Goal: Task Accomplishment & Management: Manage account settings

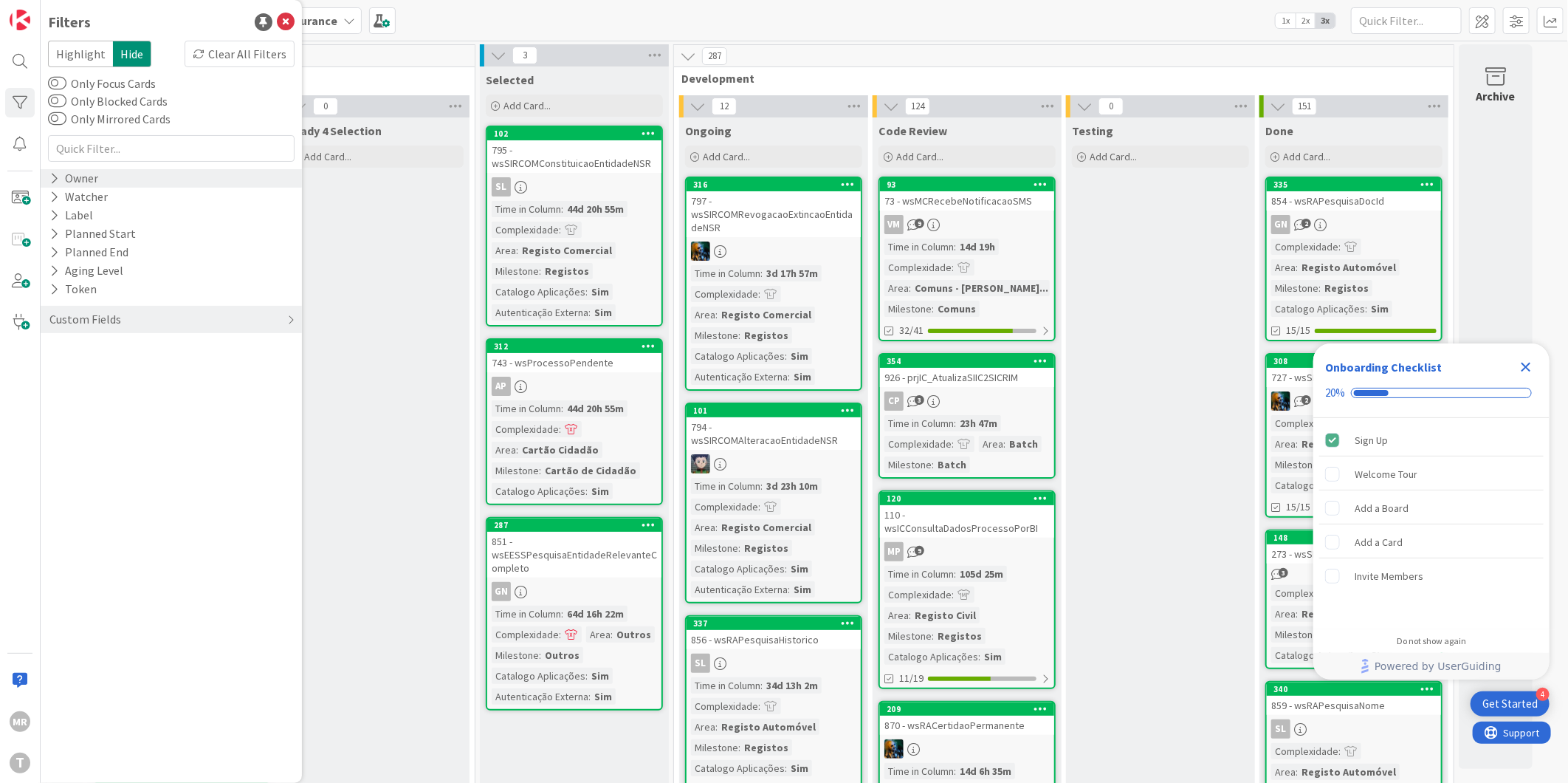
click at [61, 180] on div "Owner" at bounding box center [74, 178] width 52 height 18
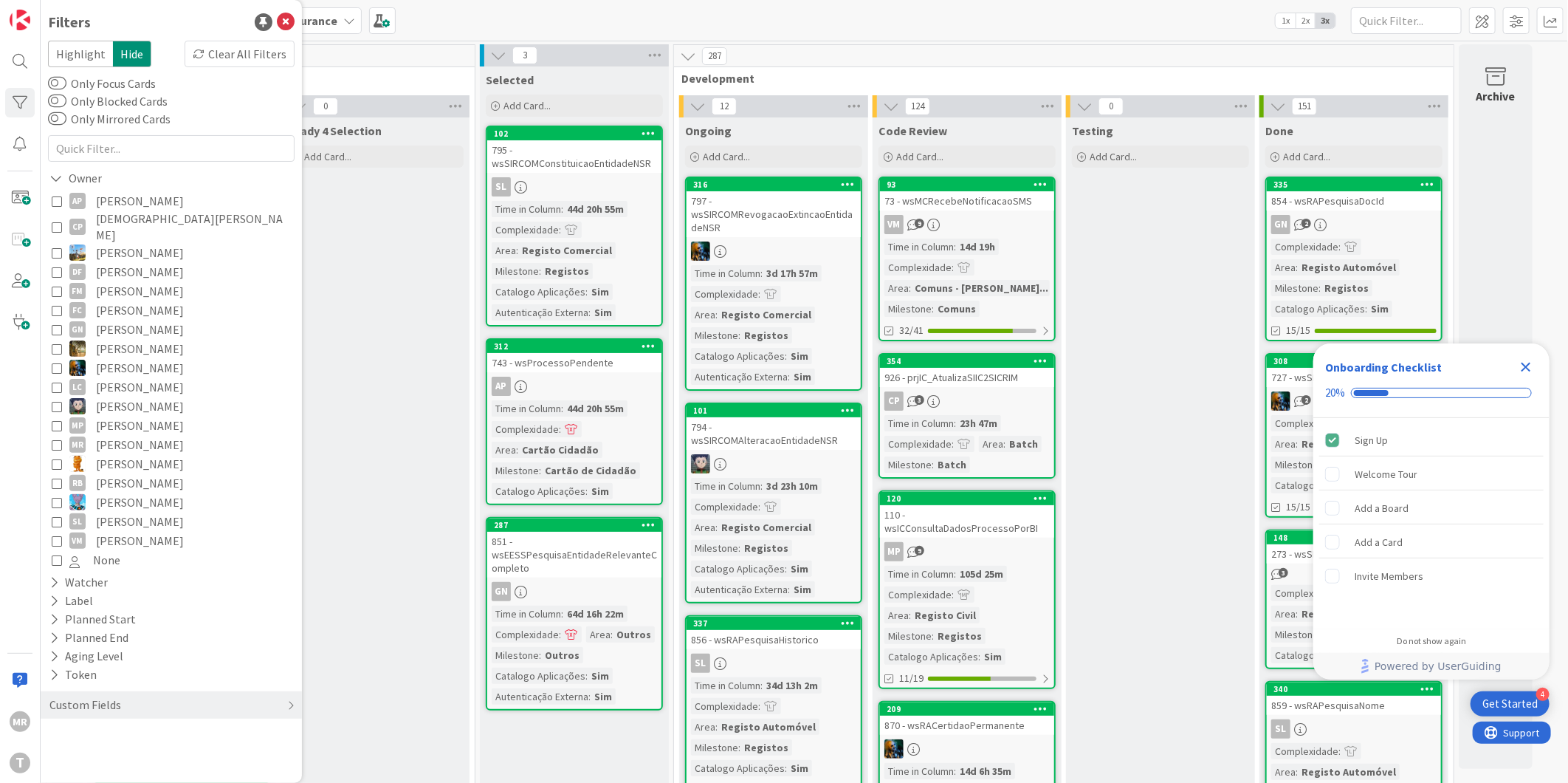
click at [121, 282] on span "[PERSON_NAME]" at bounding box center [140, 291] width 88 height 19
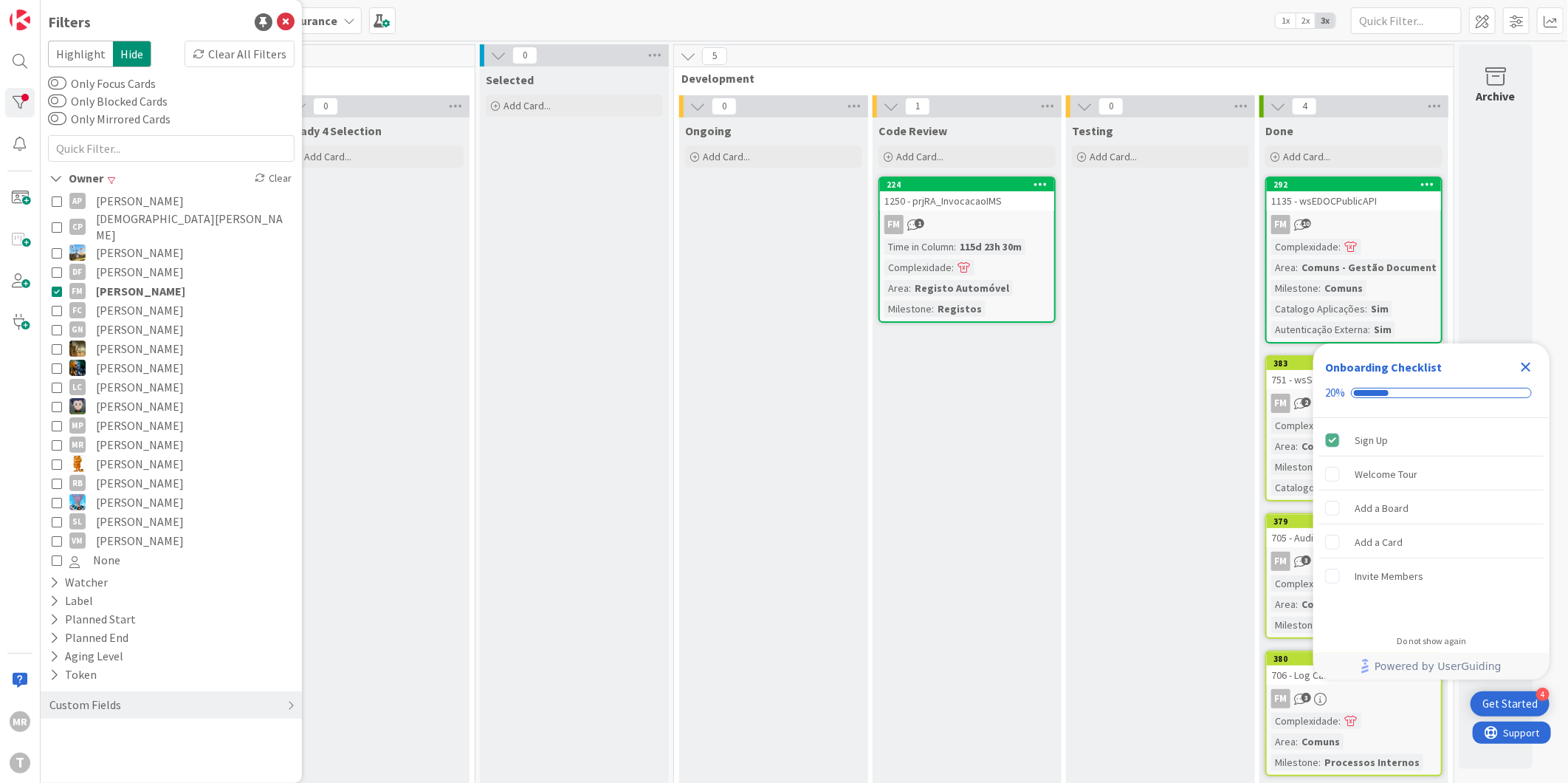
click at [121, 282] on span "[PERSON_NAME]" at bounding box center [141, 291] width 90 height 19
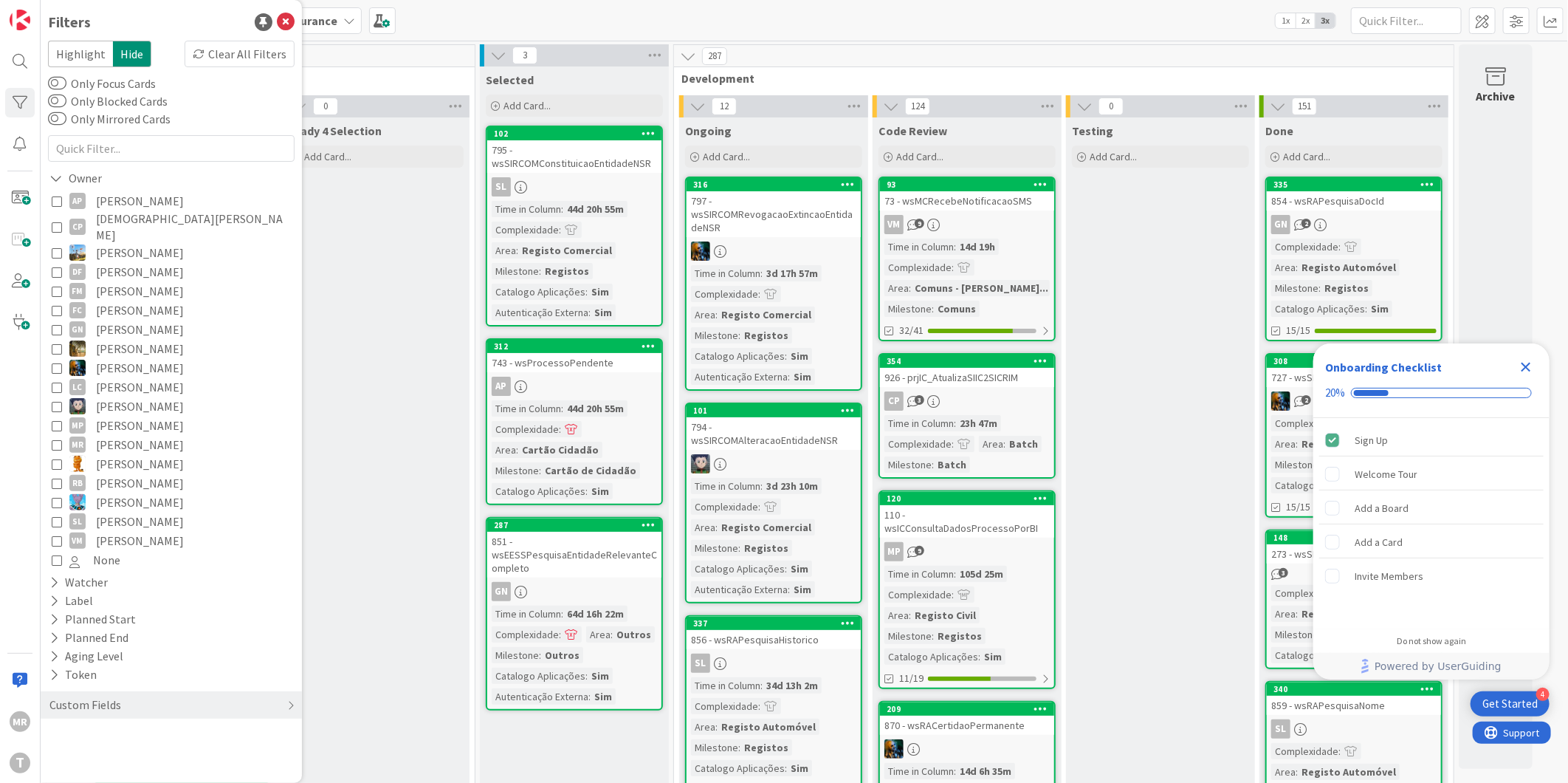
click at [135, 455] on span "[PERSON_NAME]" at bounding box center [140, 464] width 88 height 19
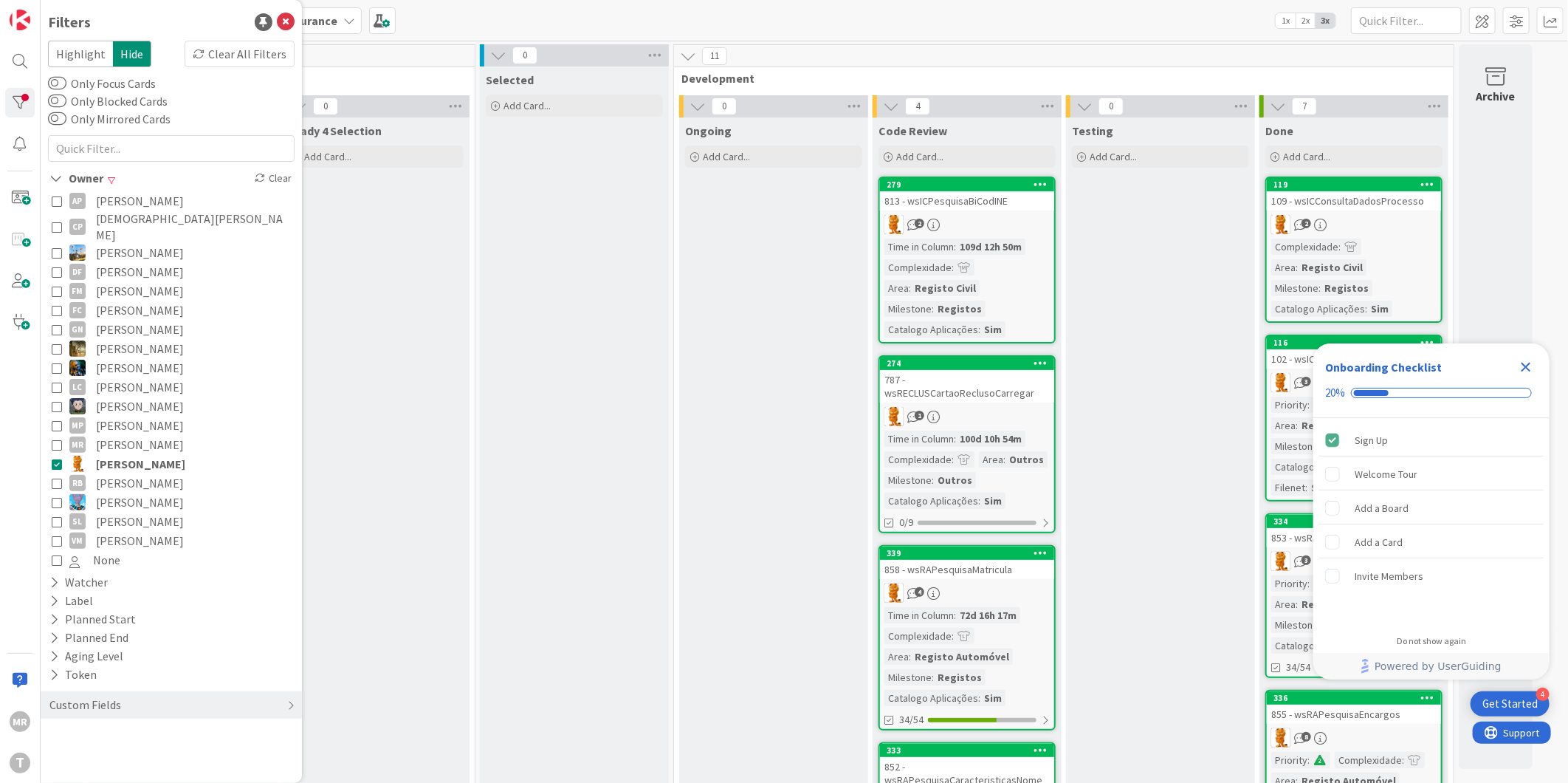
click at [135, 455] on span "[PERSON_NAME]" at bounding box center [141, 464] width 90 height 19
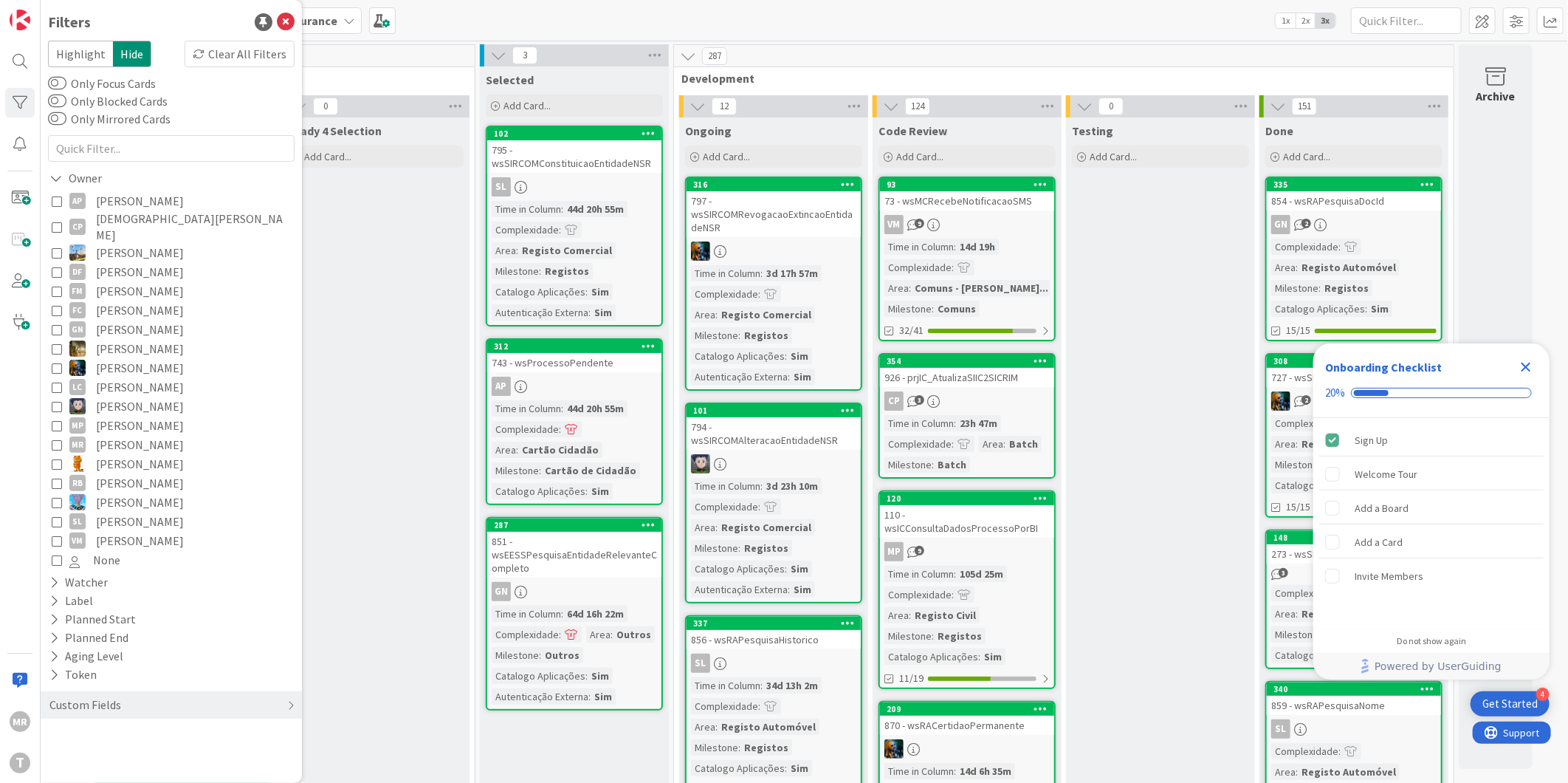
click at [134, 397] on span "[PERSON_NAME]" at bounding box center [140, 406] width 88 height 19
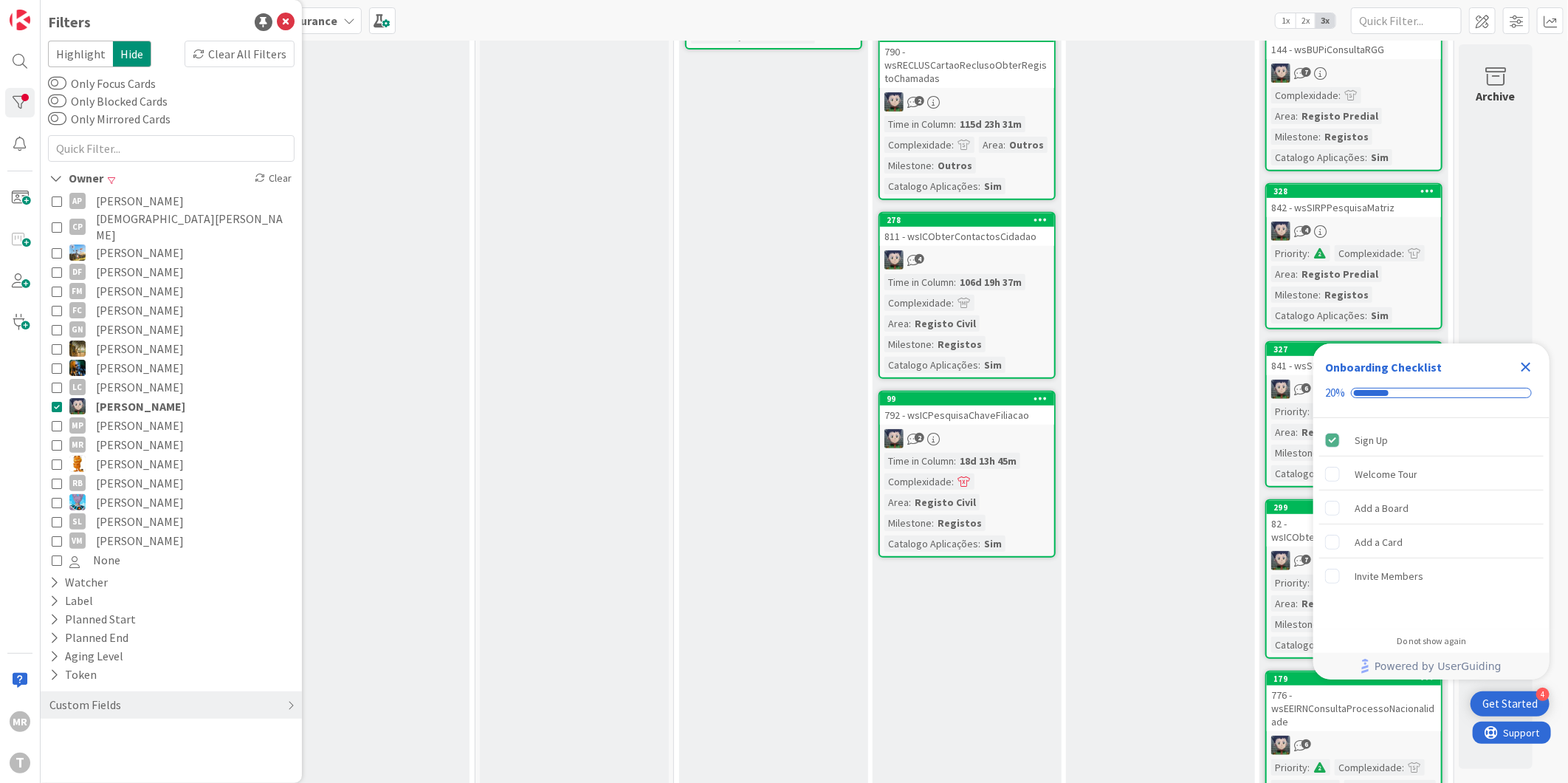
scroll to position [492, 0]
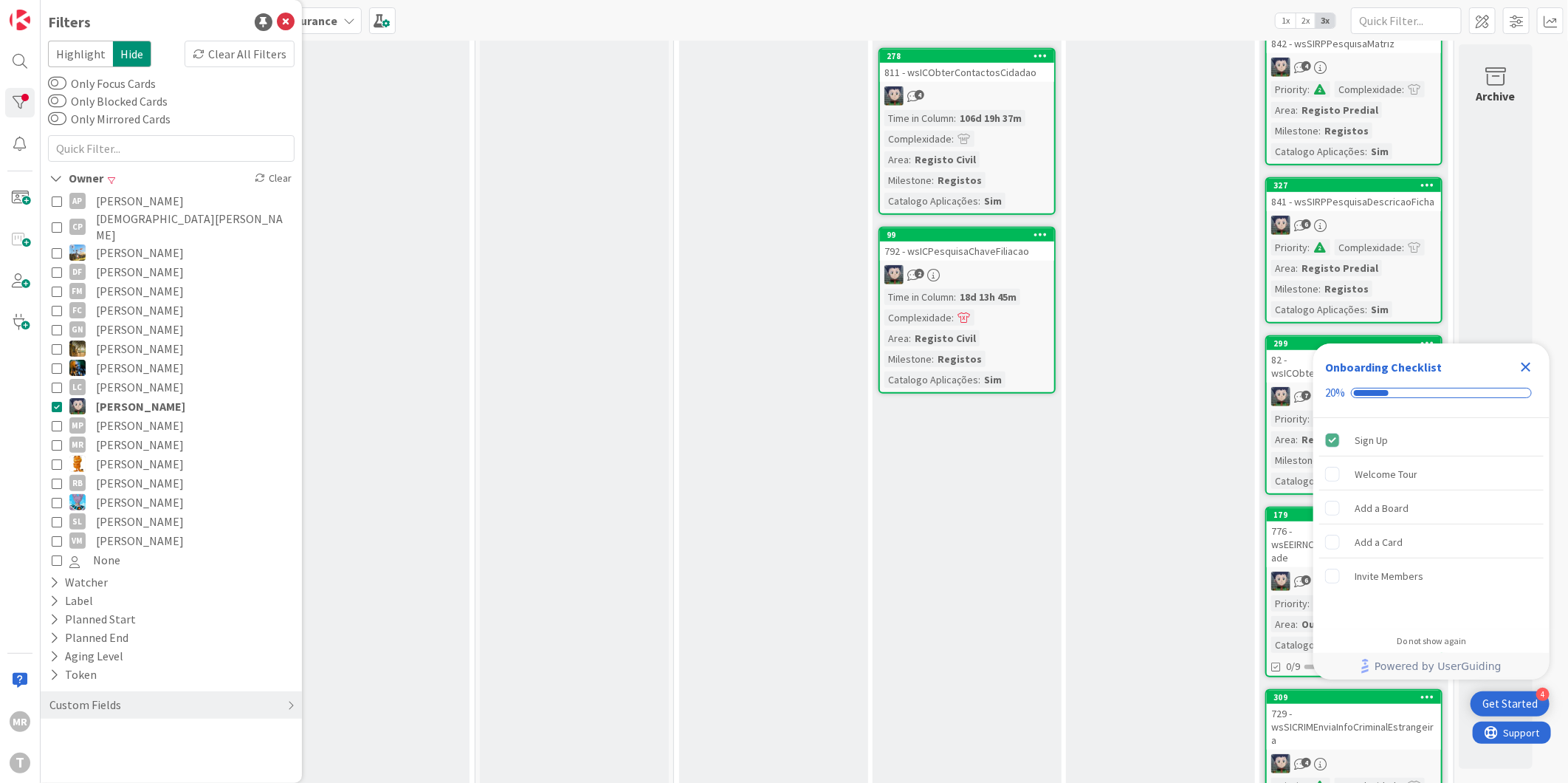
click at [1523, 373] on icon "Close Checklist" at bounding box center [1526, 367] width 18 height 18
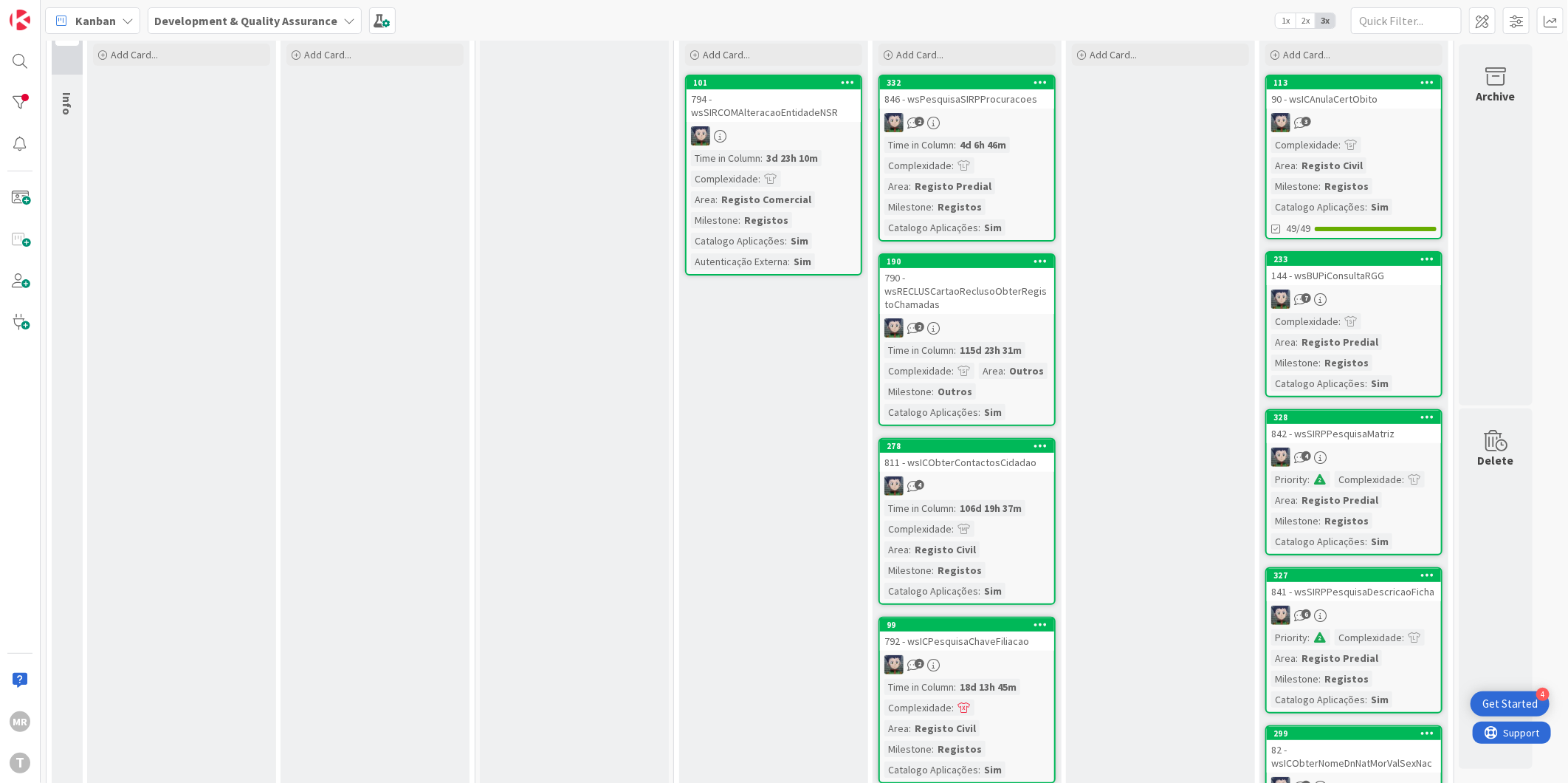
scroll to position [0, 0]
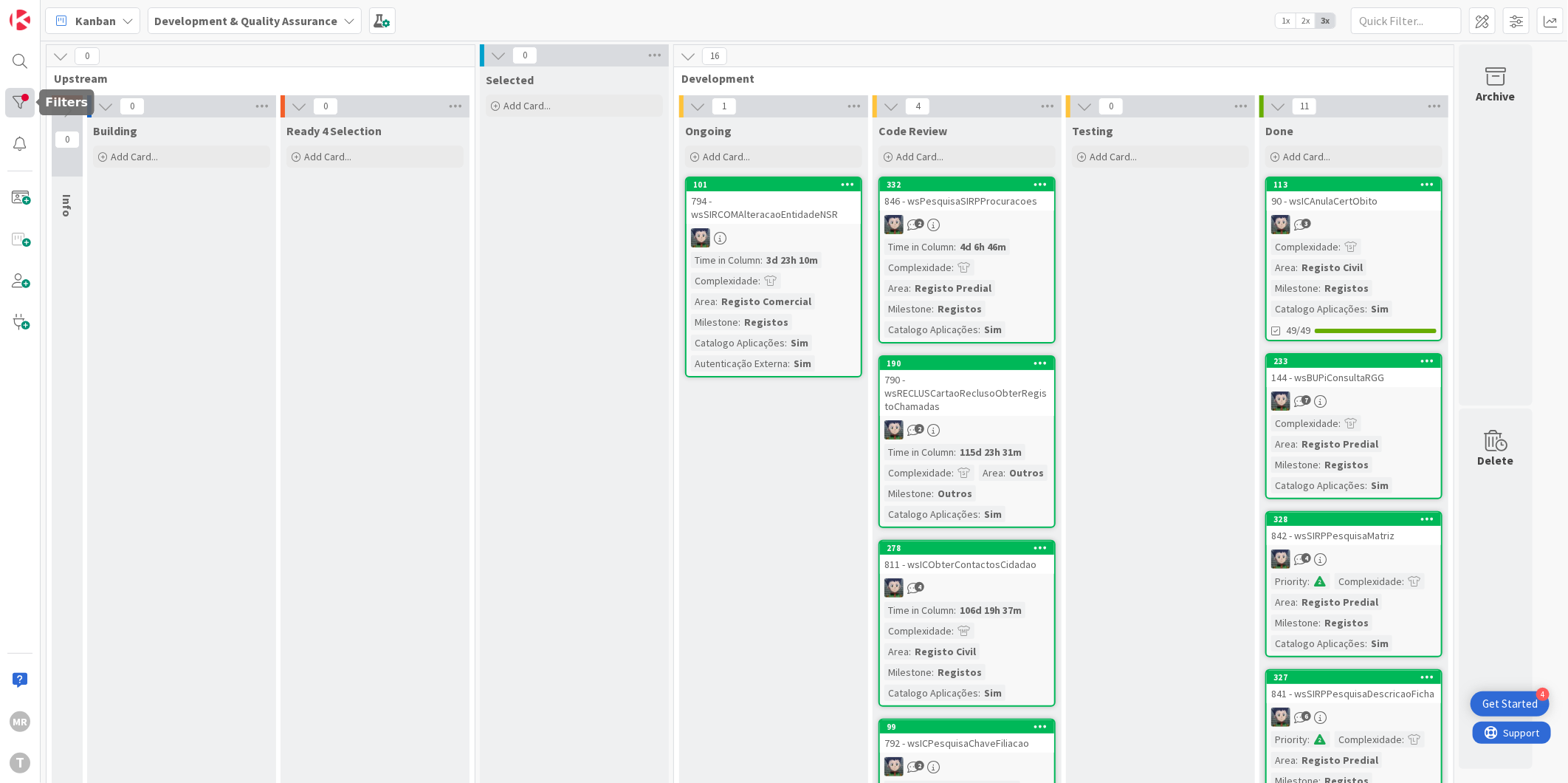
click at [18, 109] on div at bounding box center [20, 103] width 30 height 30
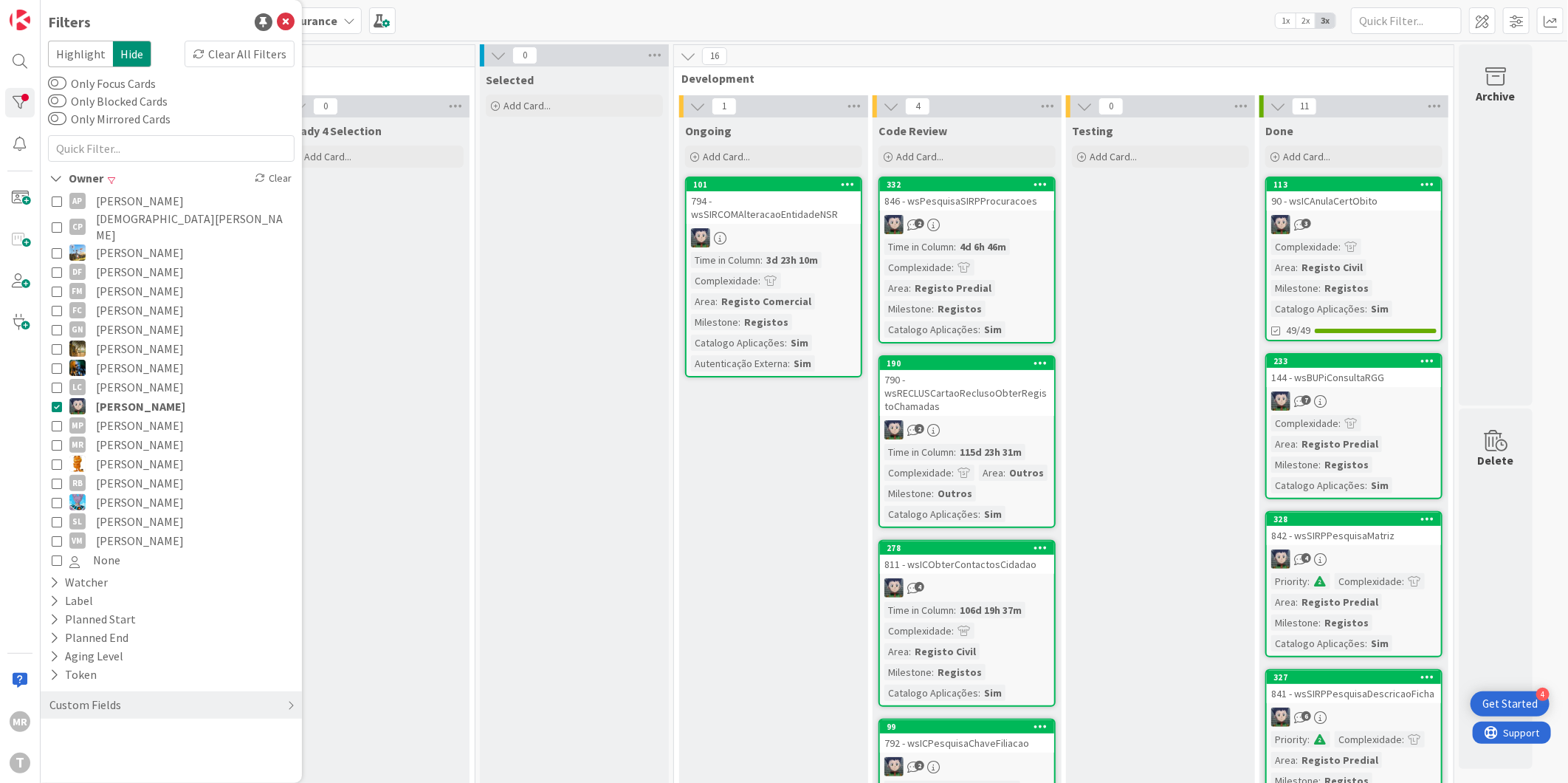
click at [119, 416] on span "[PERSON_NAME]" at bounding box center [140, 426] width 88 height 19
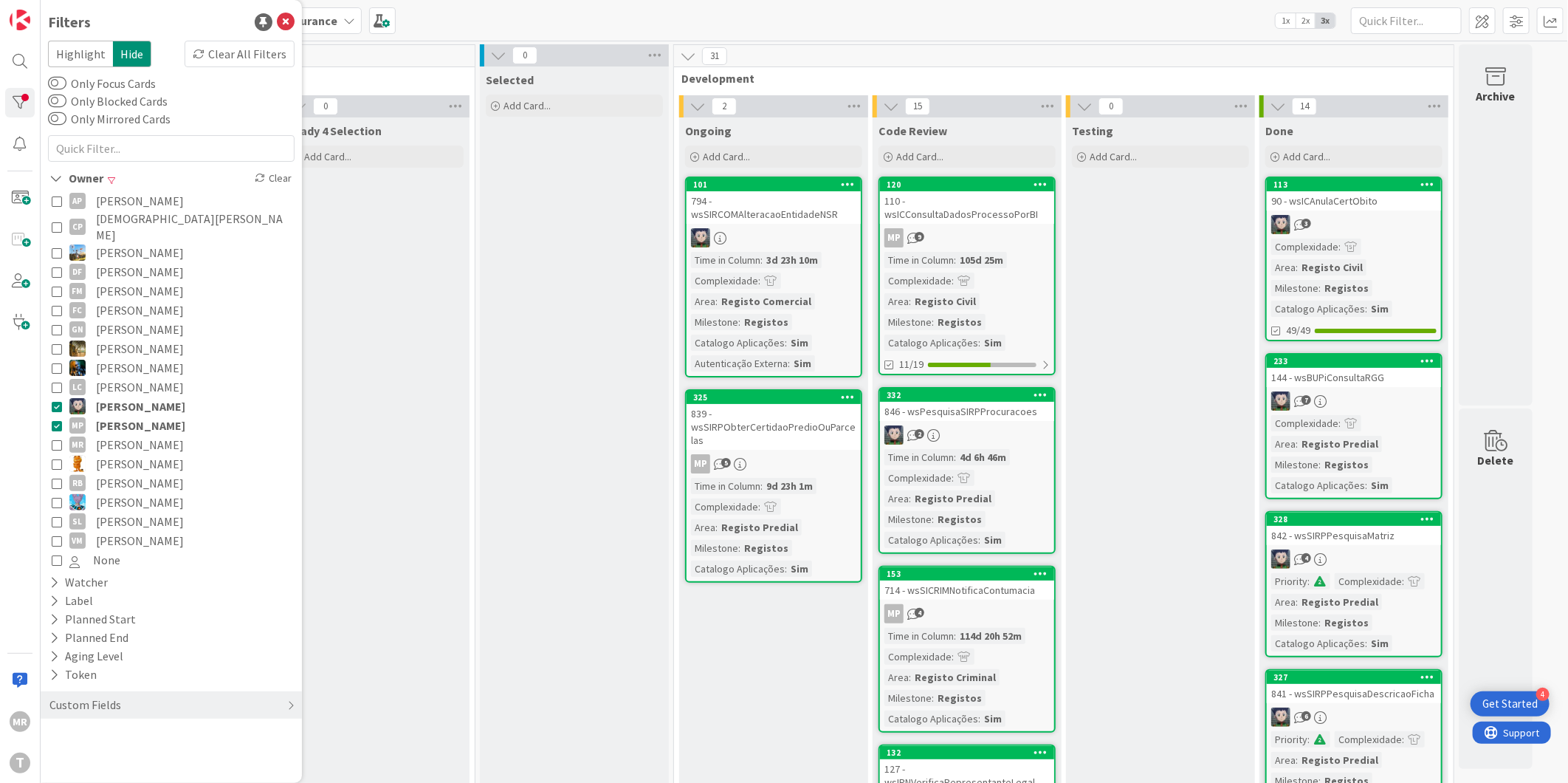
click at [127, 398] on span "[PERSON_NAME]" at bounding box center [141, 406] width 90 height 19
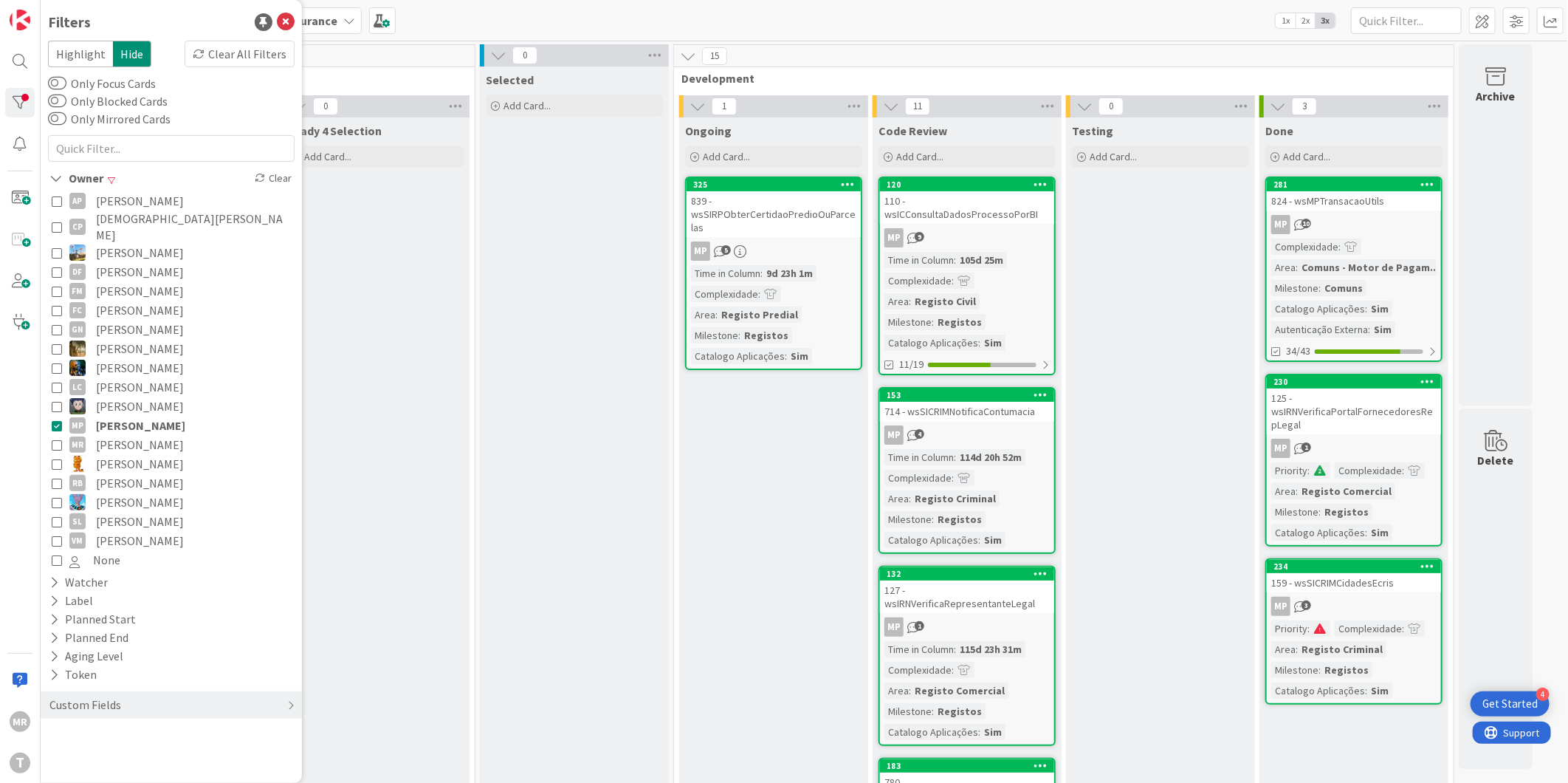
click at [124, 416] on span "[PERSON_NAME]" at bounding box center [141, 426] width 90 height 19
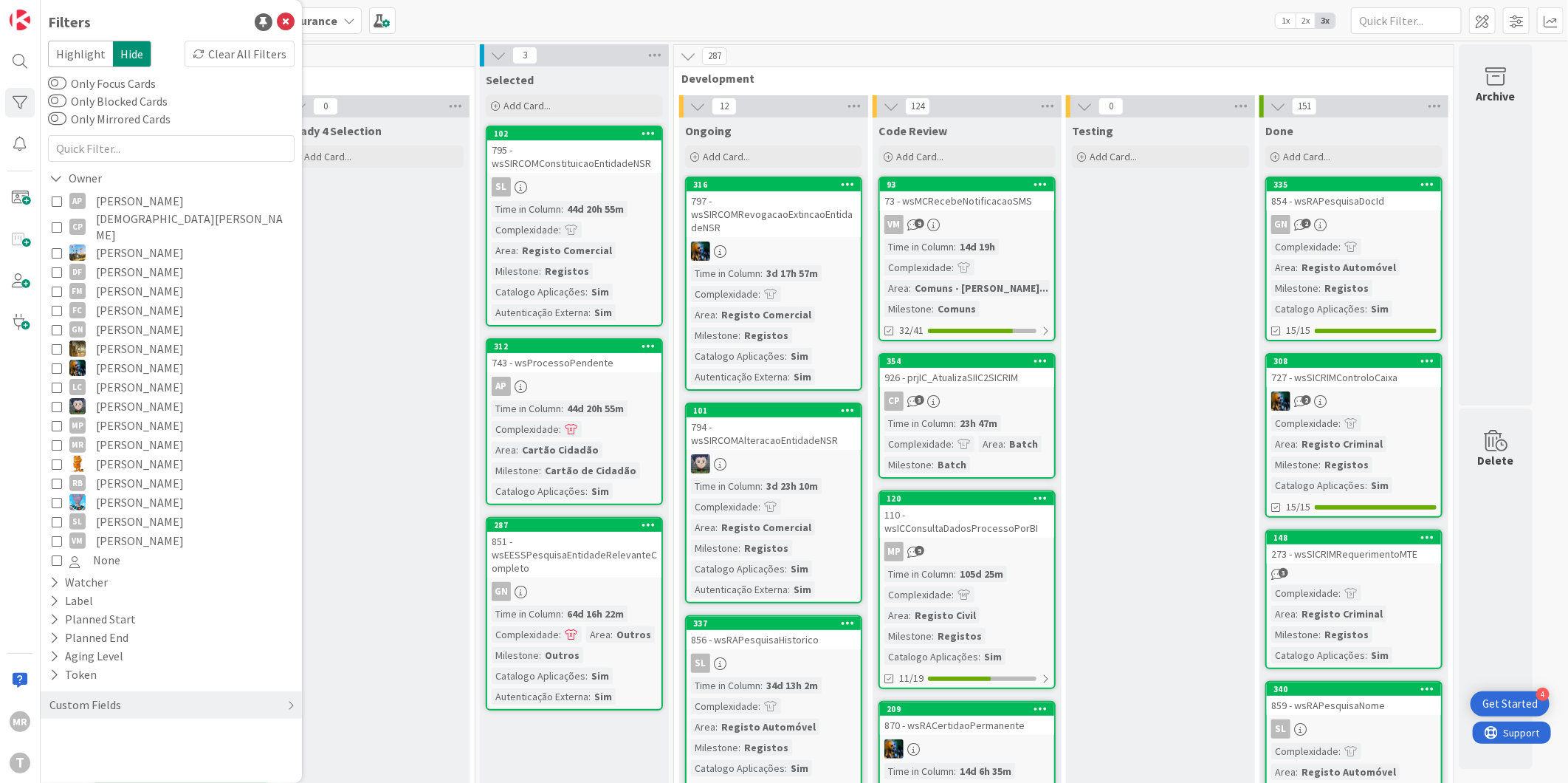
click at [121, 473] on span "[PERSON_NAME]" at bounding box center [140, 483] width 88 height 19
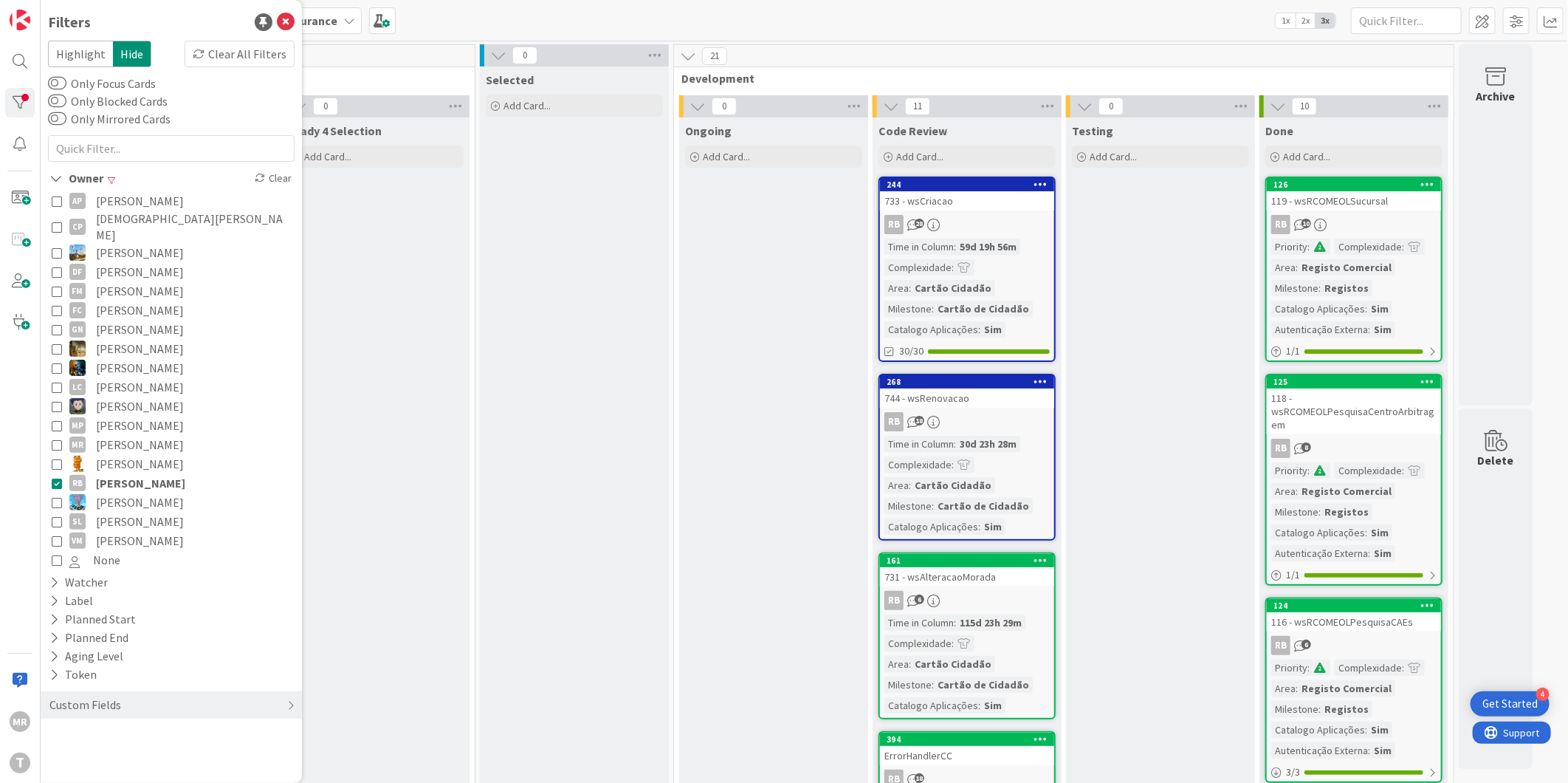
click at [121, 473] on span "[PERSON_NAME]" at bounding box center [141, 483] width 90 height 19
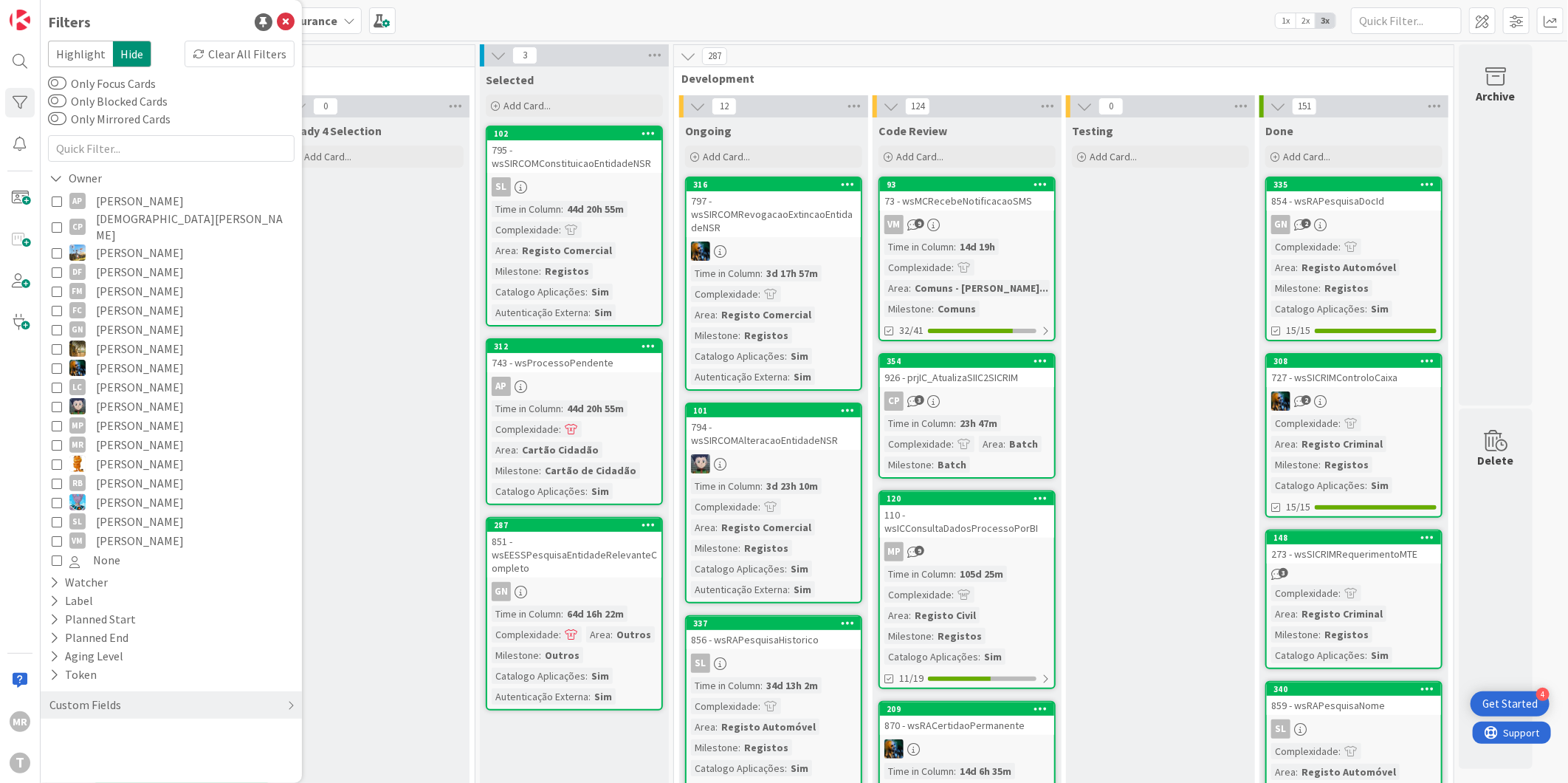
click at [138, 473] on span "[PERSON_NAME]" at bounding box center [140, 483] width 88 height 19
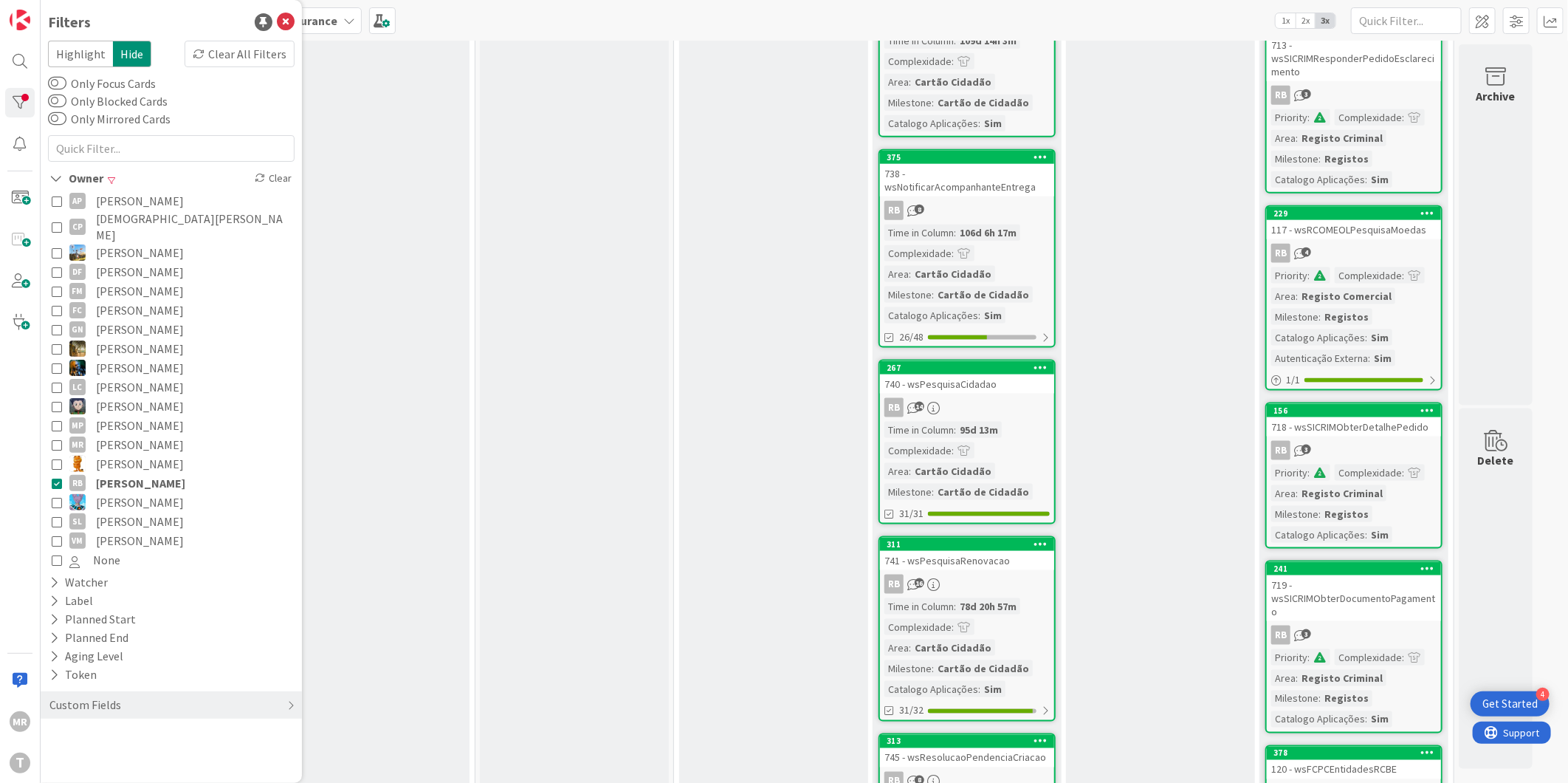
scroll to position [1292, 0]
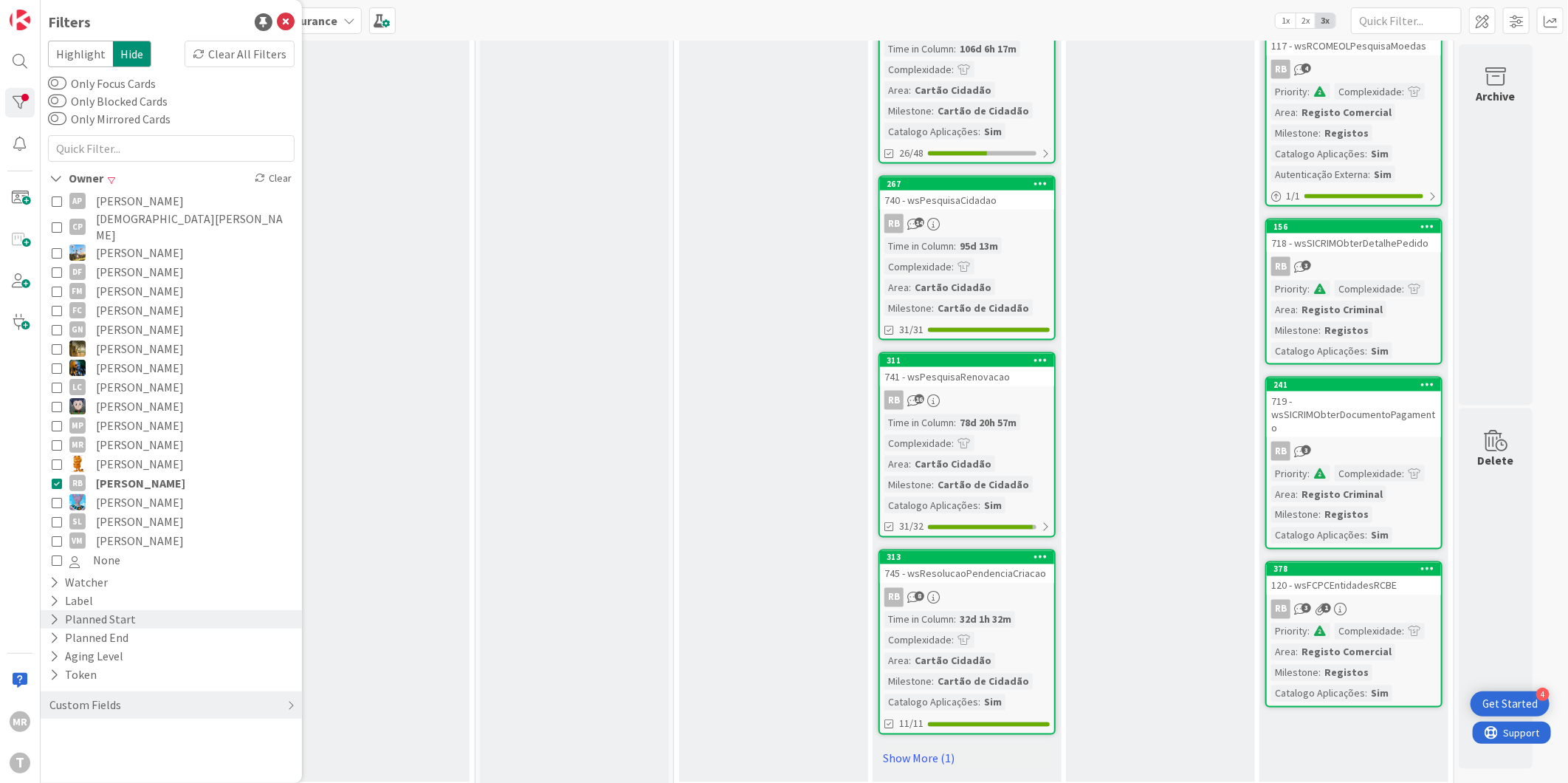
click at [52, 611] on div "Planned Start" at bounding box center [93, 619] width 90 height 18
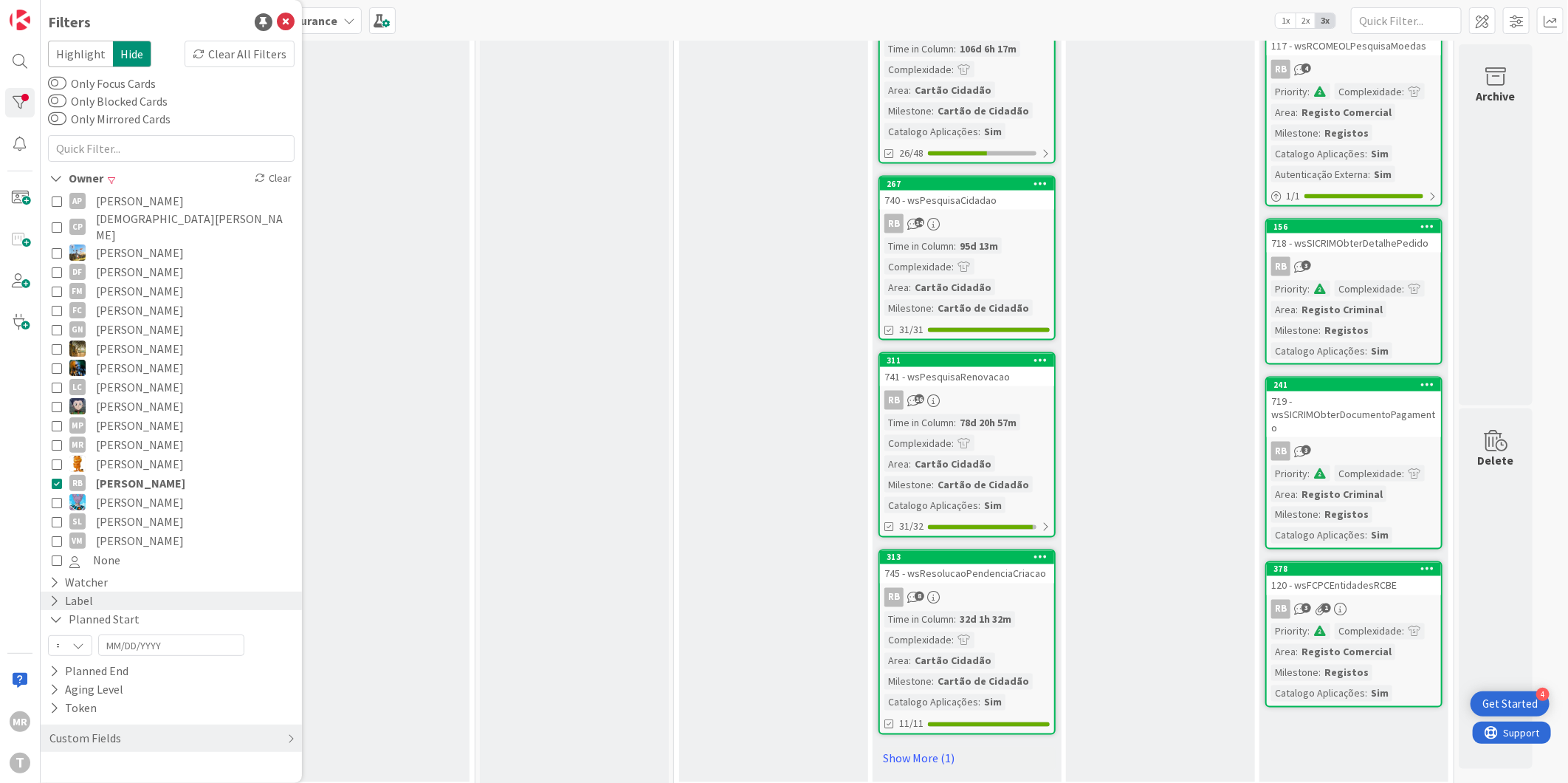
click at [53, 595] on icon at bounding box center [54, 601] width 10 height 12
click at [53, 595] on icon at bounding box center [55, 601] width 13 height 12
click at [59, 478] on icon at bounding box center [57, 483] width 11 height 11
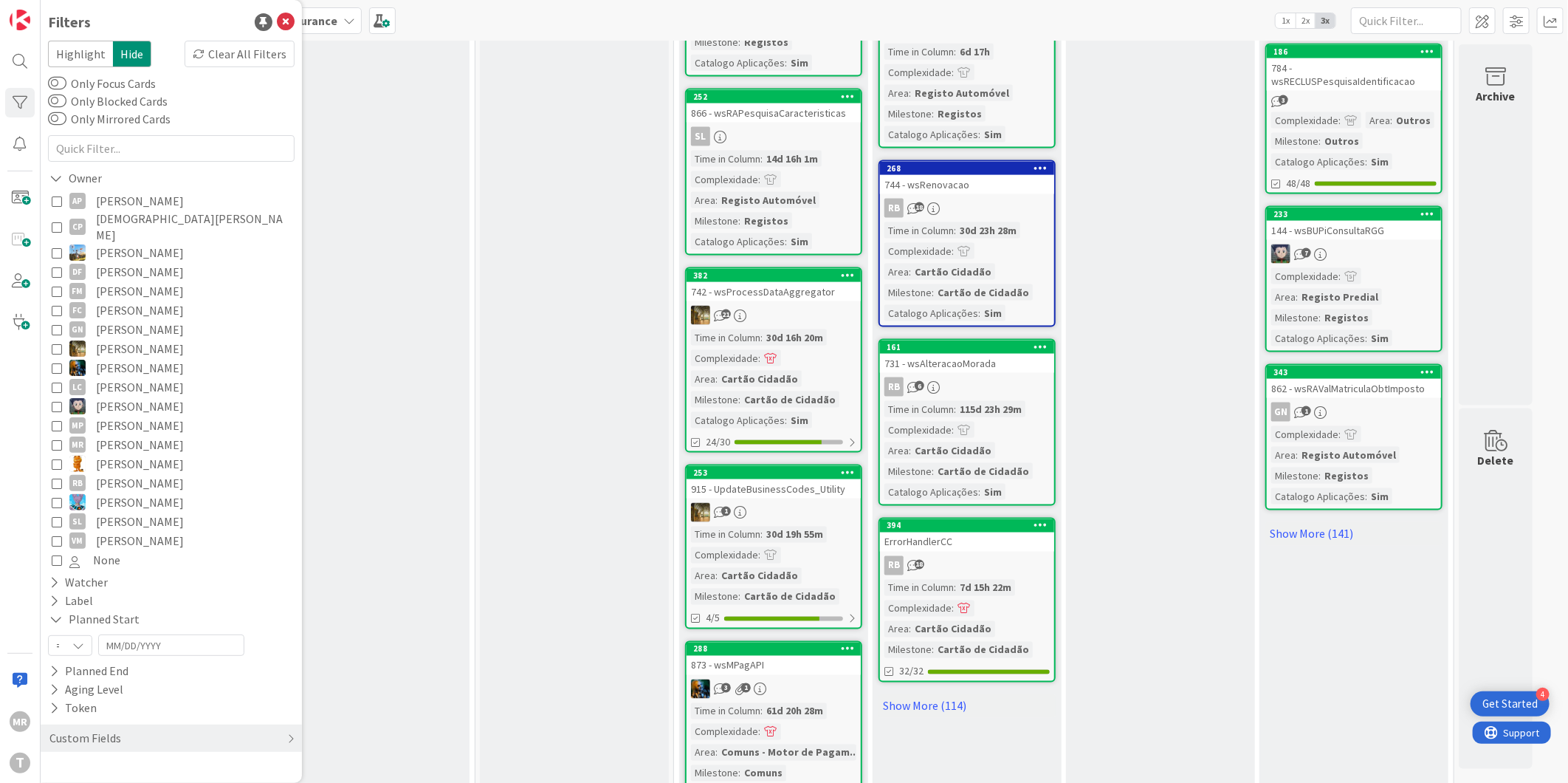
click at [120, 512] on span "[PERSON_NAME]" at bounding box center [140, 522] width 88 height 19
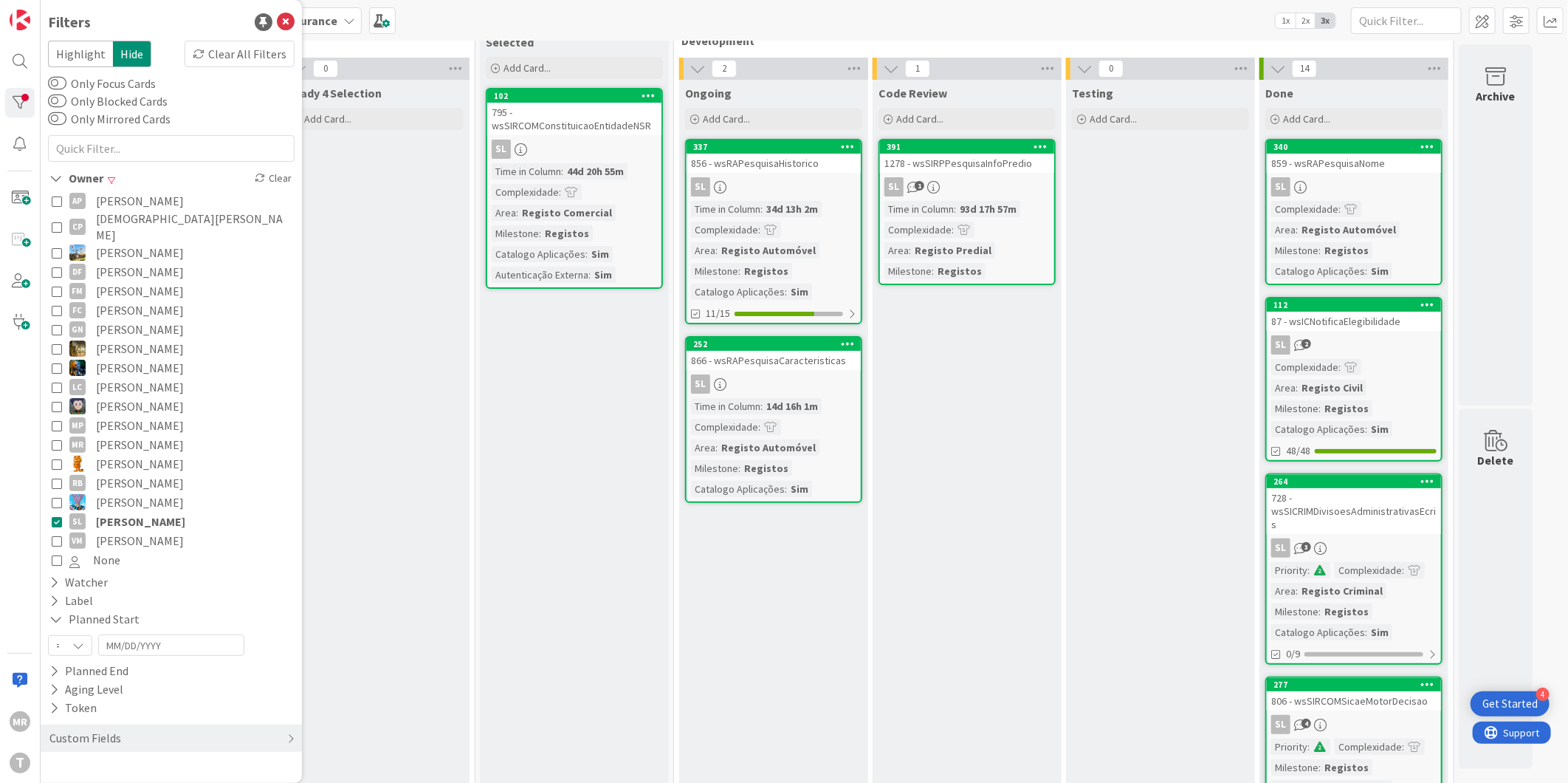
scroll to position [0, 0]
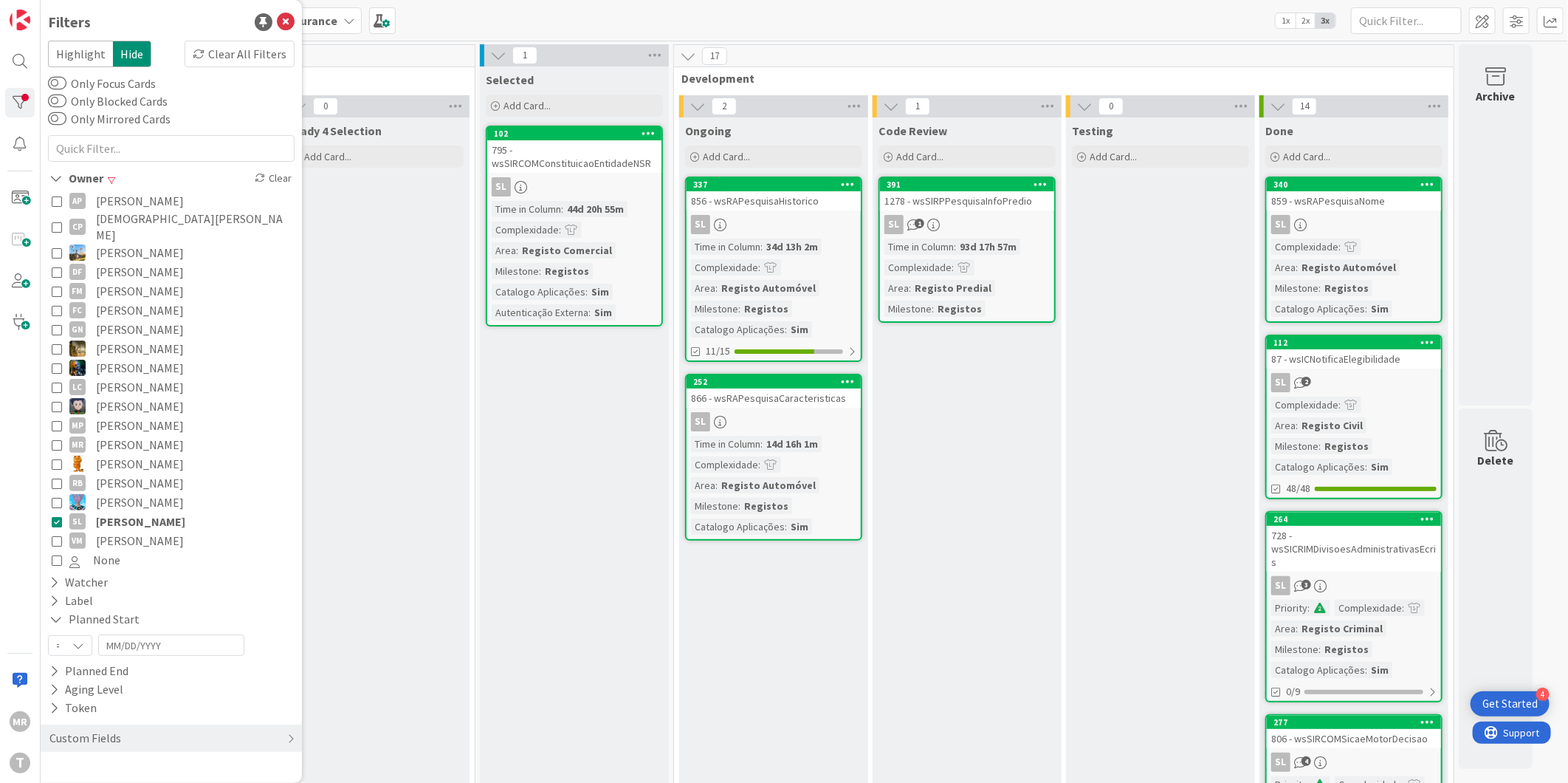
click at [142, 531] on span "[PERSON_NAME]" at bounding box center [140, 541] width 88 height 19
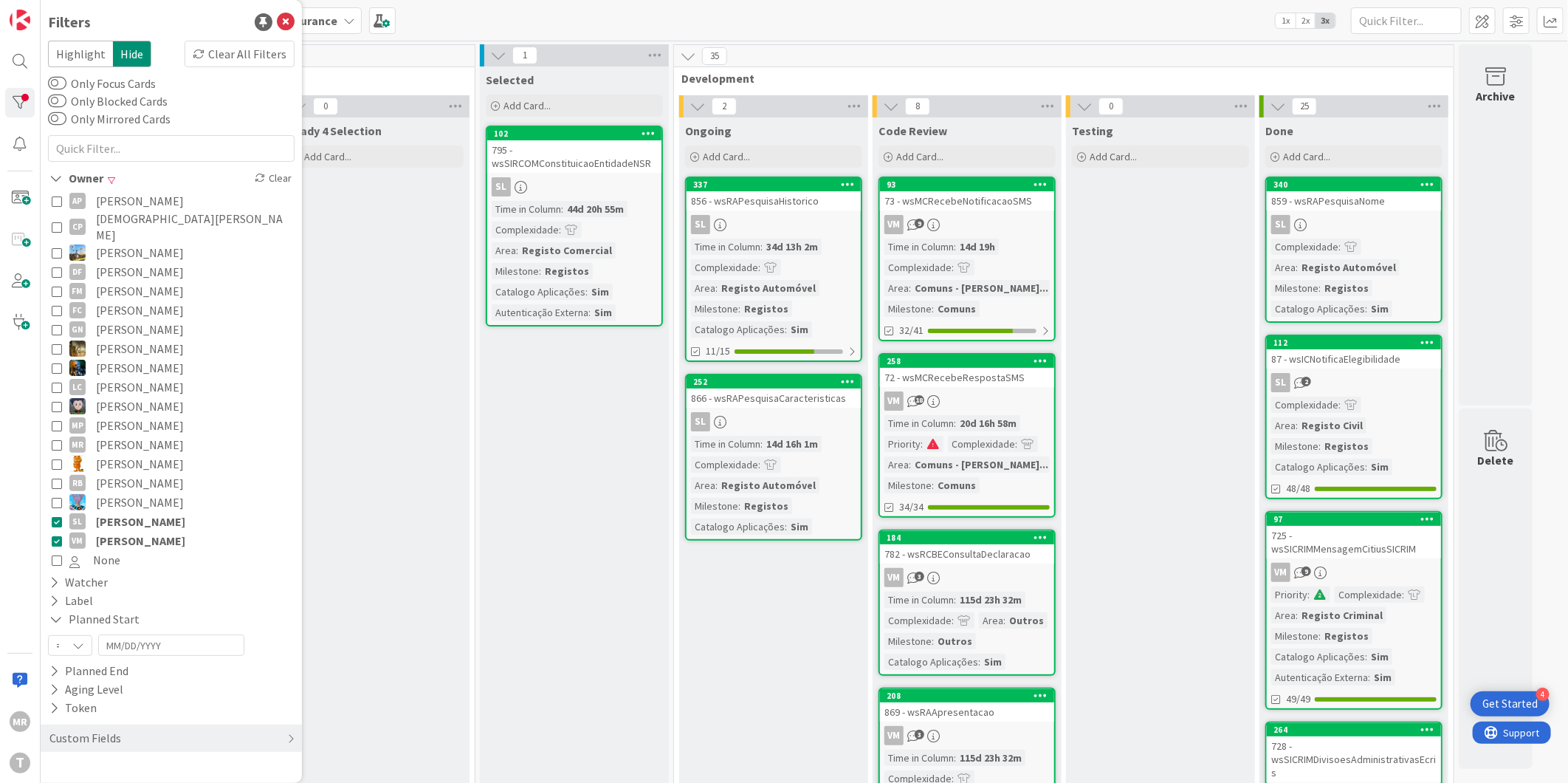
click at [148, 512] on span "[PERSON_NAME]" at bounding box center [141, 522] width 90 height 19
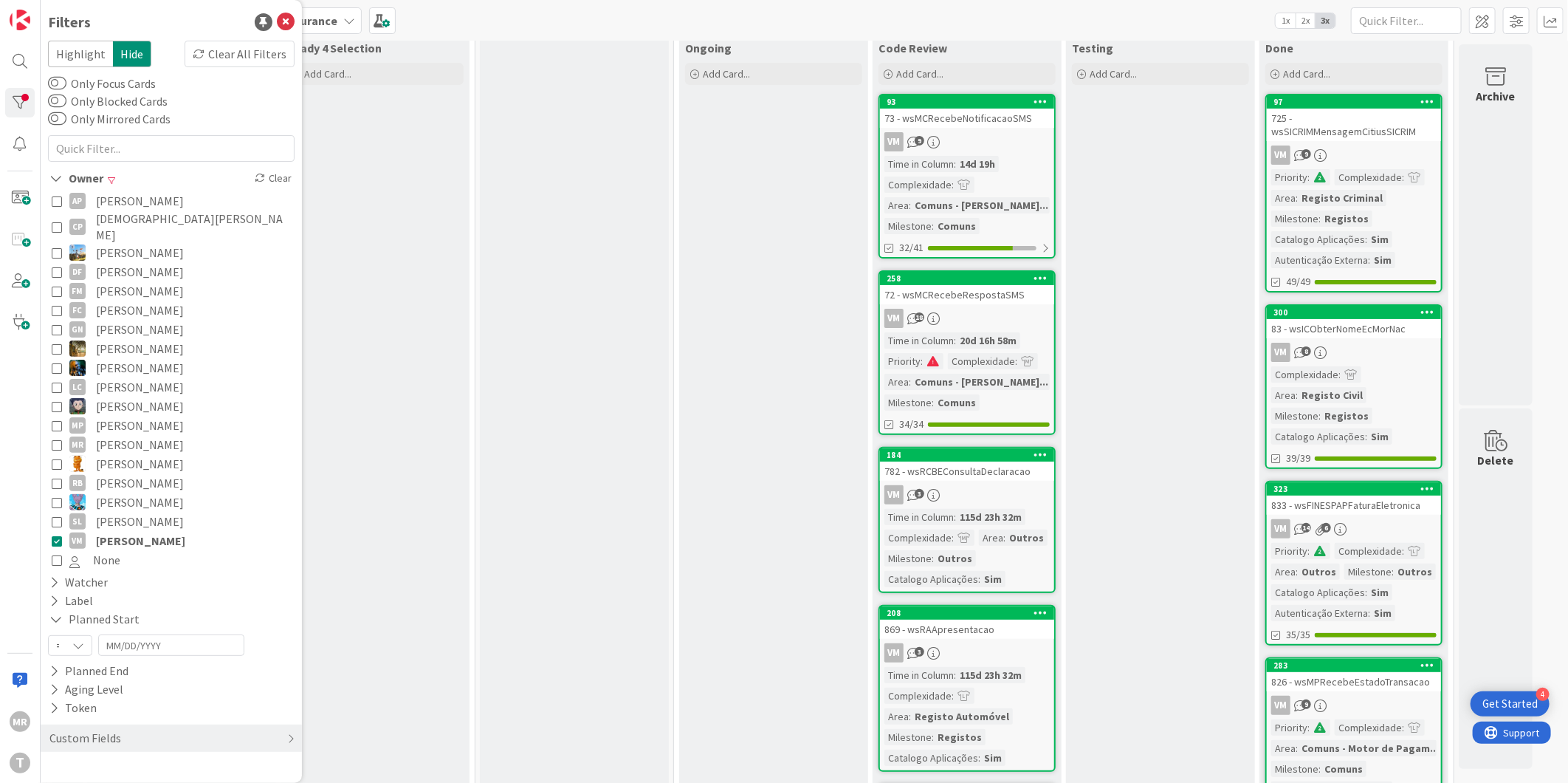
scroll to position [328, 0]
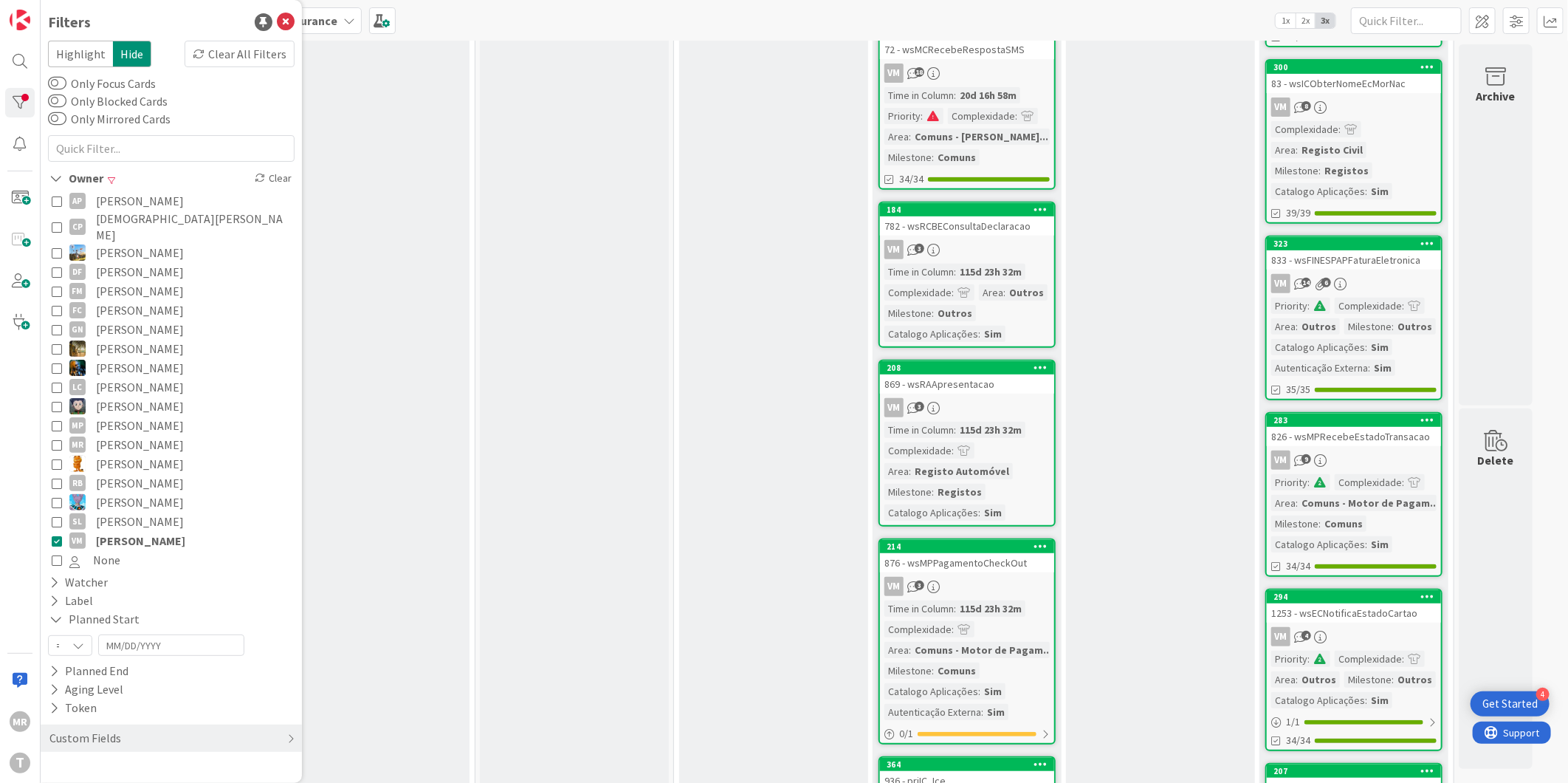
click at [113, 531] on span "[PERSON_NAME]" at bounding box center [141, 541] width 90 height 19
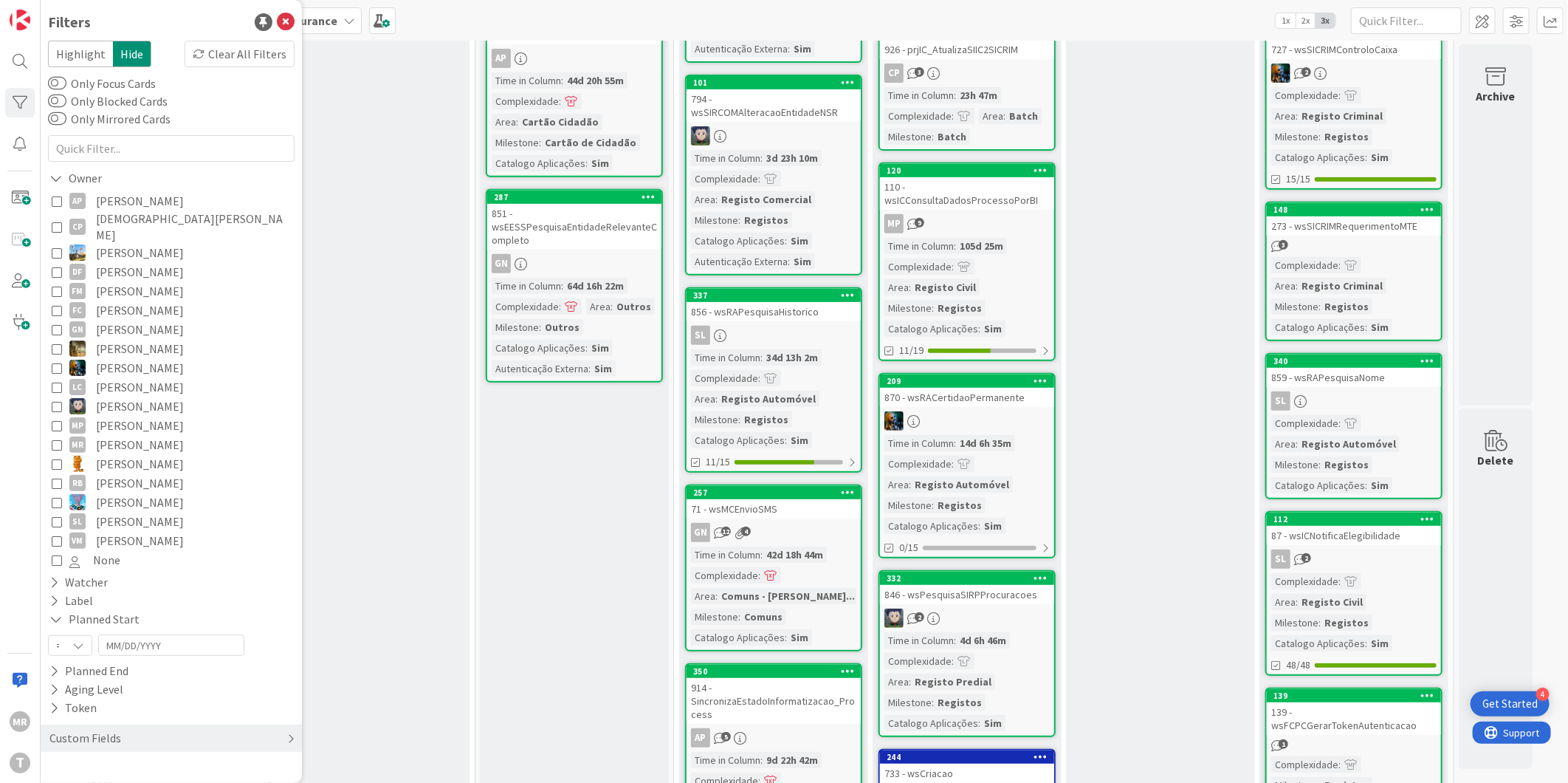
click at [68, 729] on div "Custom Fields" at bounding box center [85, 738] width 75 height 18
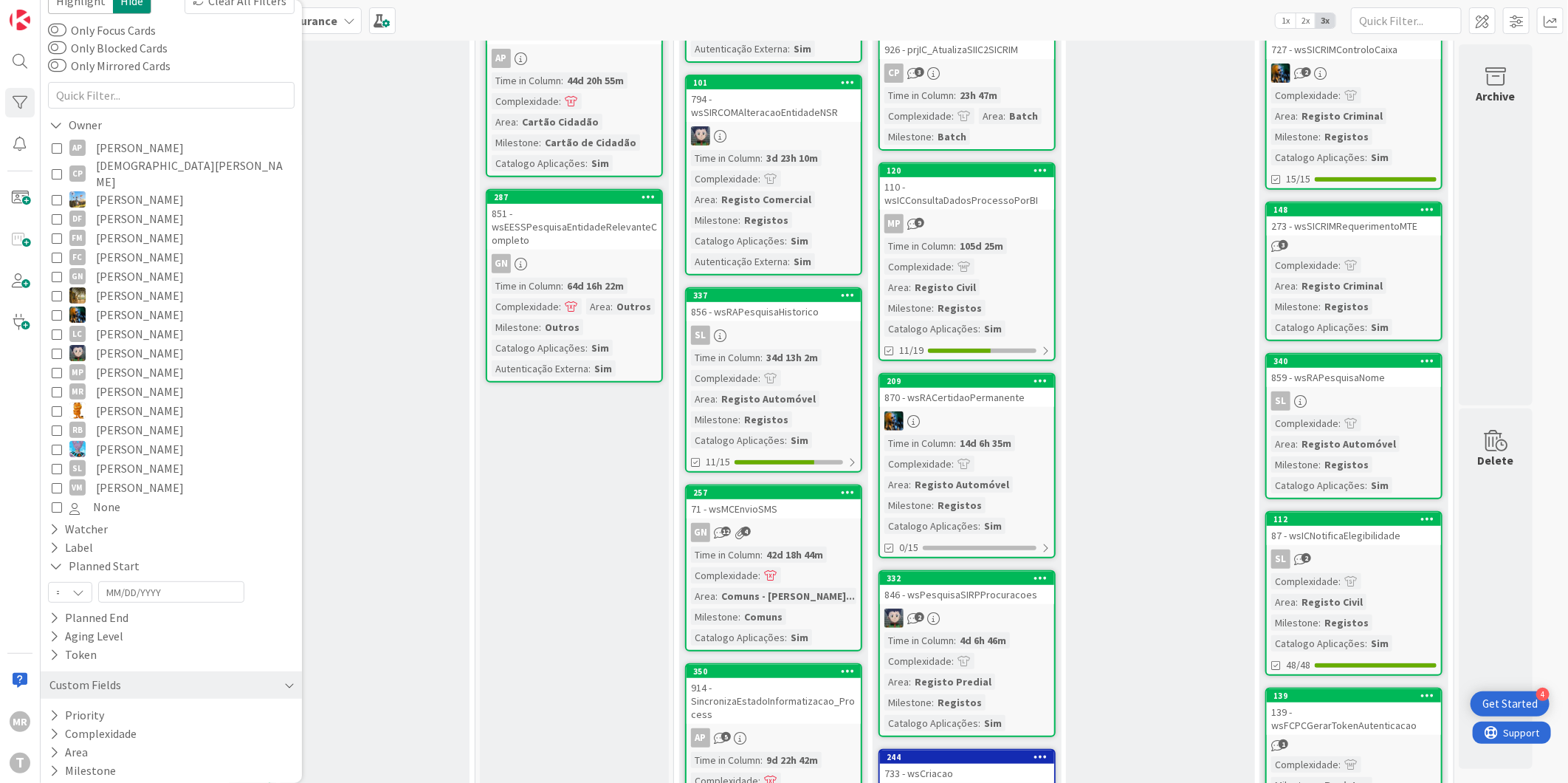
scroll to position [102, 0]
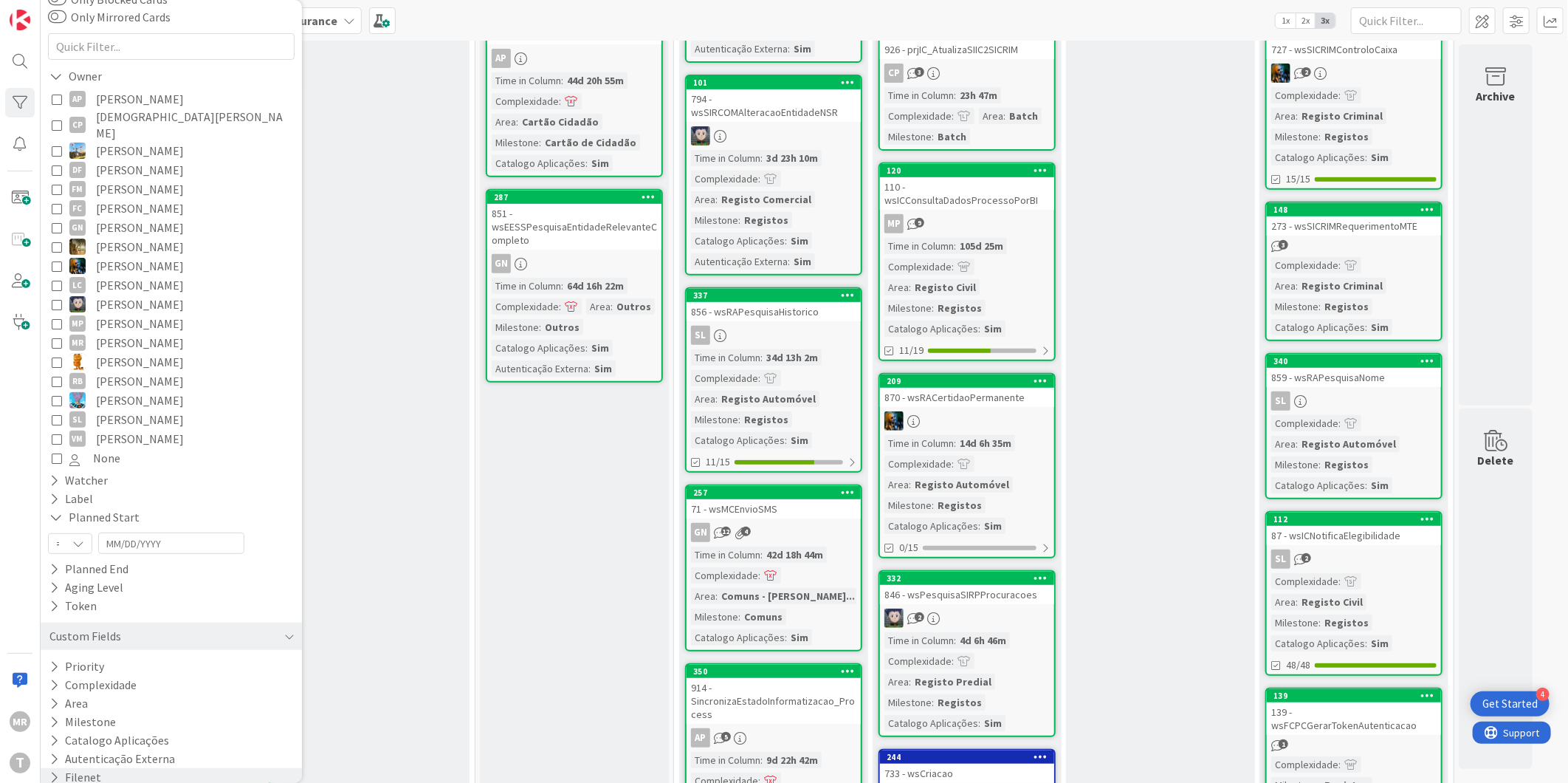
click at [57, 772] on icon at bounding box center [54, 778] width 10 height 12
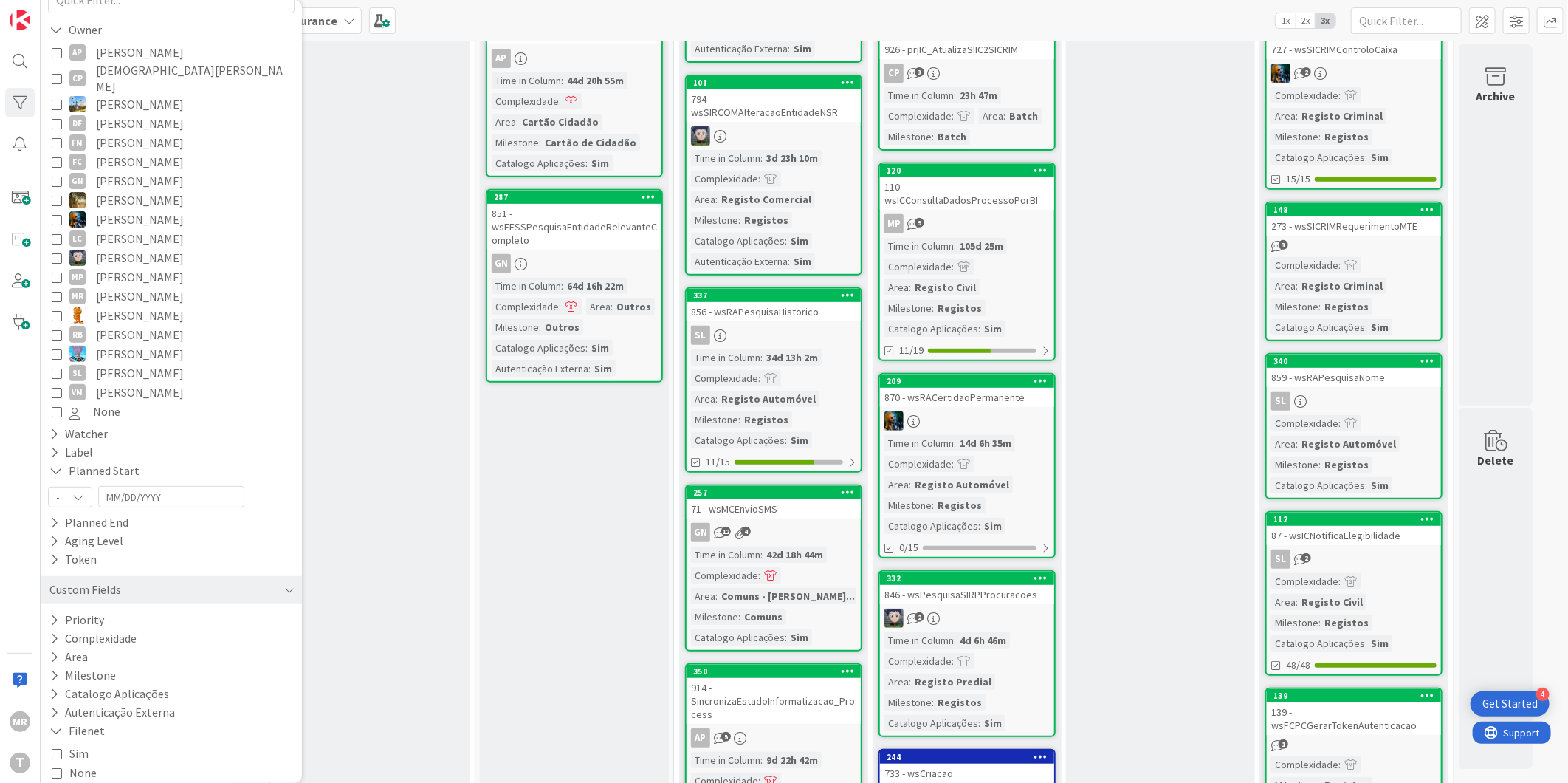
click at [80, 743] on span "Sim" at bounding box center [79, 753] width 19 height 19
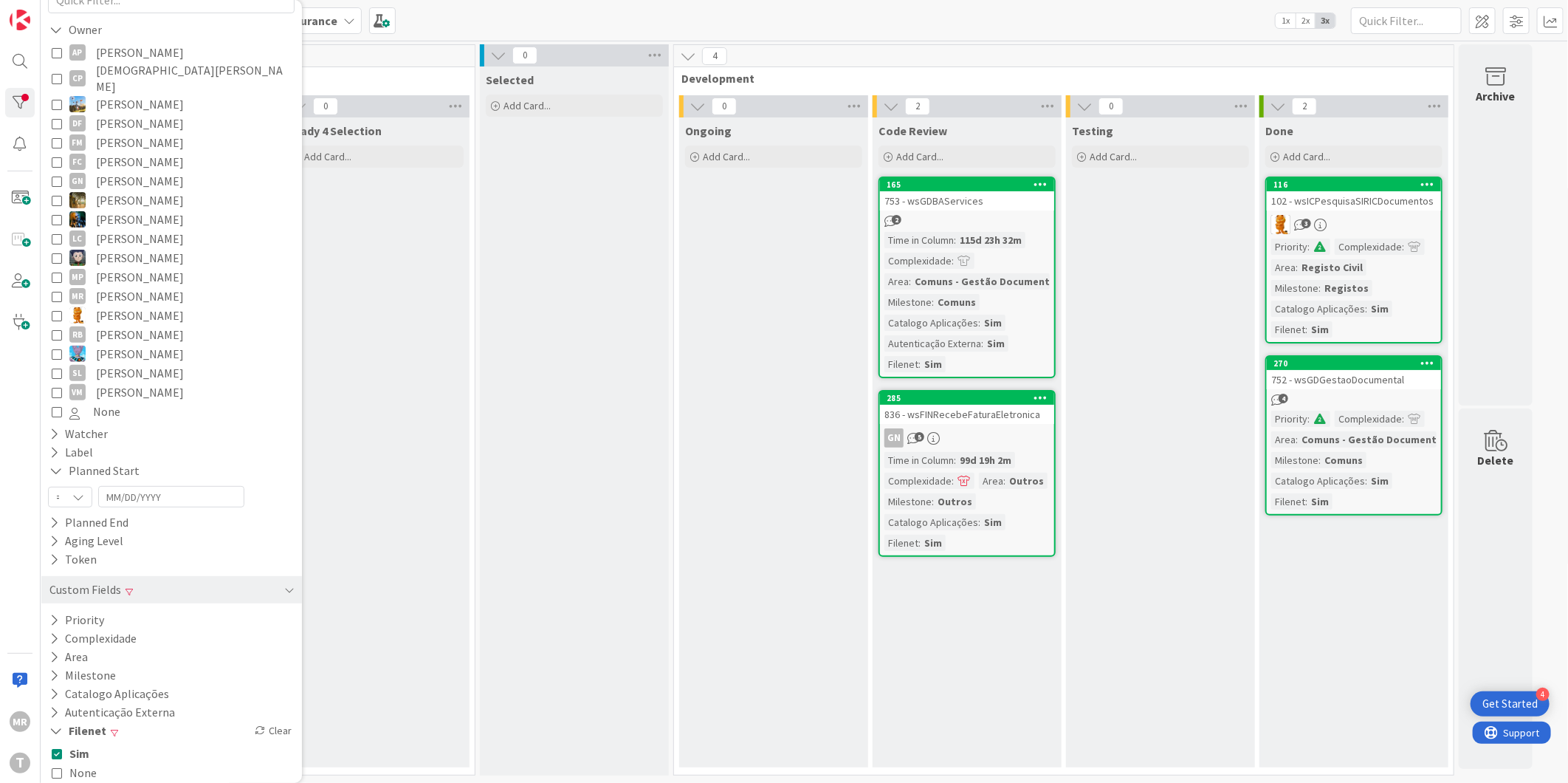
scroll to position [0, 0]
click at [80, 743] on span "Sim" at bounding box center [79, 753] width 20 height 19
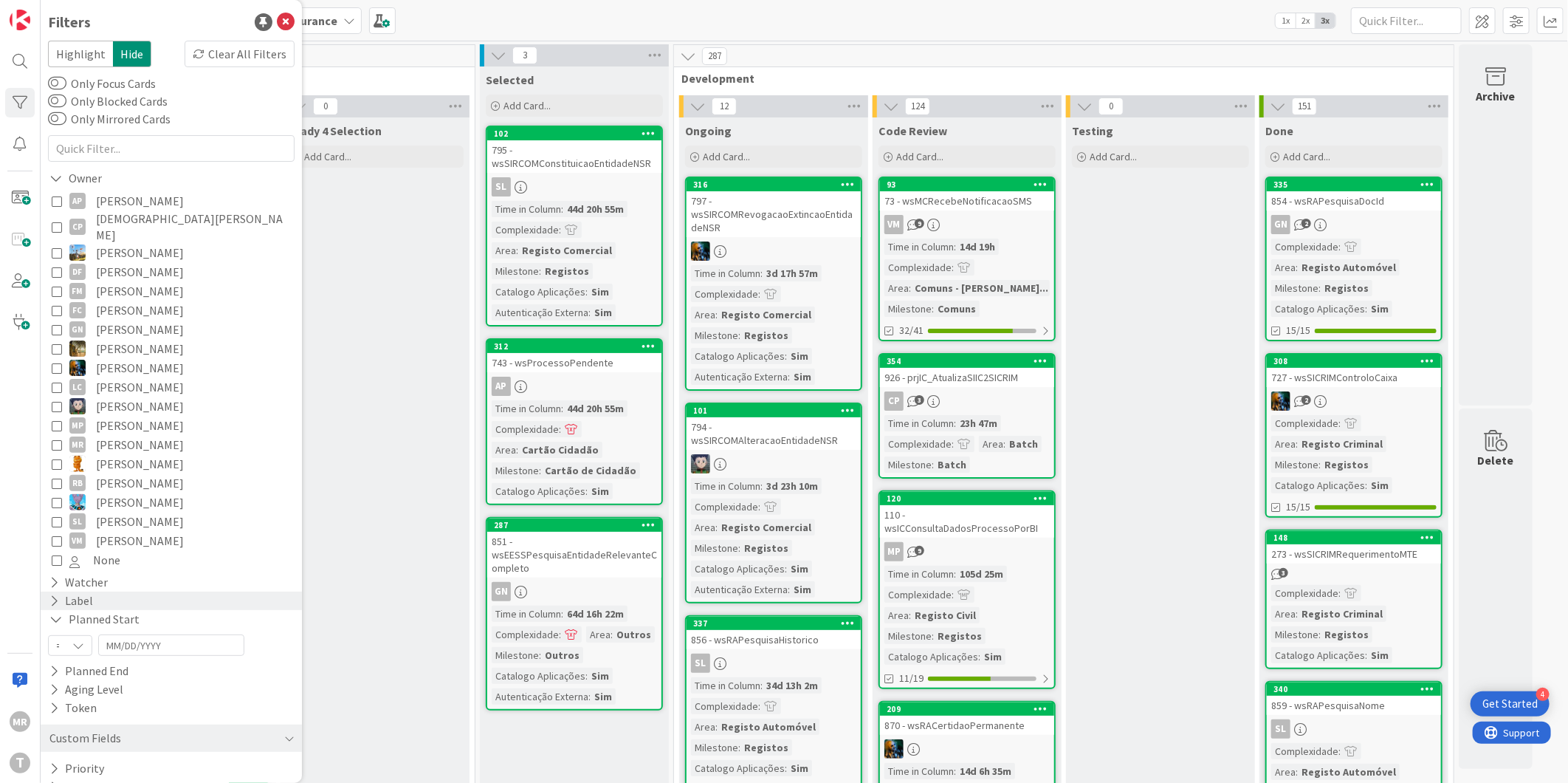
click at [45, 592] on div "Label" at bounding box center [171, 601] width 261 height 18
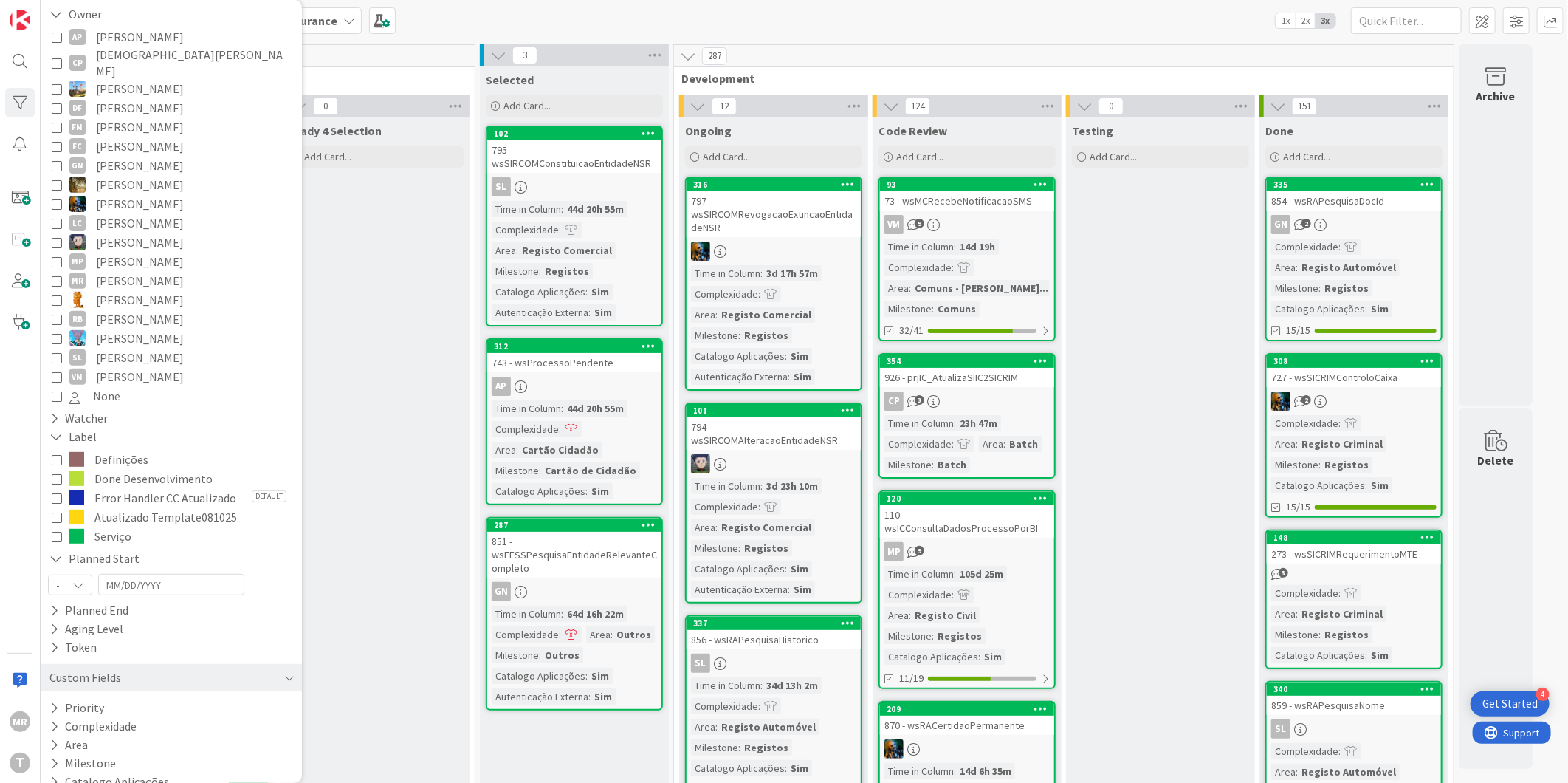
click at [54, 473] on icon at bounding box center [57, 479] width 11 height 11
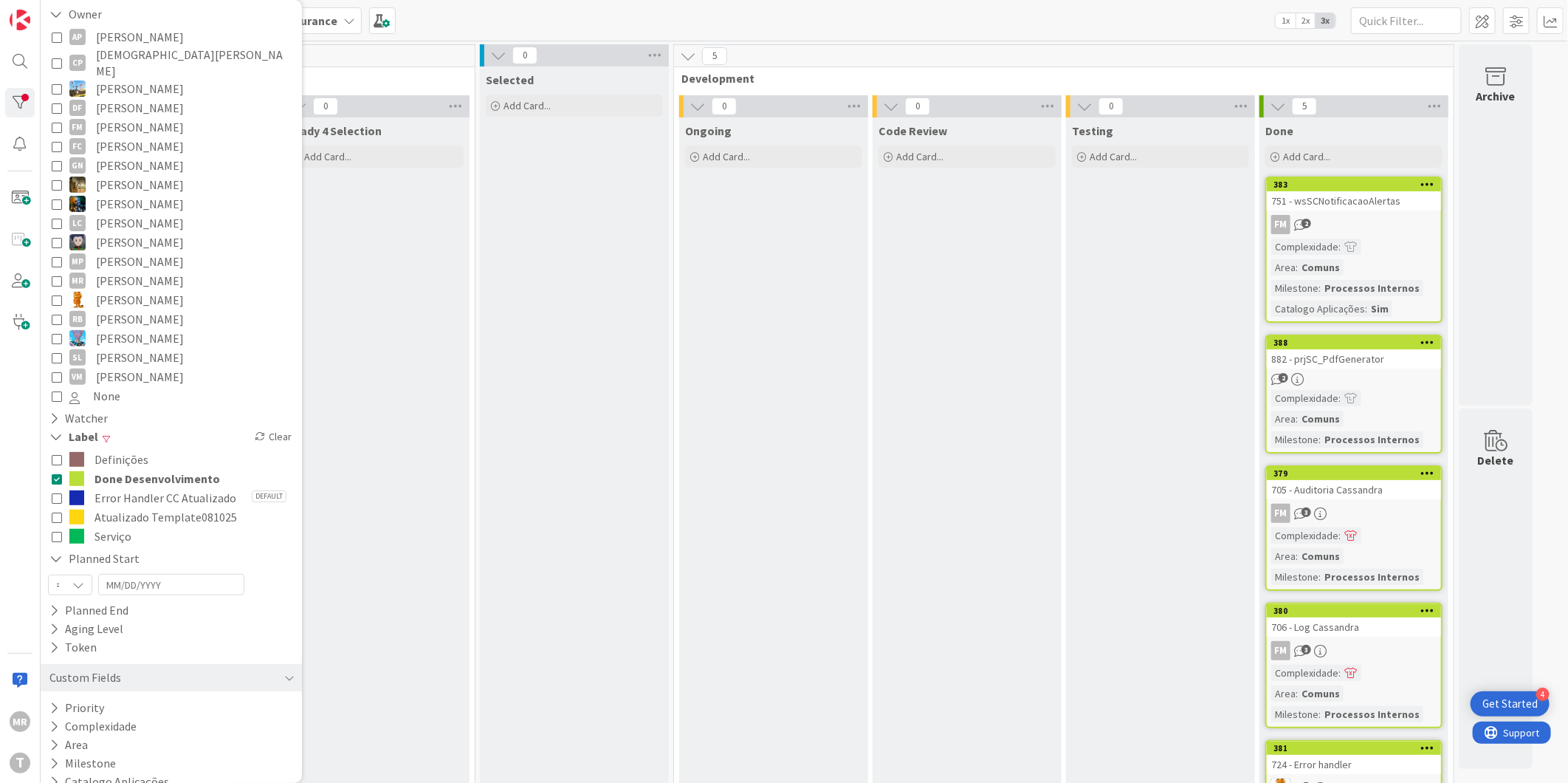
click at [60, 473] on icon at bounding box center [57, 479] width 11 height 11
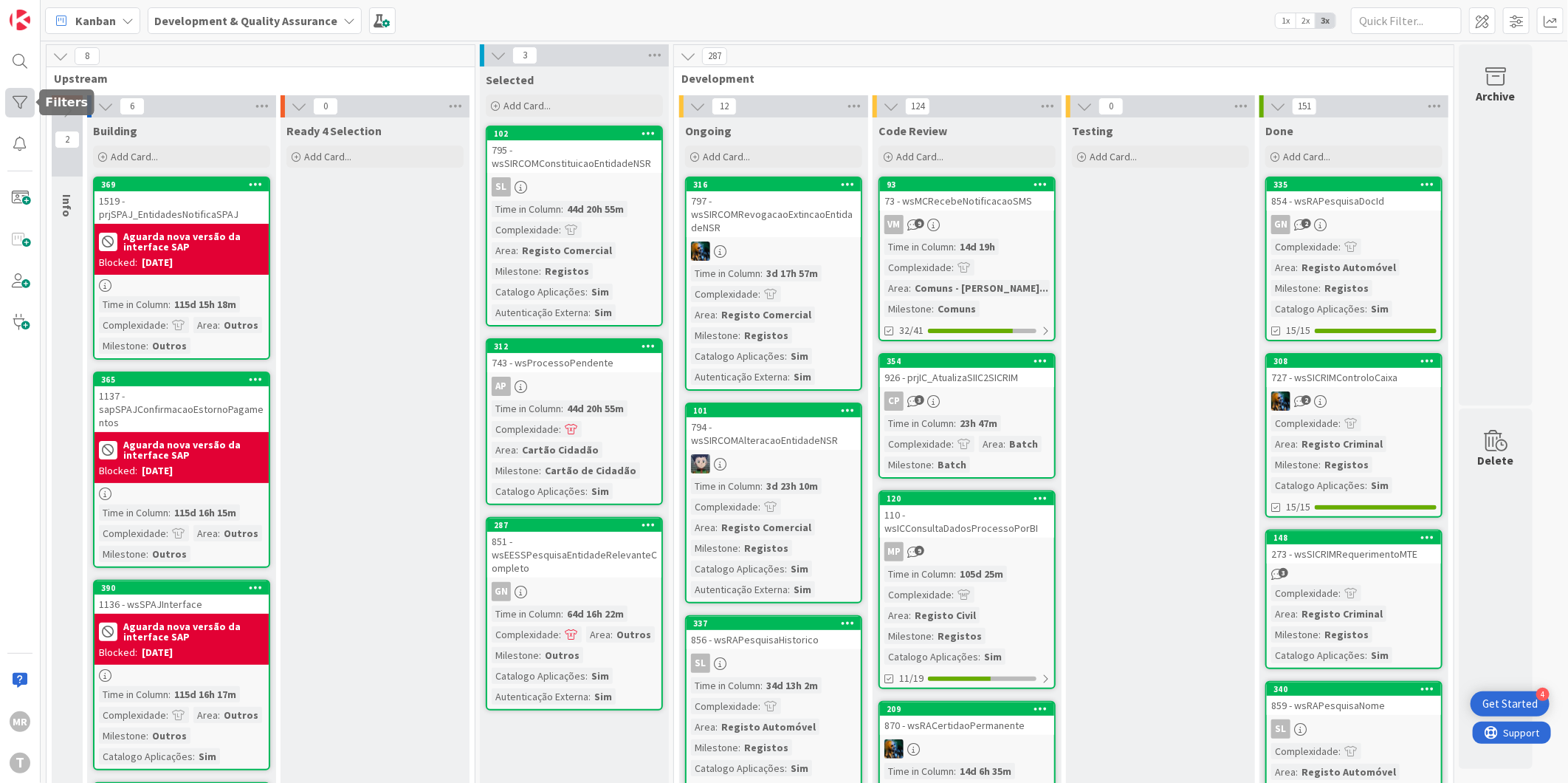
click at [18, 104] on div at bounding box center [20, 103] width 30 height 30
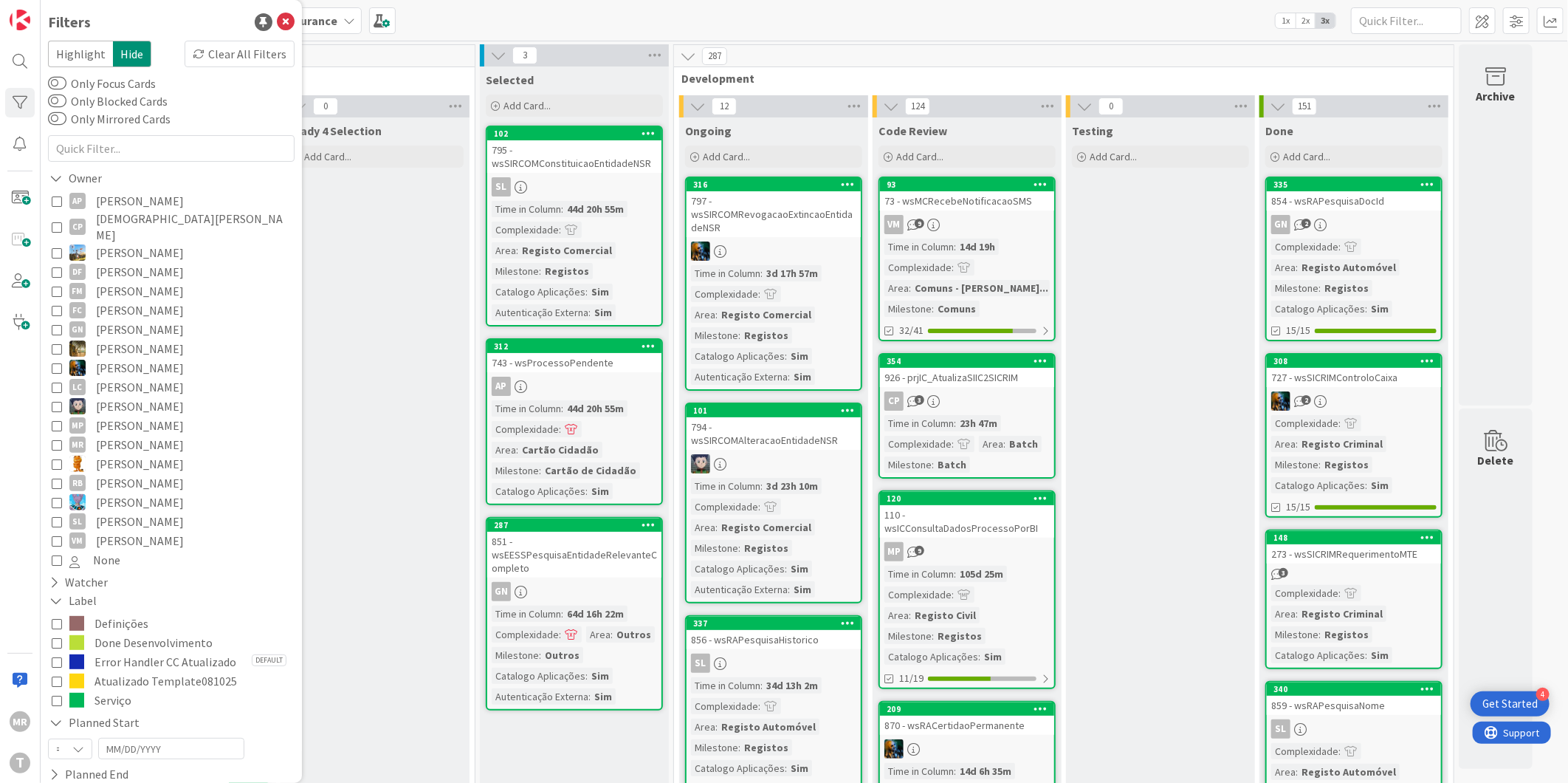
click at [128, 197] on span "[PERSON_NAME]" at bounding box center [140, 201] width 88 height 19
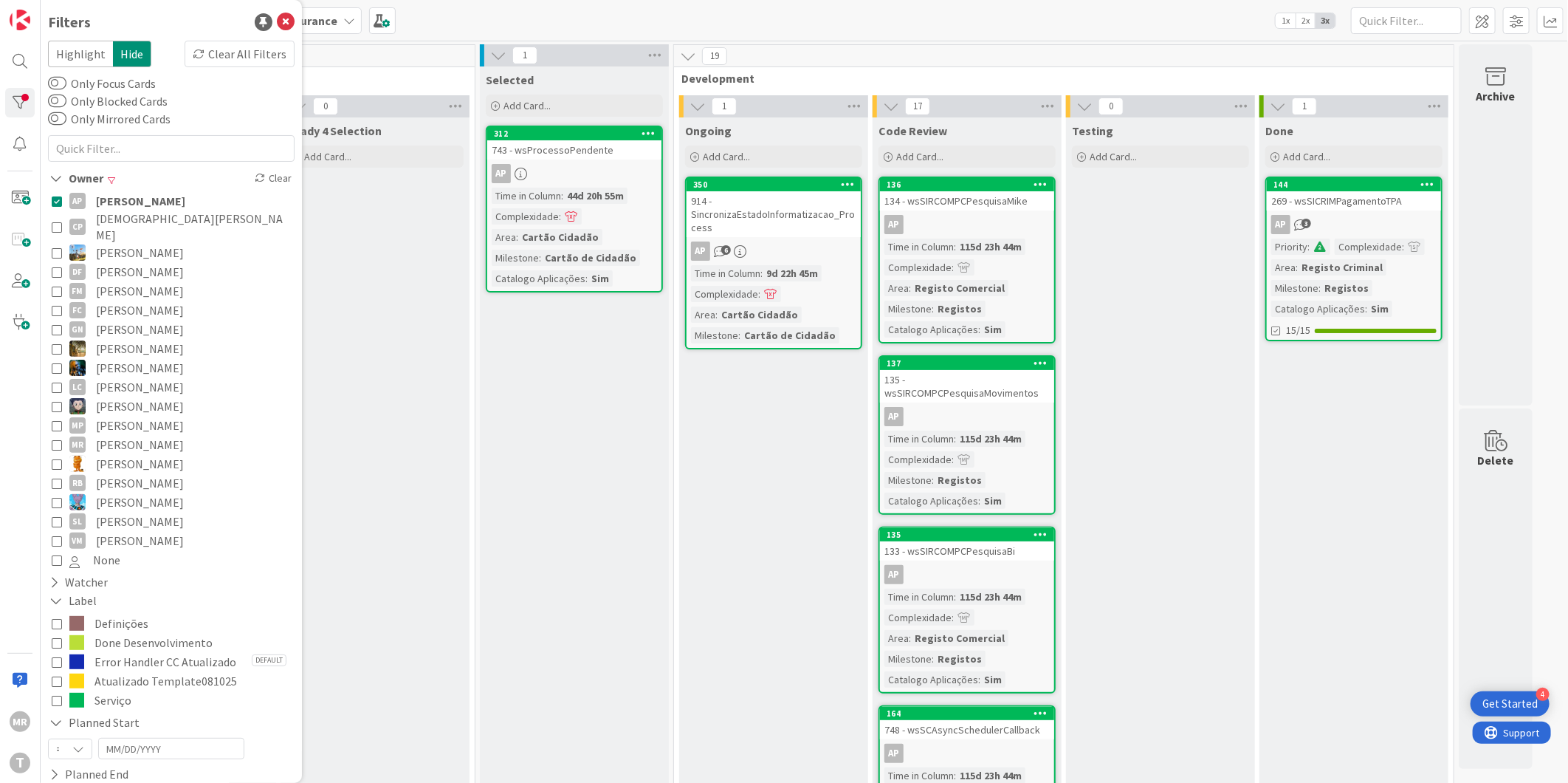
drag, startPoint x: 171, startPoint y: 201, endPoint x: 186, endPoint y: 223, distance: 26.6
click at [171, 201] on span "[PERSON_NAME]" at bounding box center [141, 201] width 90 height 19
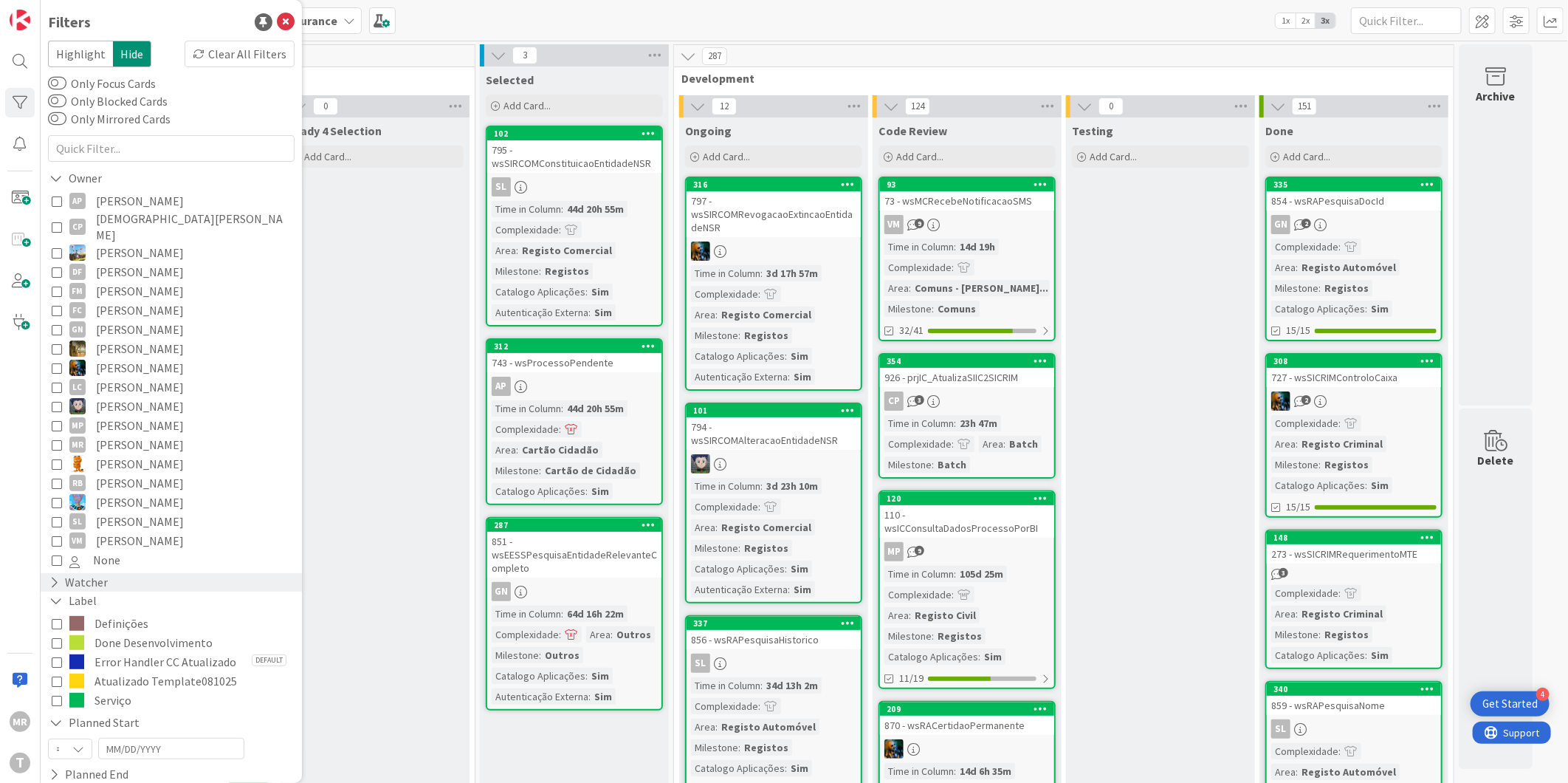
click at [49, 576] on icon at bounding box center [54, 582] width 10 height 12
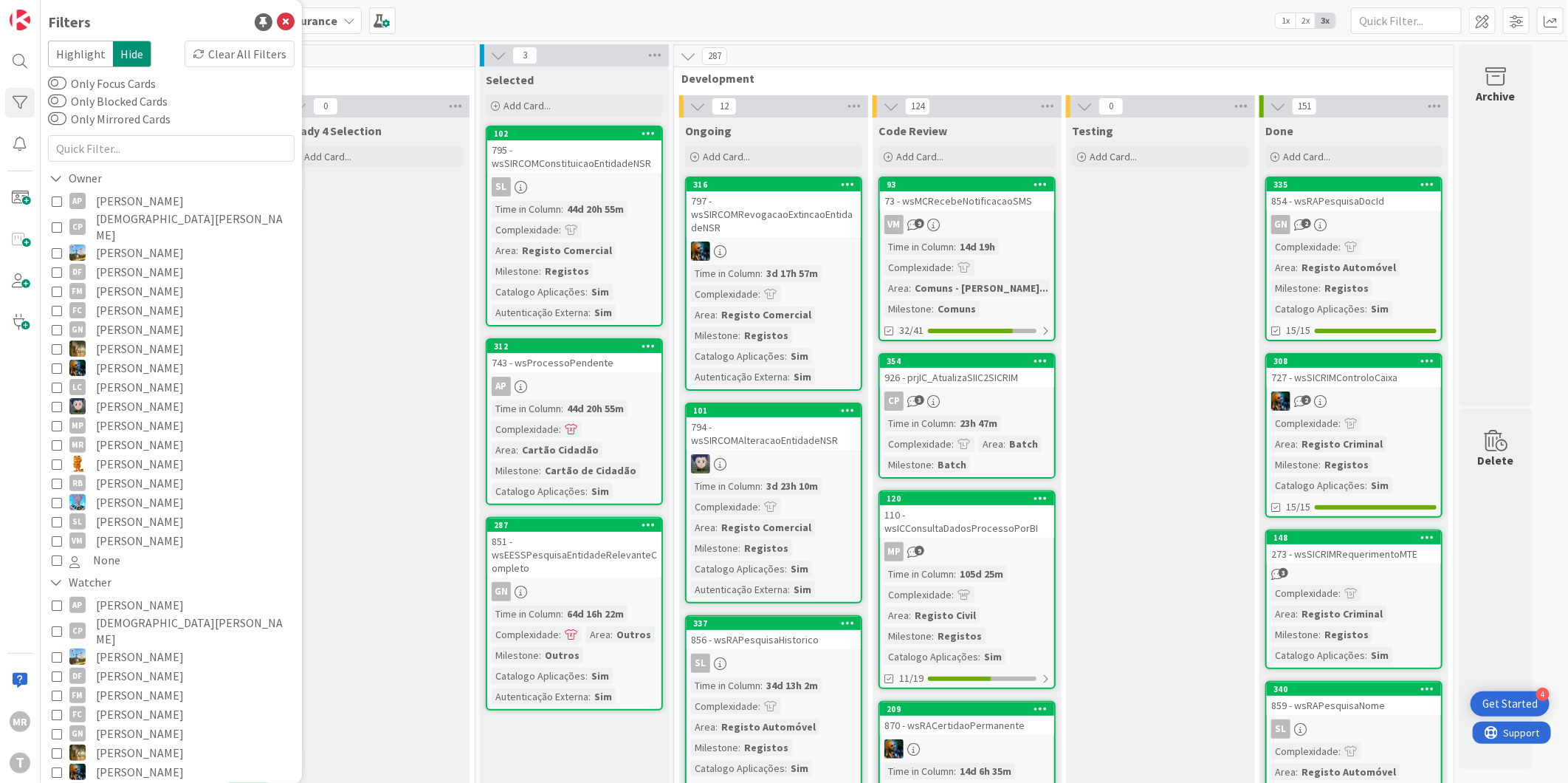
click at [121, 615] on span "[DEMOGRAPHIC_DATA][PERSON_NAME]" at bounding box center [193, 631] width 195 height 33
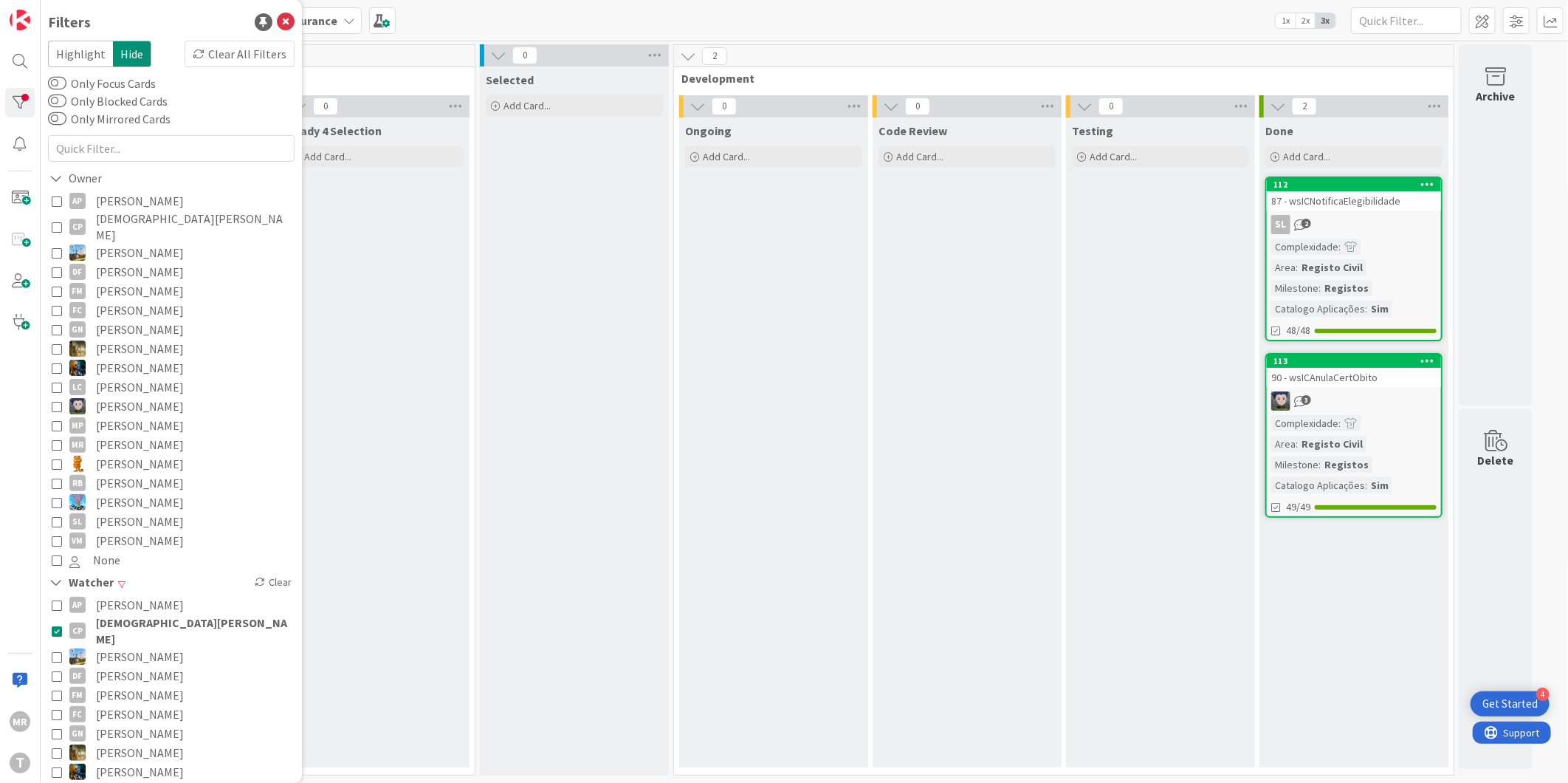
click at [127, 648] on span "[PERSON_NAME]" at bounding box center [140, 657] width 88 height 19
click at [135, 615] on span "[DEMOGRAPHIC_DATA][PERSON_NAME]" at bounding box center [193, 631] width 195 height 33
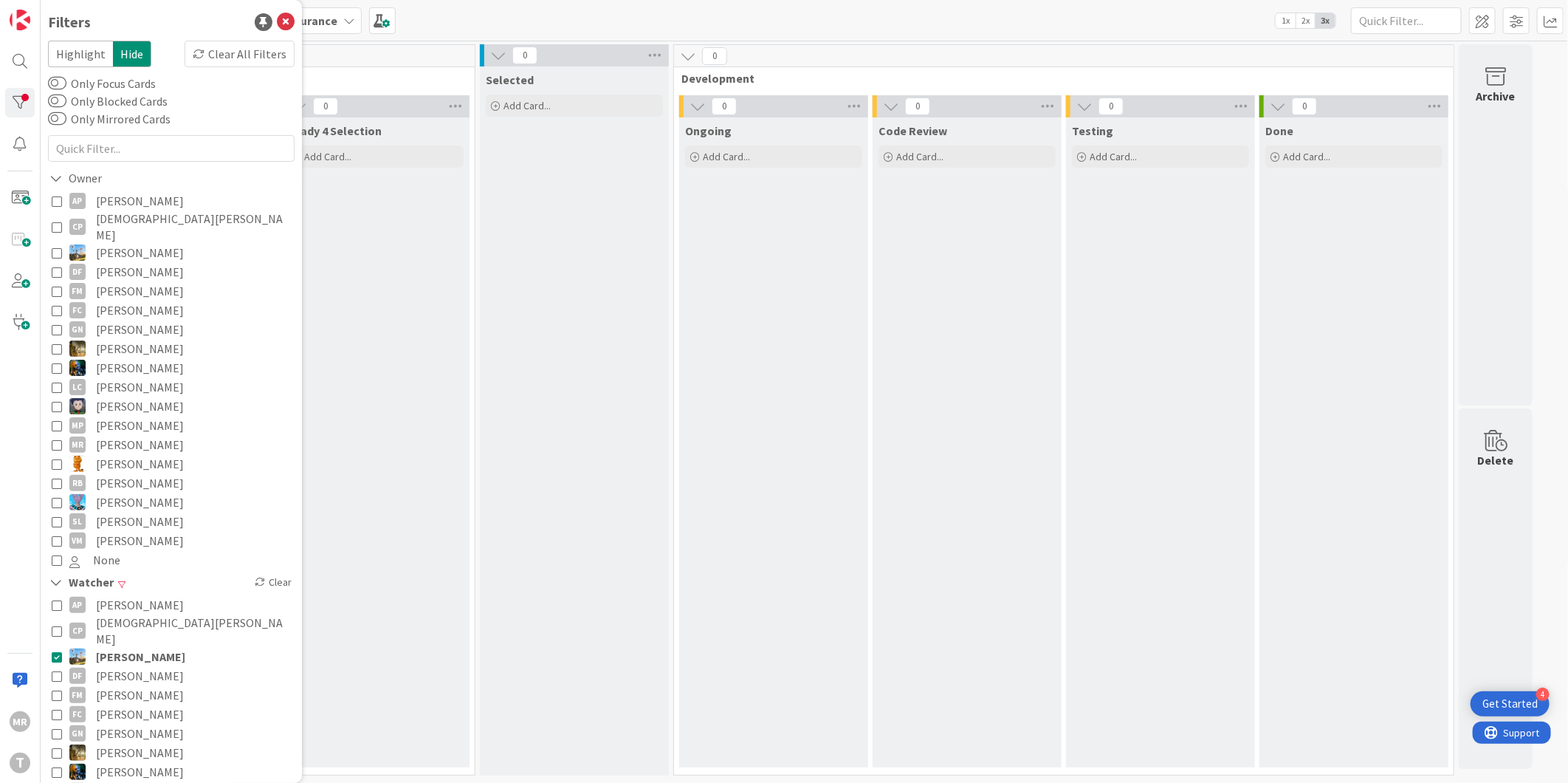
click at [135, 615] on span "[DEMOGRAPHIC_DATA][PERSON_NAME]" at bounding box center [193, 631] width 195 height 33
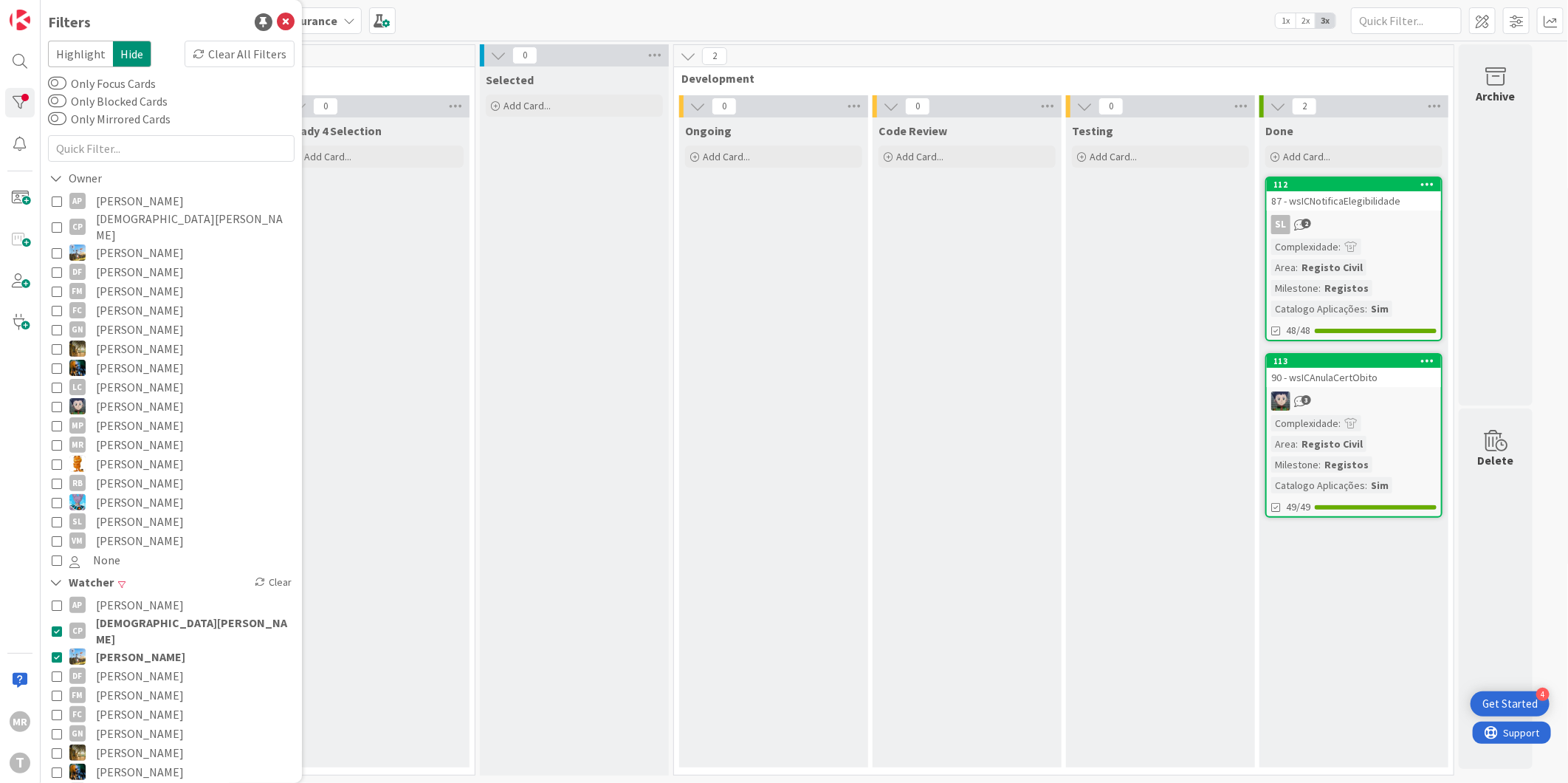
click at [135, 648] on span "[PERSON_NAME]" at bounding box center [141, 657] width 90 height 19
click at [142, 615] on span "[DEMOGRAPHIC_DATA][PERSON_NAME]" at bounding box center [193, 631] width 195 height 33
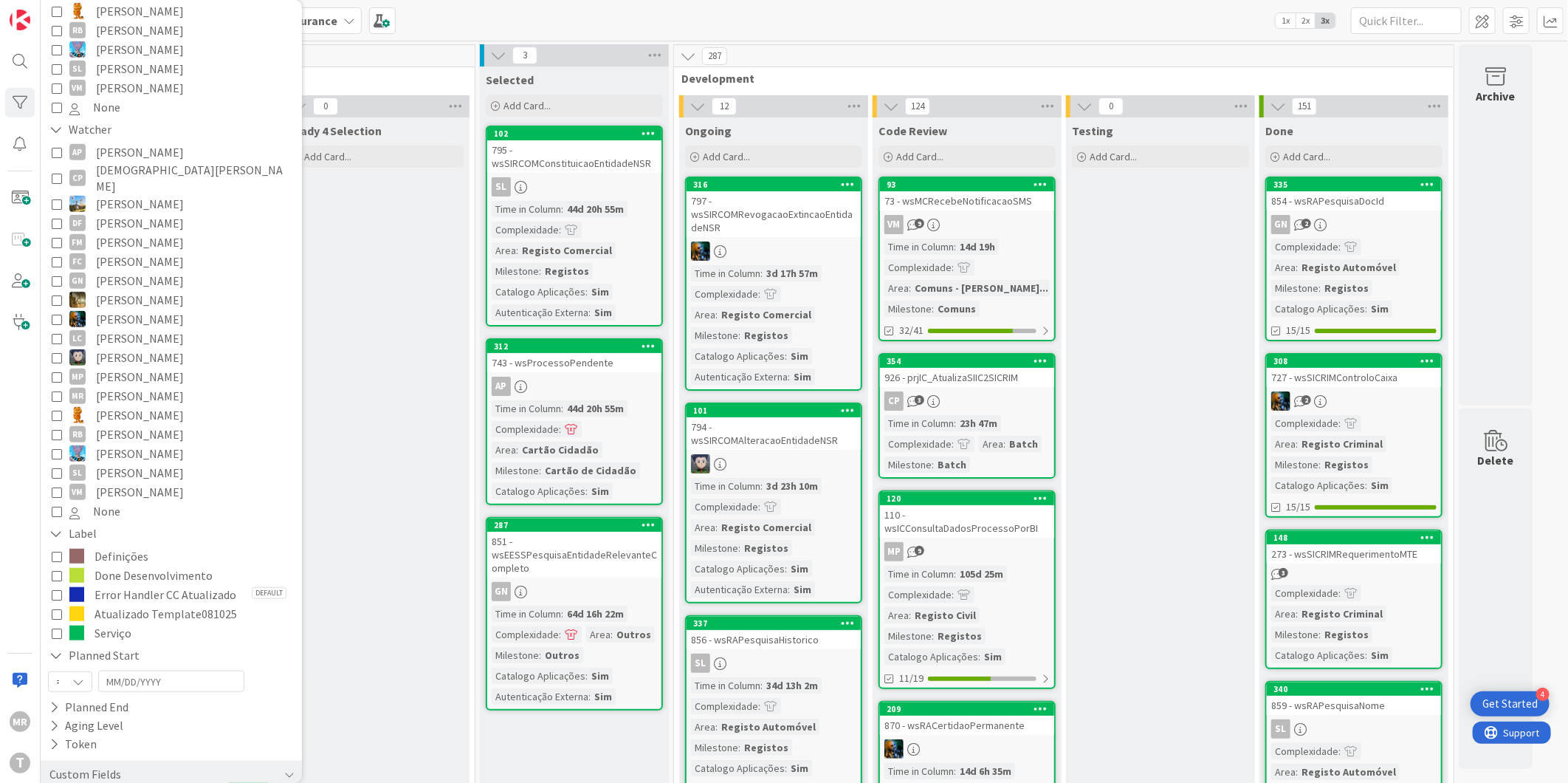
scroll to position [492, 0]
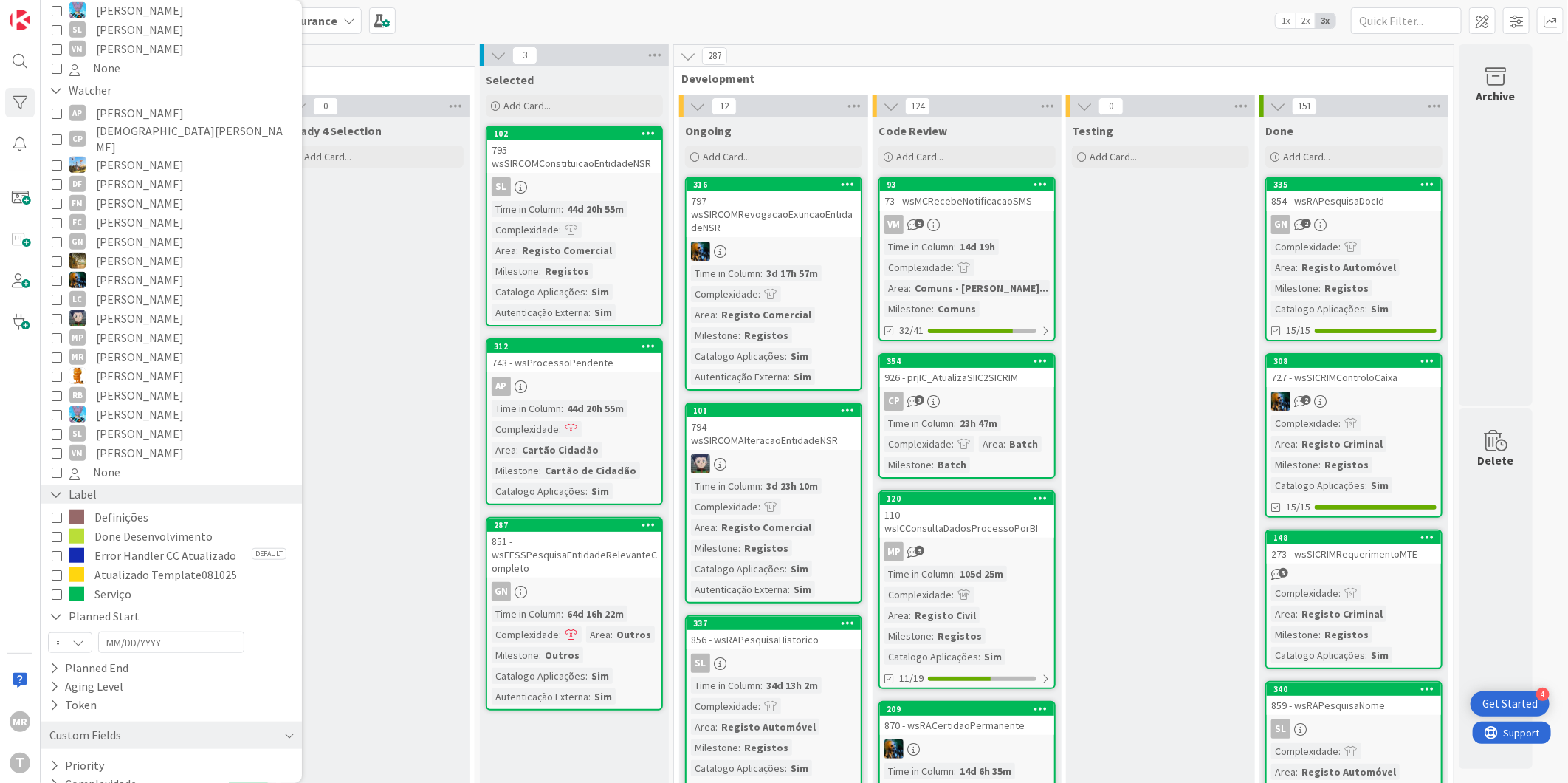
click at [57, 488] on icon at bounding box center [55, 494] width 13 height 12
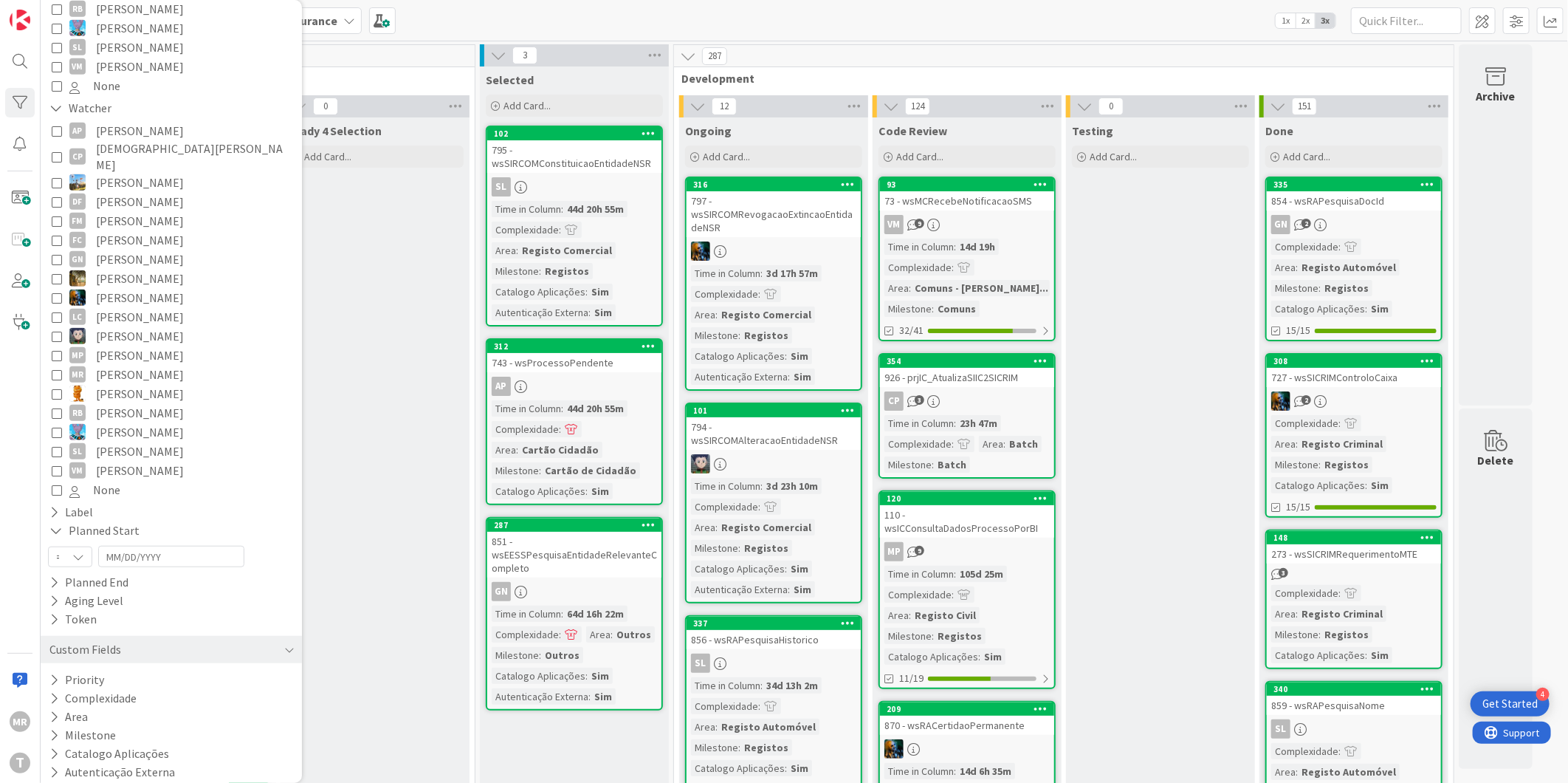
scroll to position [228, 0]
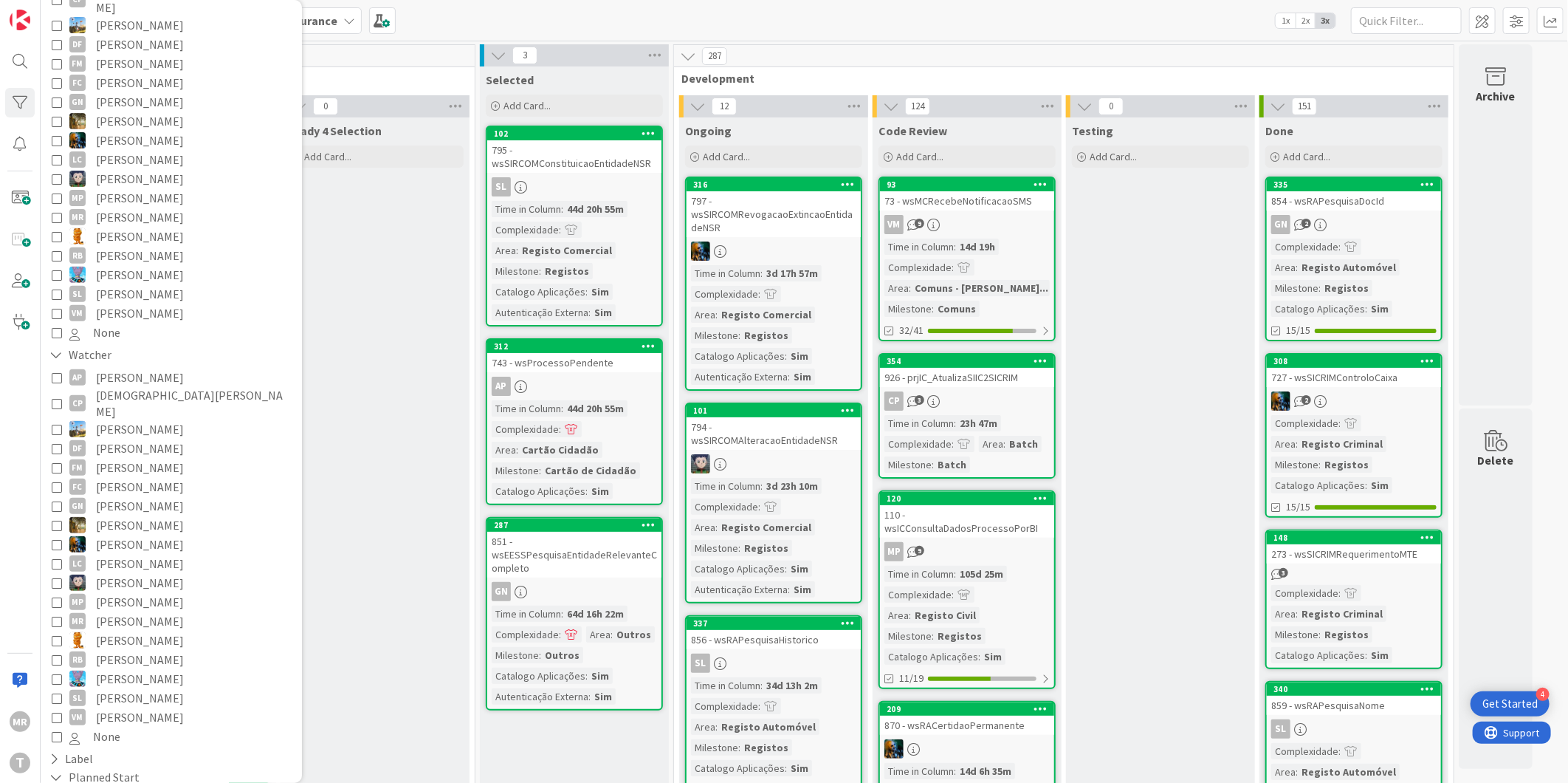
click at [144, 112] on span "[PERSON_NAME]" at bounding box center [140, 121] width 88 height 19
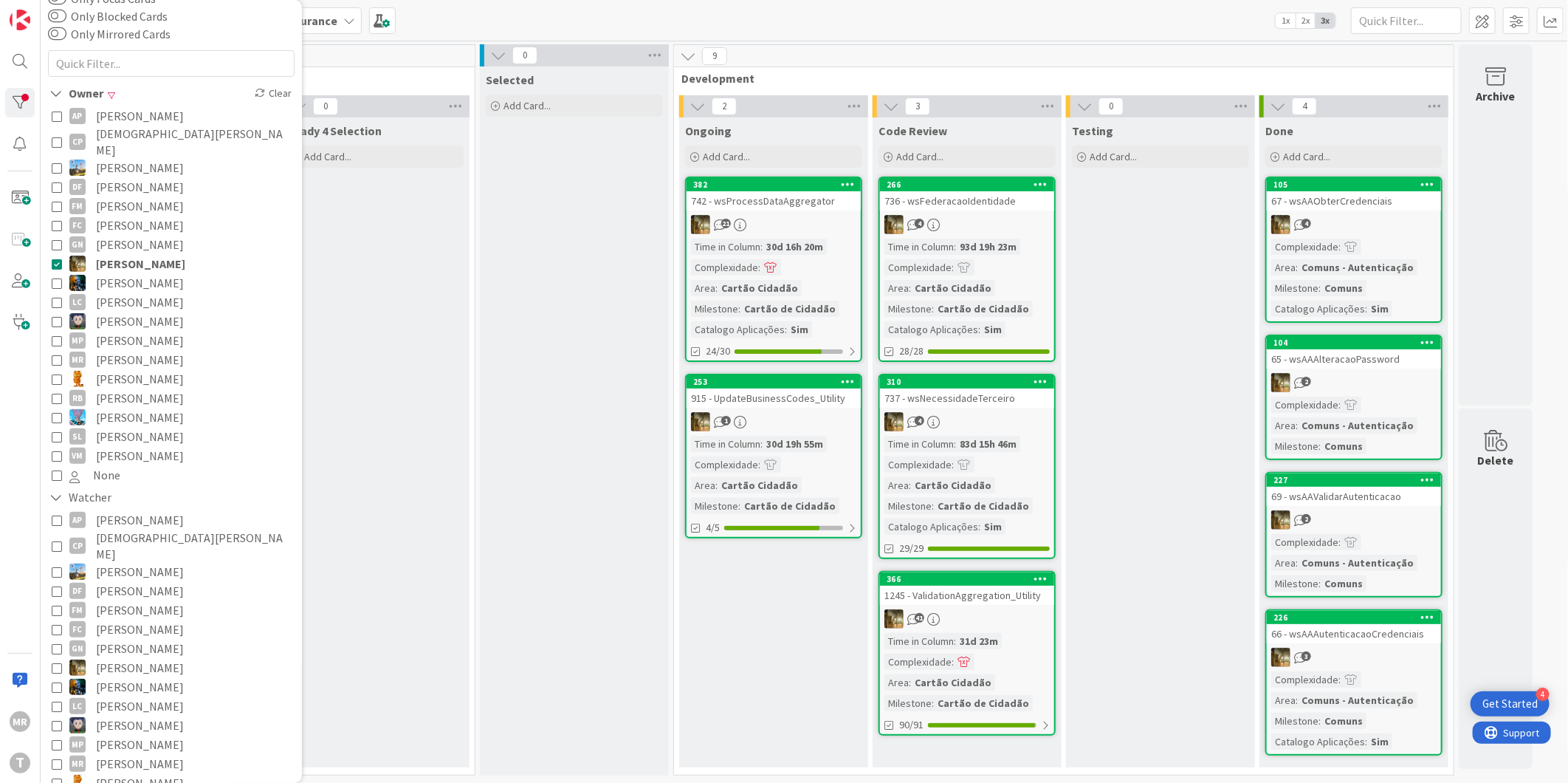
scroll to position [63, 0]
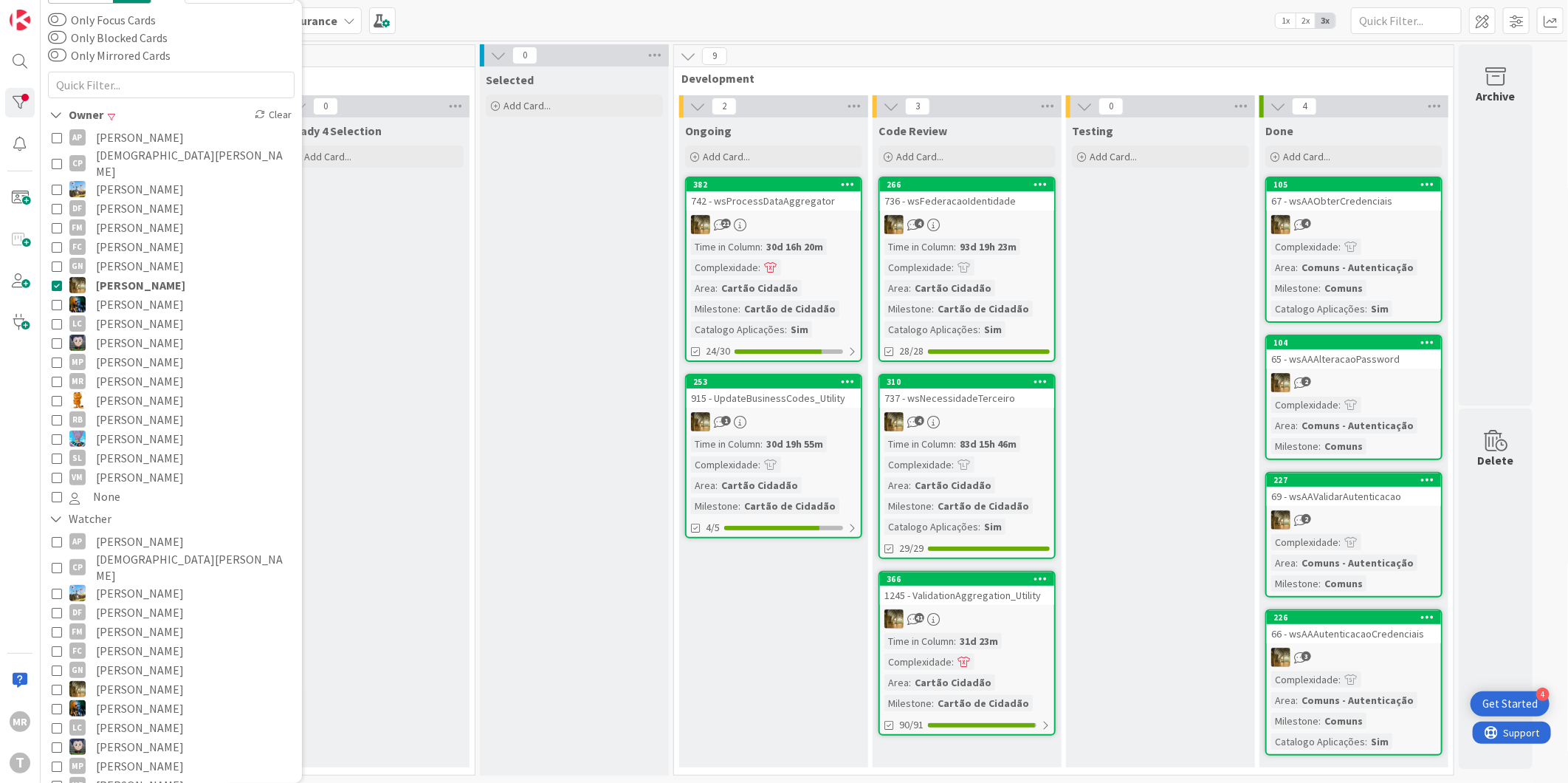
click at [155, 275] on span "[PERSON_NAME]" at bounding box center [141, 285] width 90 height 19
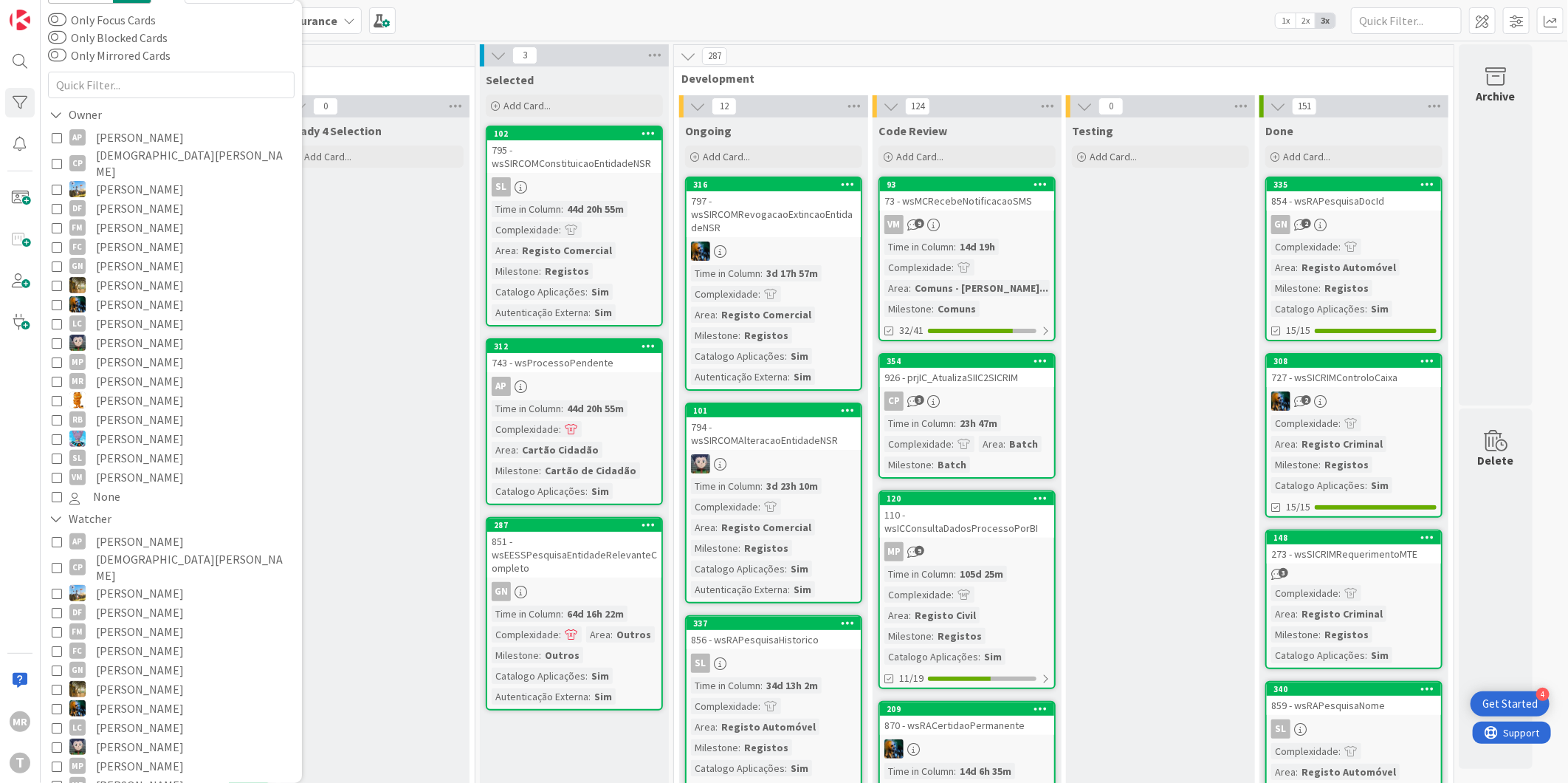
click at [151, 295] on span "[PERSON_NAME]" at bounding box center [140, 304] width 88 height 19
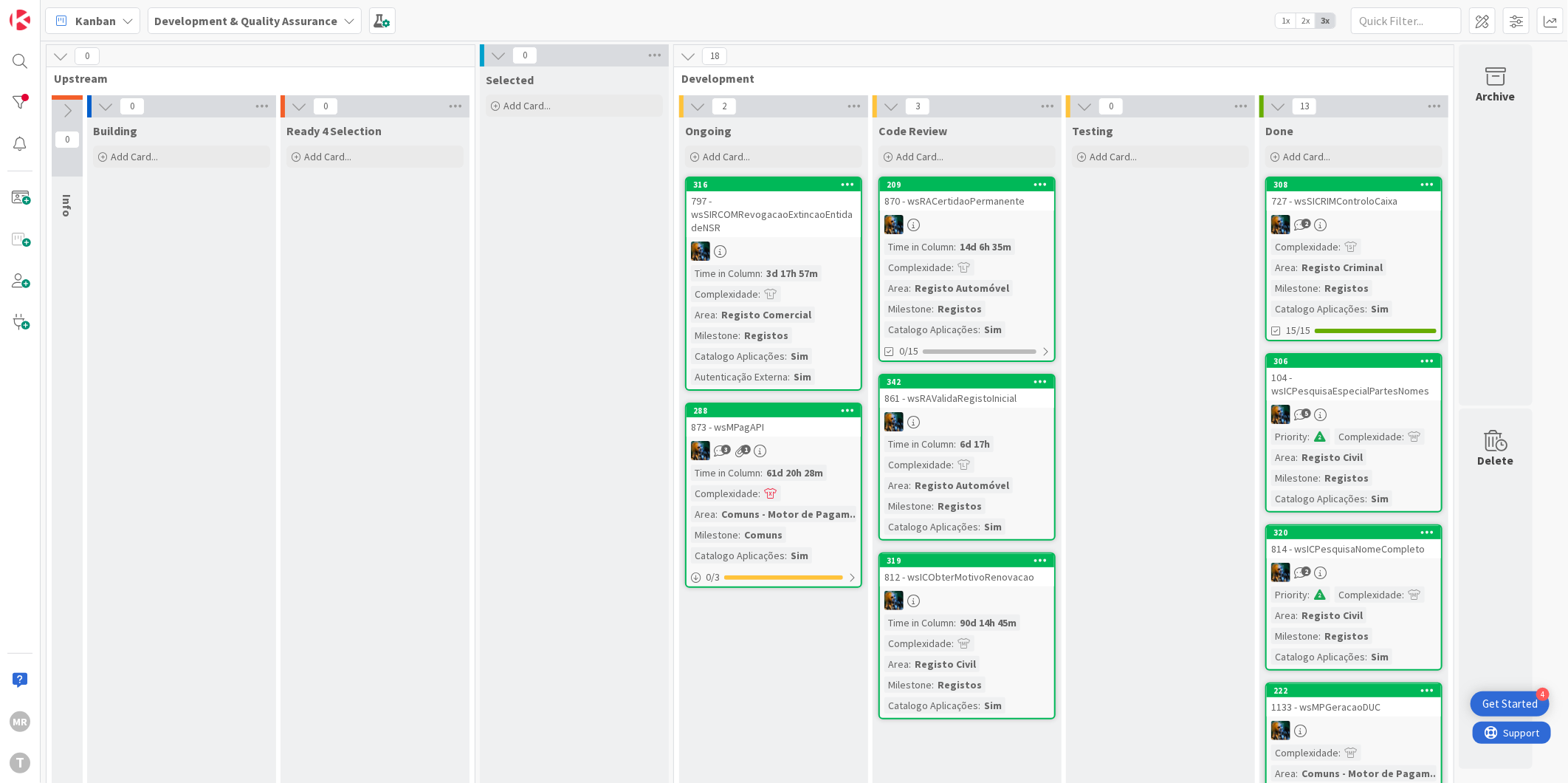
click at [5, 98] on div at bounding box center [20, 103] width 30 height 30
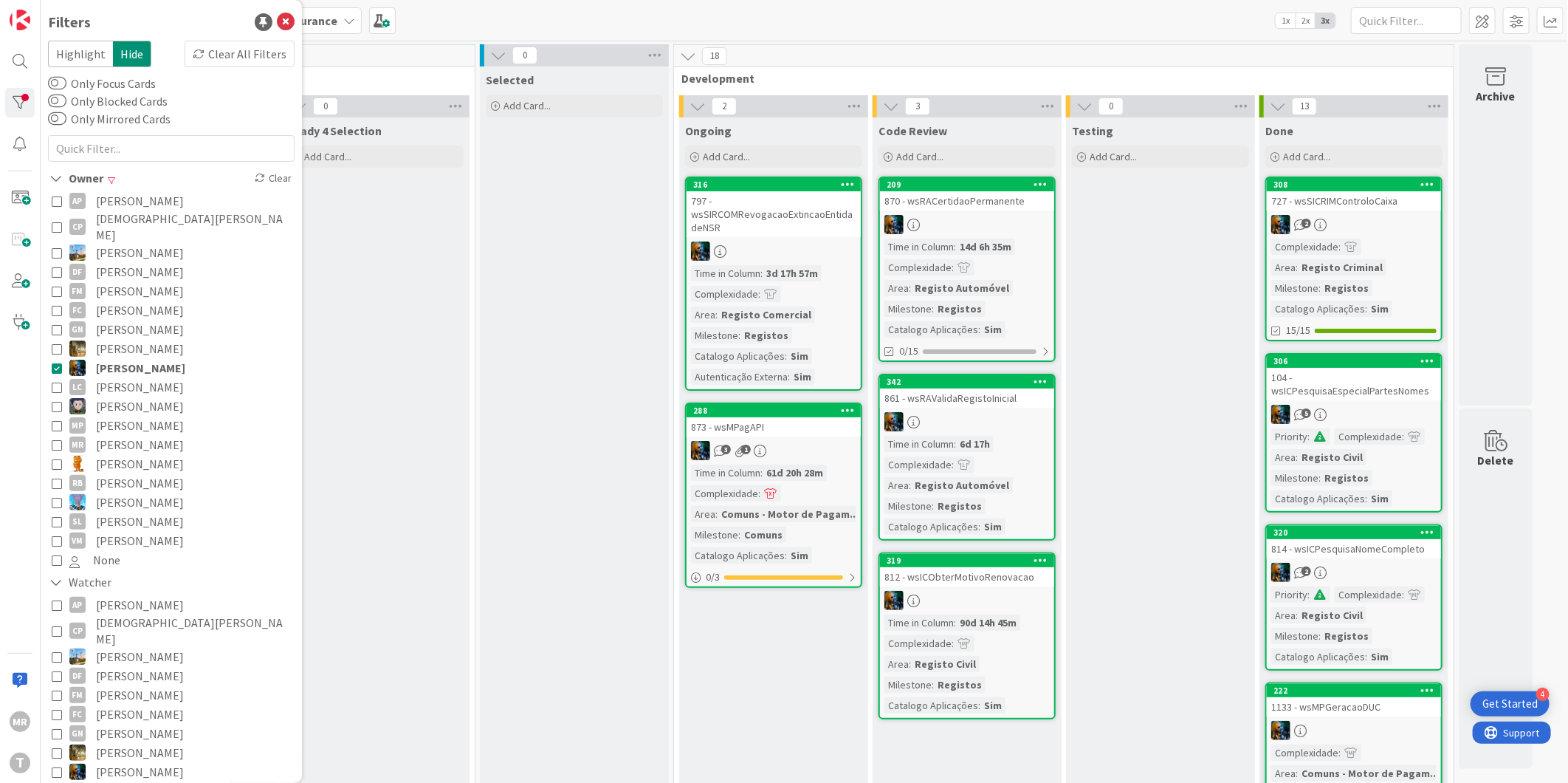
click at [130, 358] on span "[PERSON_NAME]" at bounding box center [141, 368] width 90 height 19
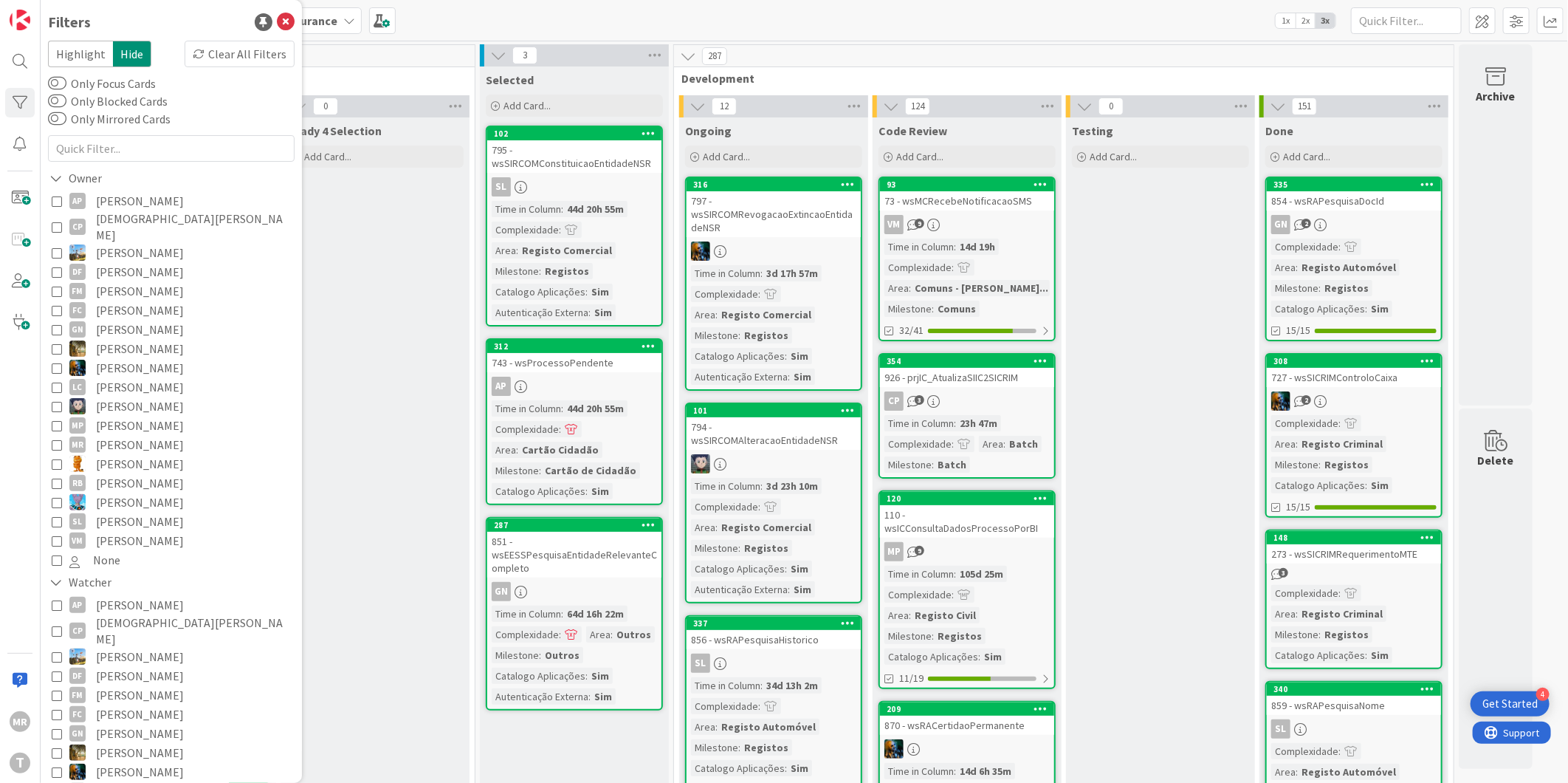
click at [158, 512] on span "[PERSON_NAME]" at bounding box center [140, 522] width 88 height 19
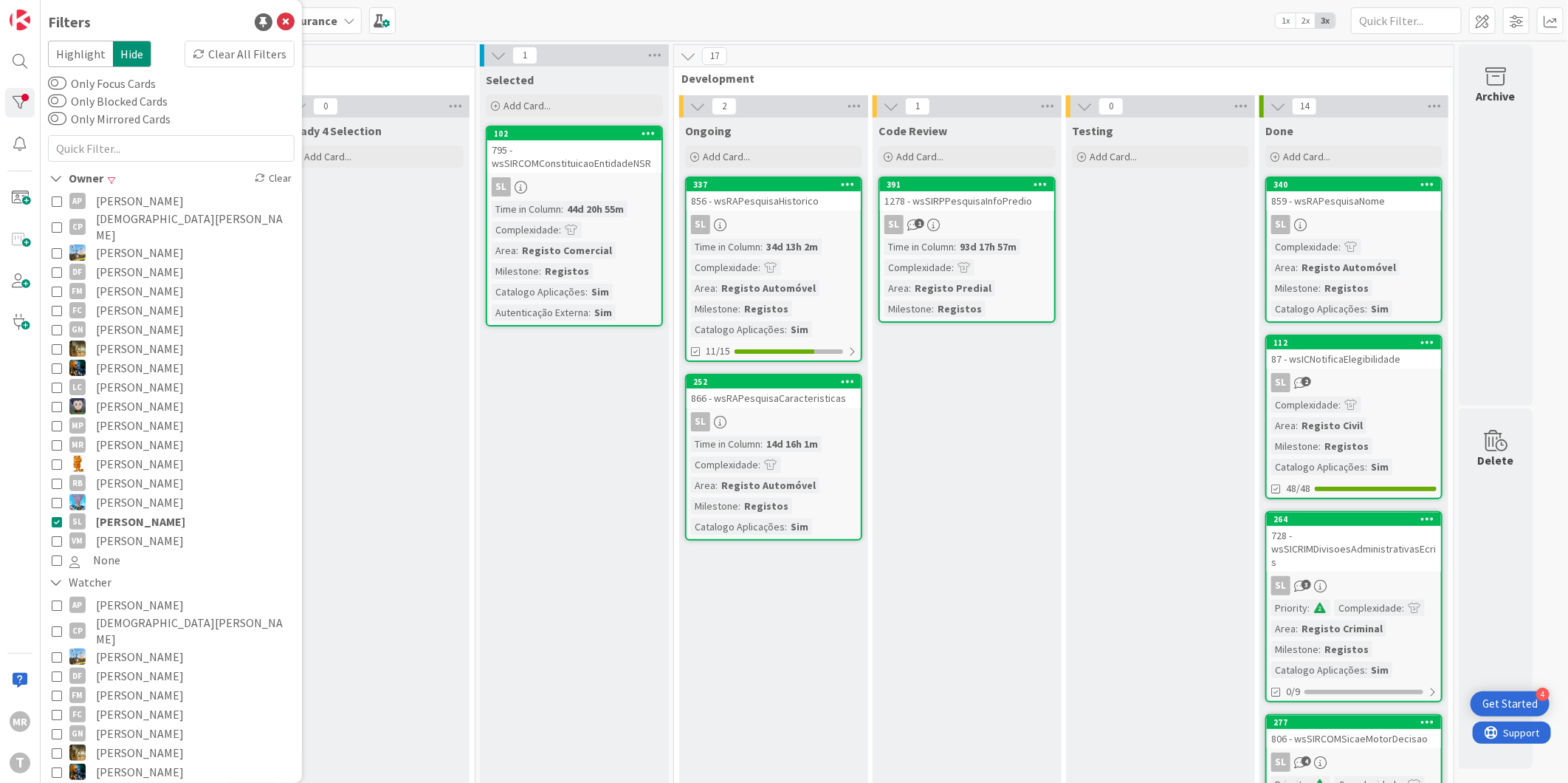
click at [158, 512] on span "[PERSON_NAME]" at bounding box center [141, 522] width 90 height 19
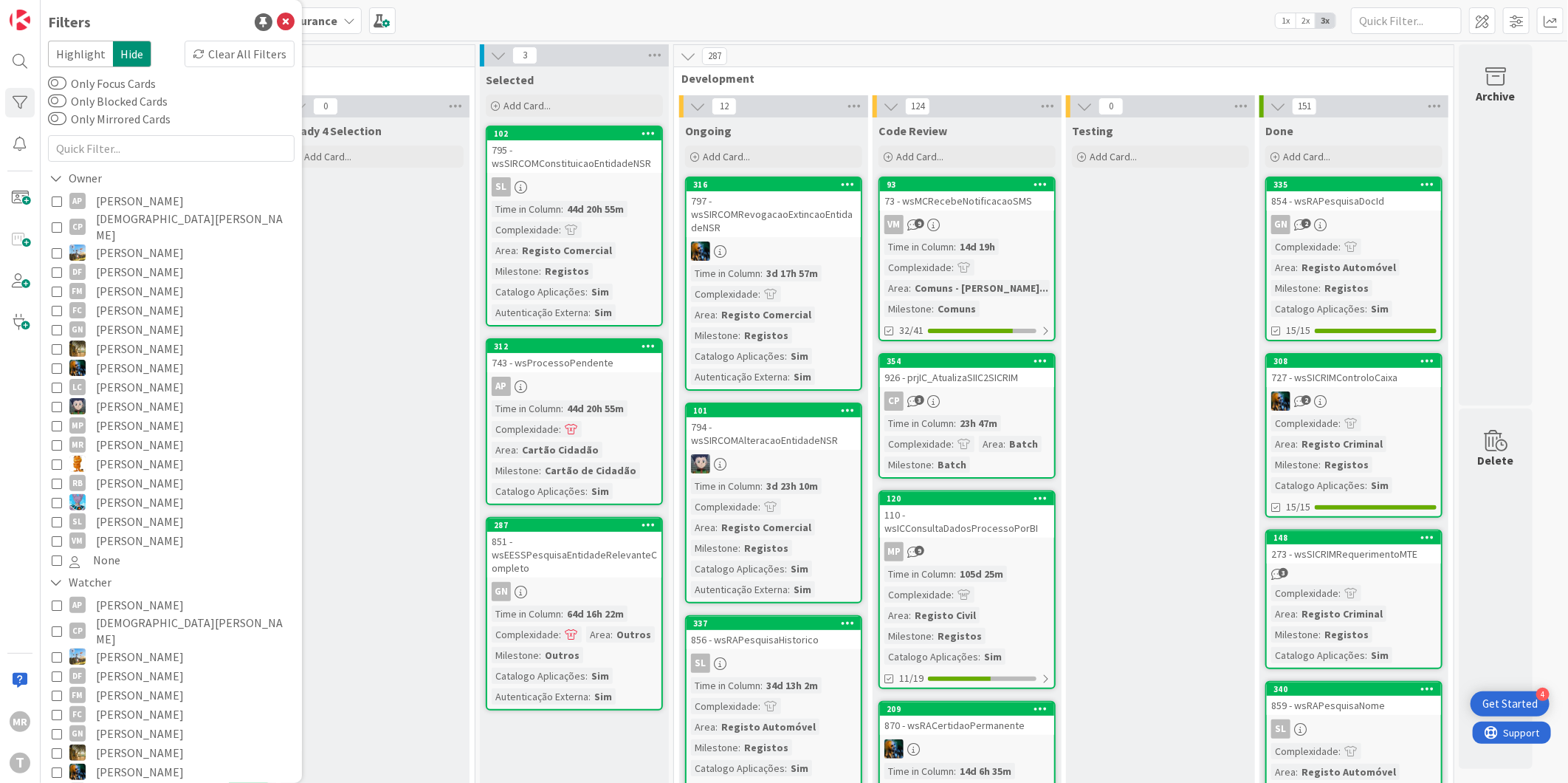
click at [135, 377] on span "[PERSON_NAME]" at bounding box center [140, 387] width 88 height 19
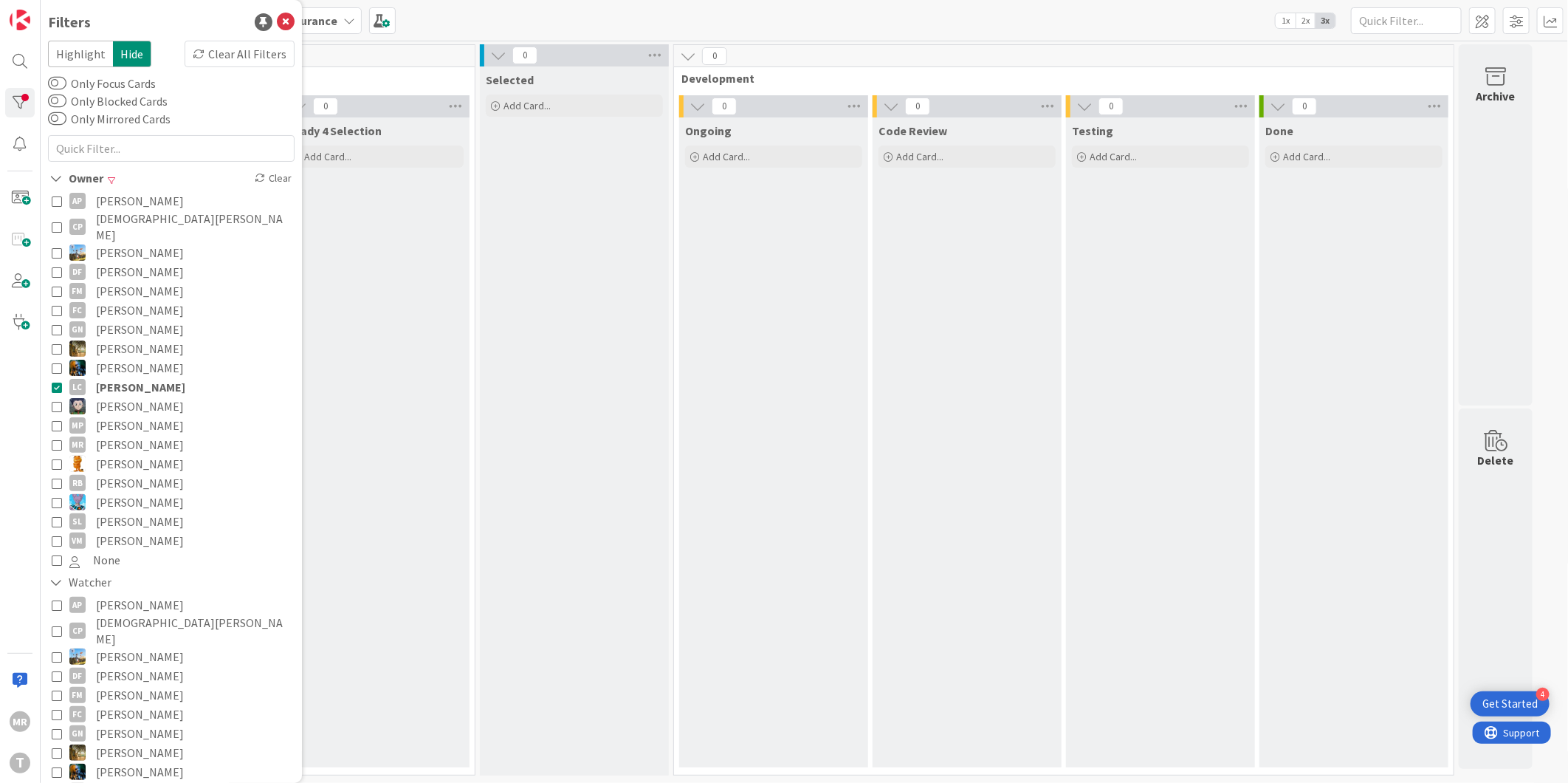
click at [135, 377] on span "[PERSON_NAME]" at bounding box center [141, 387] width 90 height 19
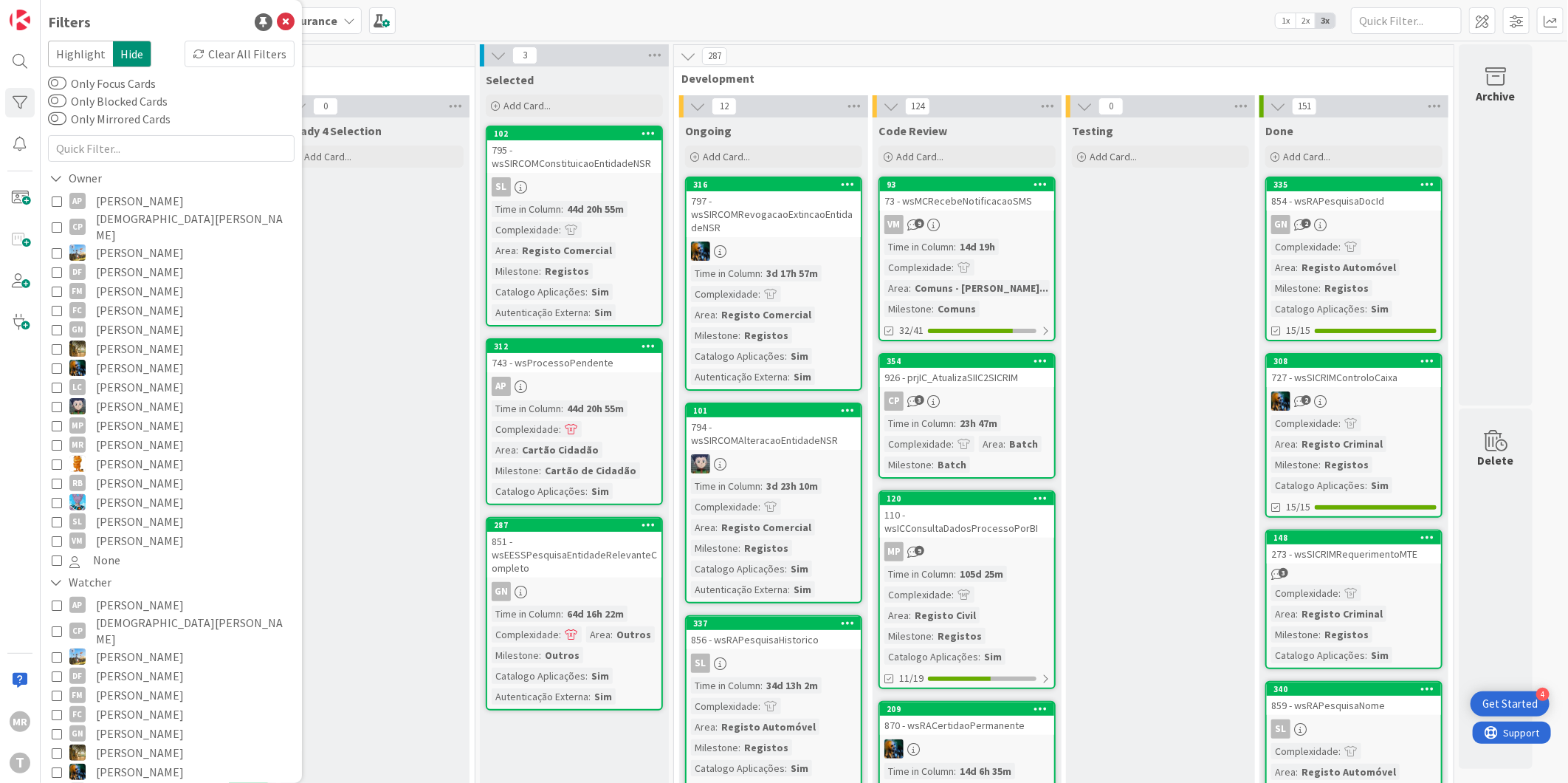
click at [136, 397] on span "[PERSON_NAME]" at bounding box center [140, 406] width 88 height 19
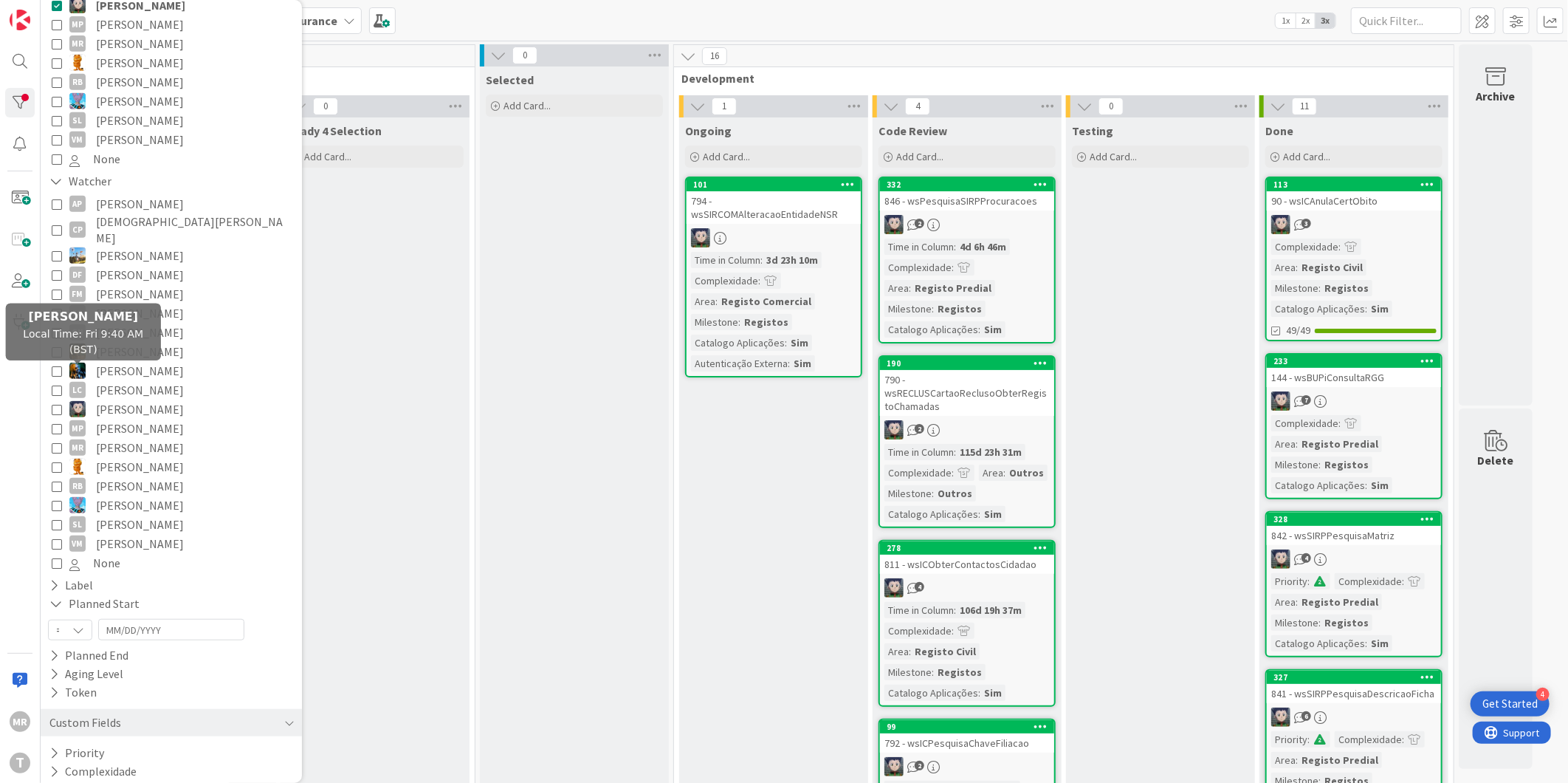
scroll to position [410, 0]
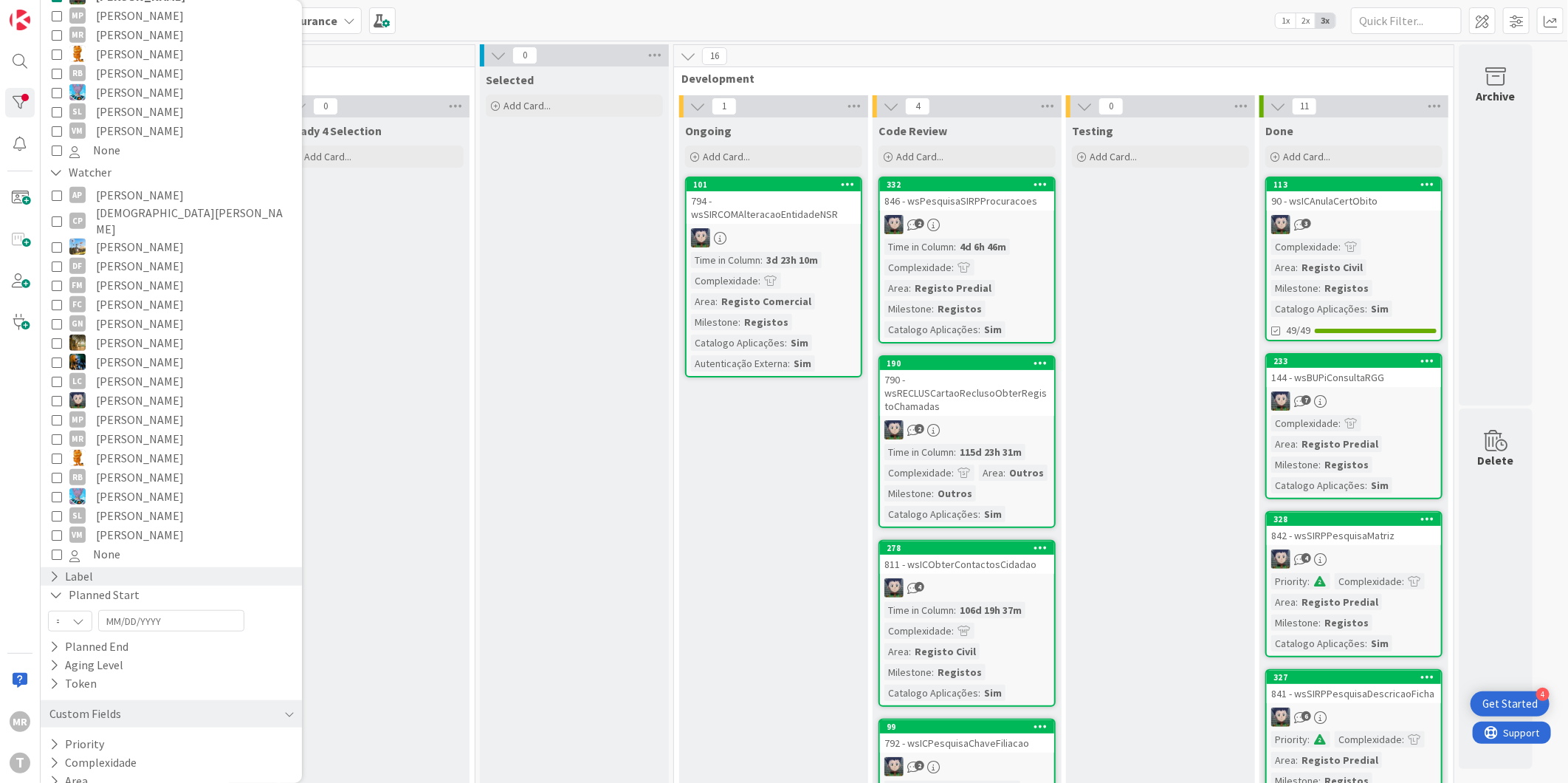
click at [41, 567] on div "Label" at bounding box center [171, 576] width 261 height 18
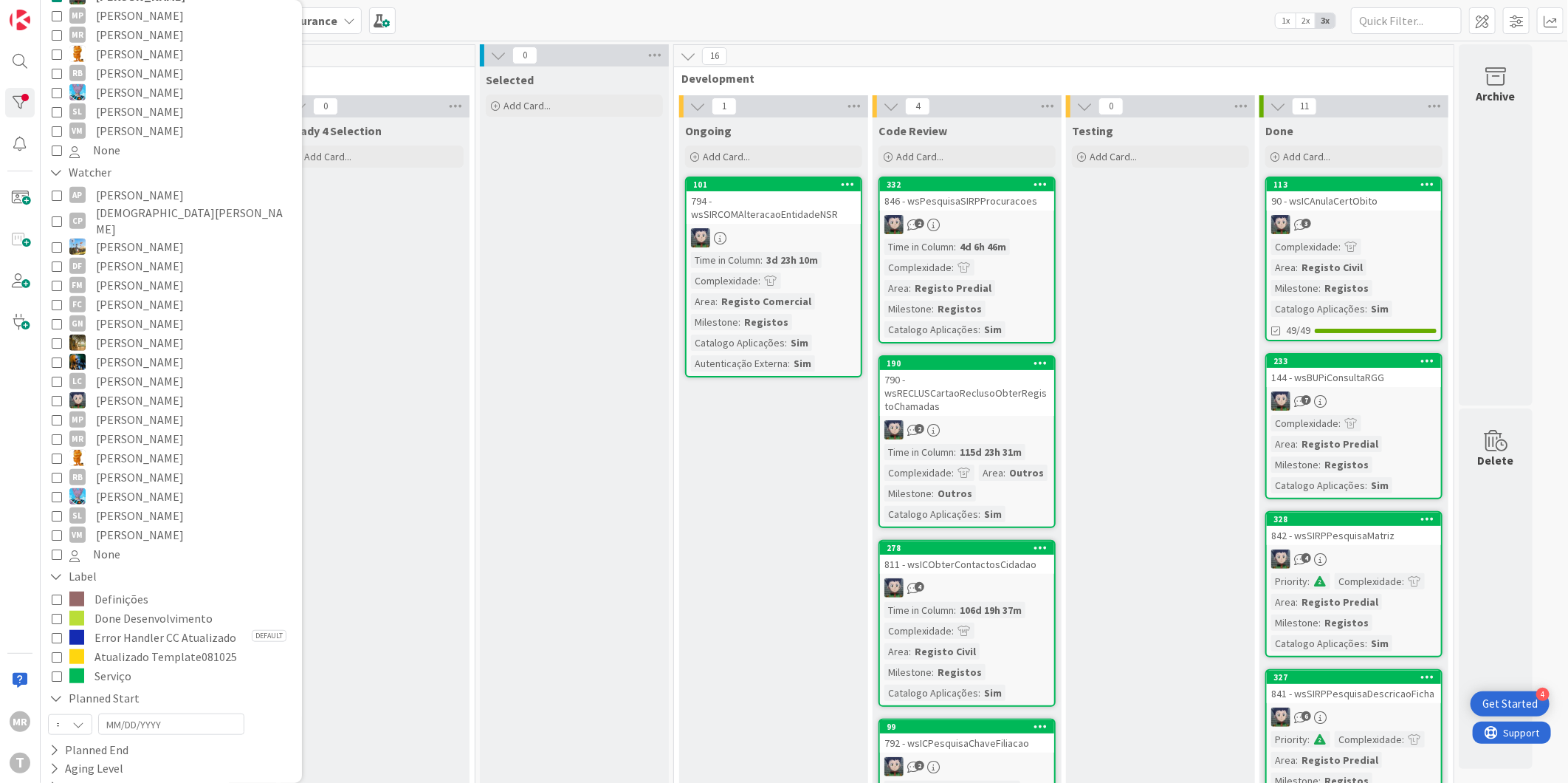
click at [141, 63] on span "[PERSON_NAME]" at bounding box center [140, 73] width 88 height 19
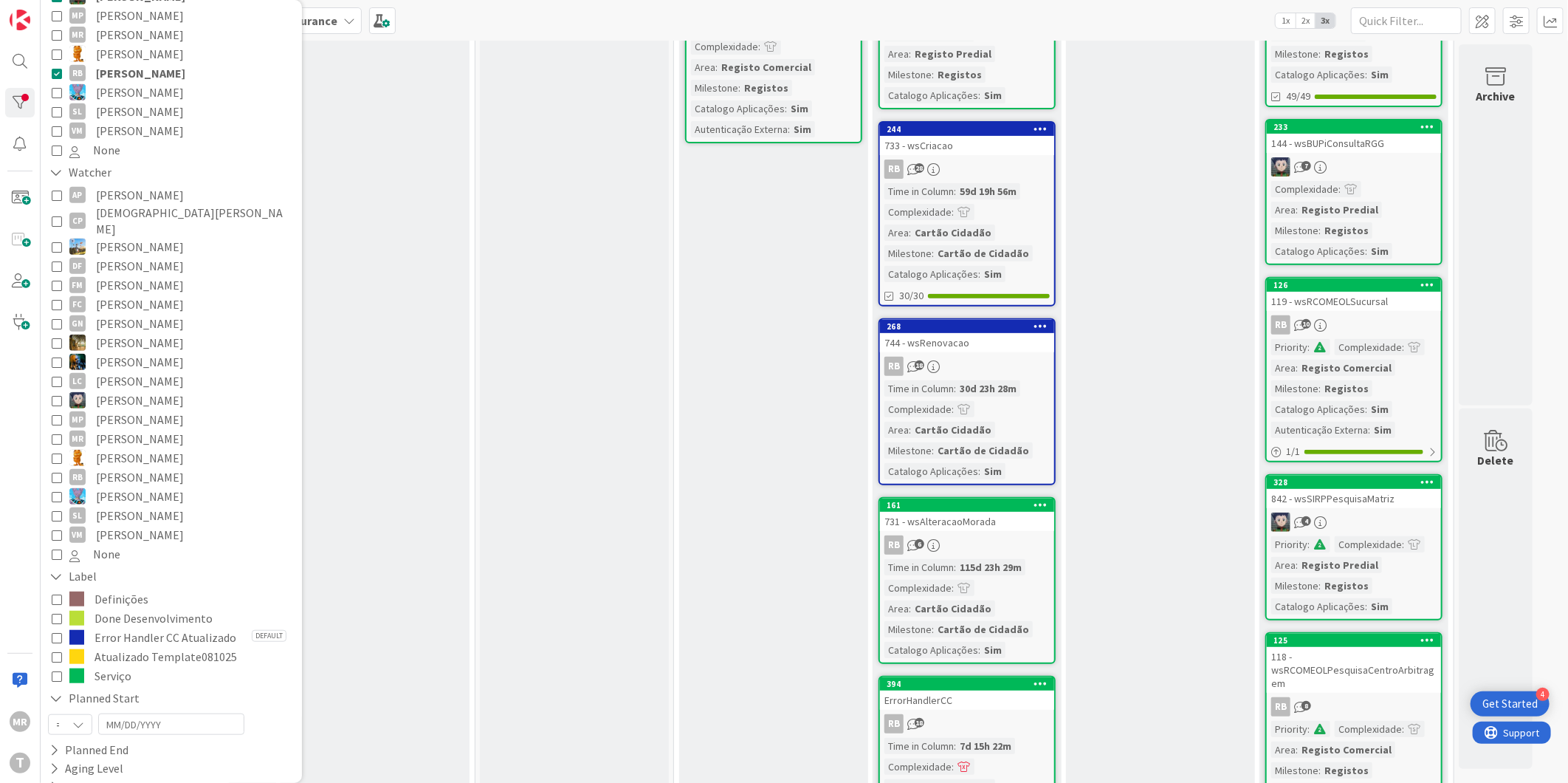
scroll to position [0, 0]
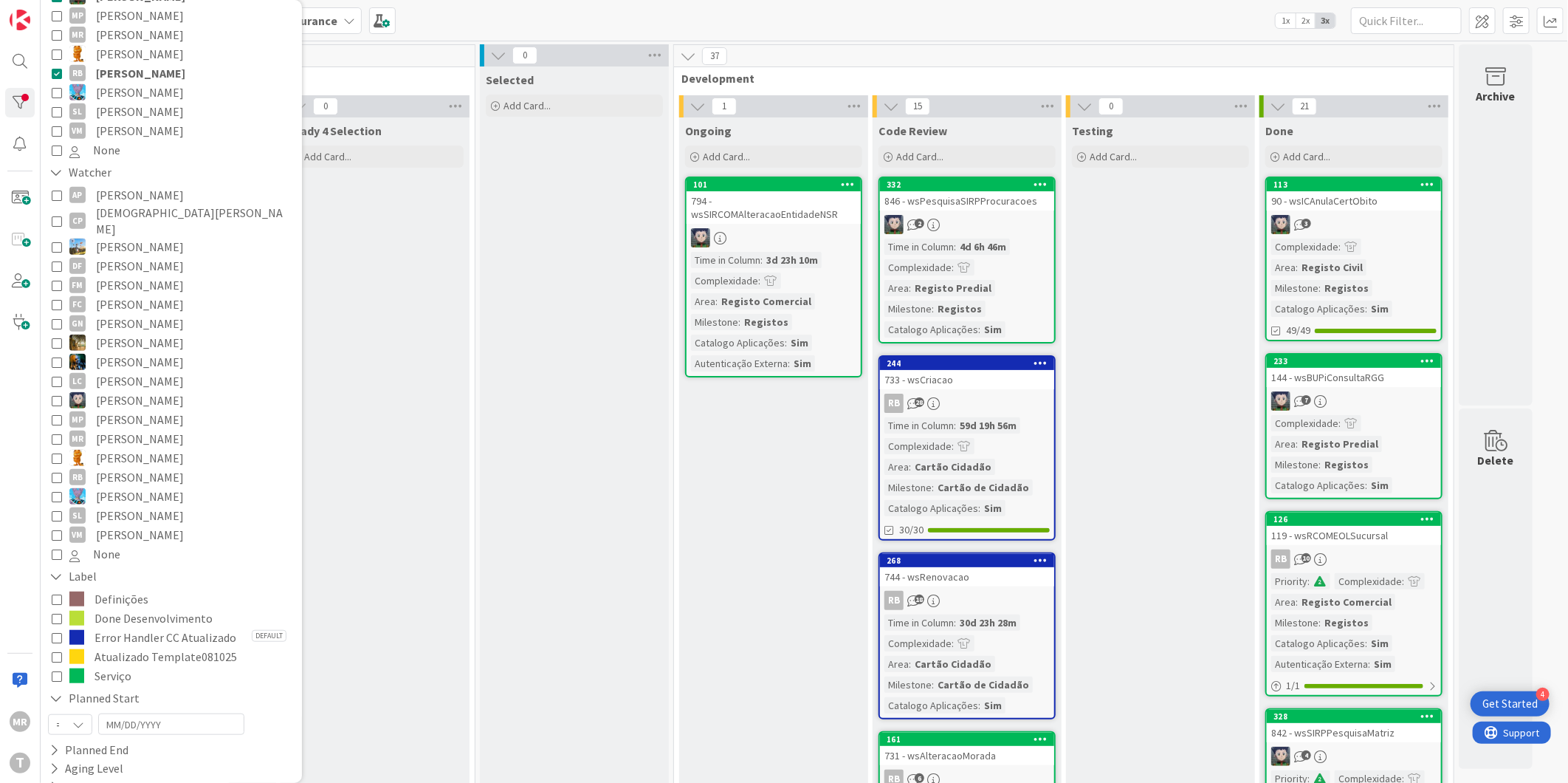
click at [955, 371] on div "733 - wsCriacao" at bounding box center [967, 380] width 174 height 19
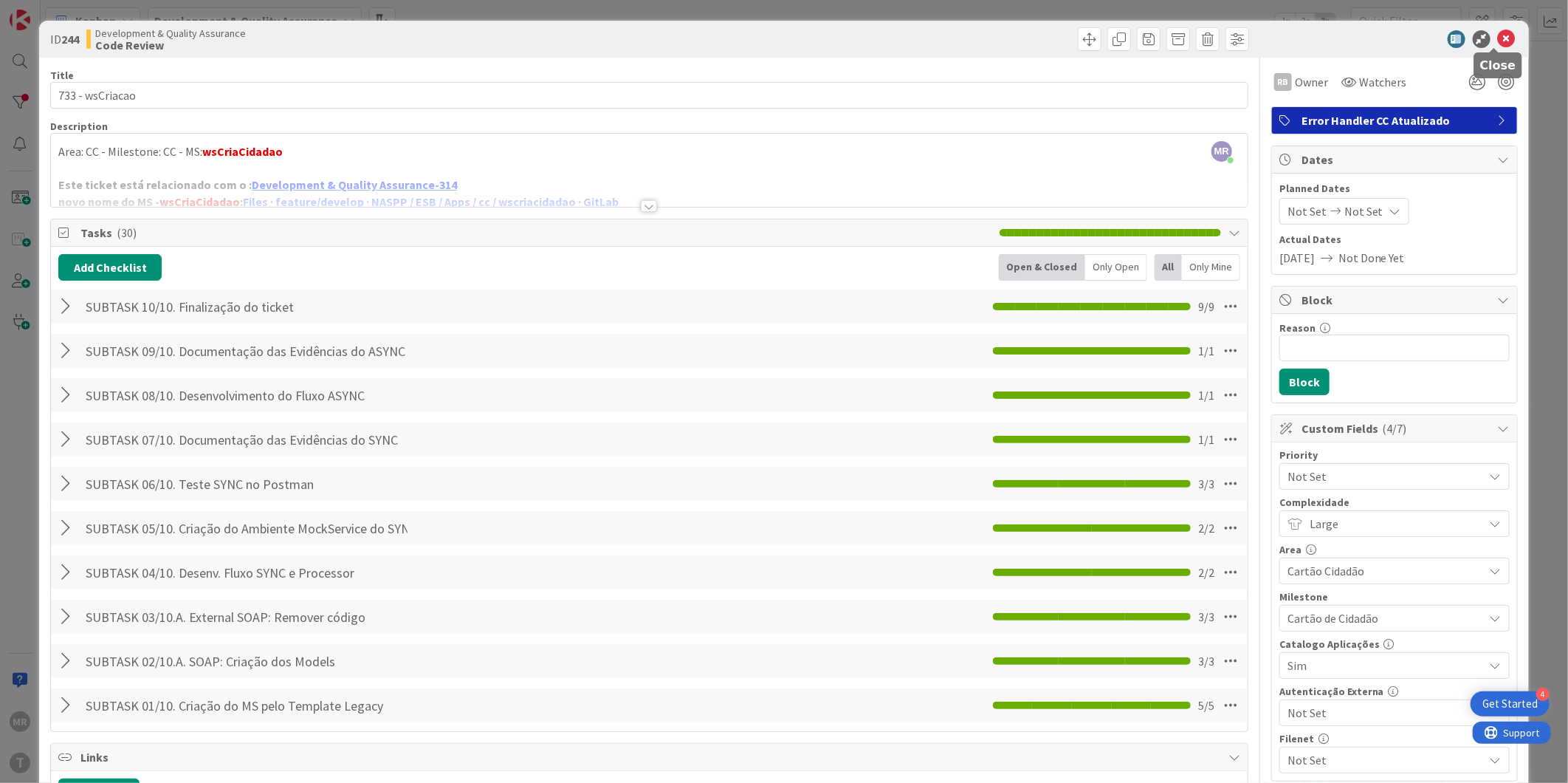
click at [1499, 39] on icon at bounding box center [1507, 39] width 18 height 18
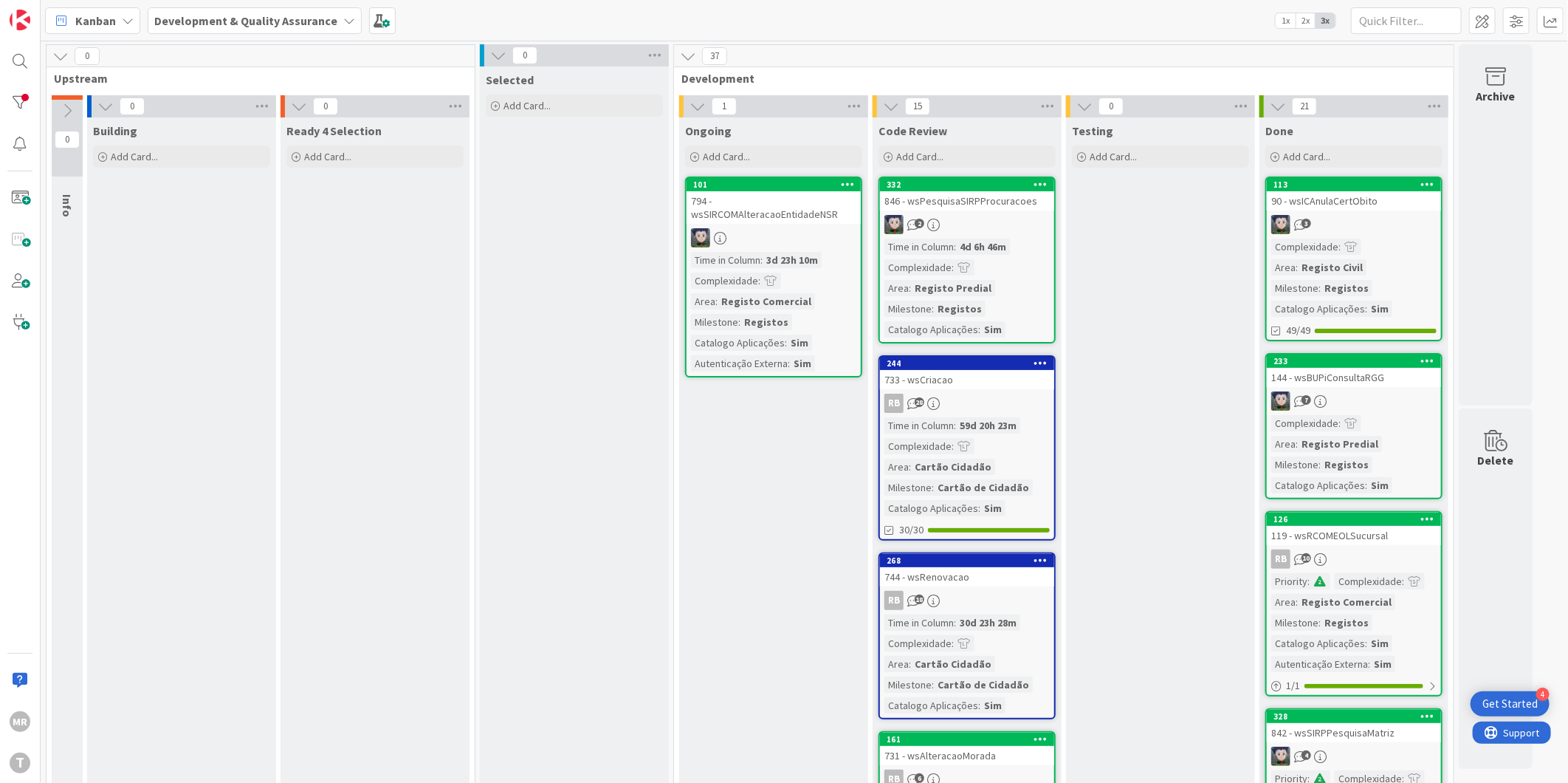
click at [949, 567] on div "744 - wsRenovacao" at bounding box center [967, 577] width 174 height 19
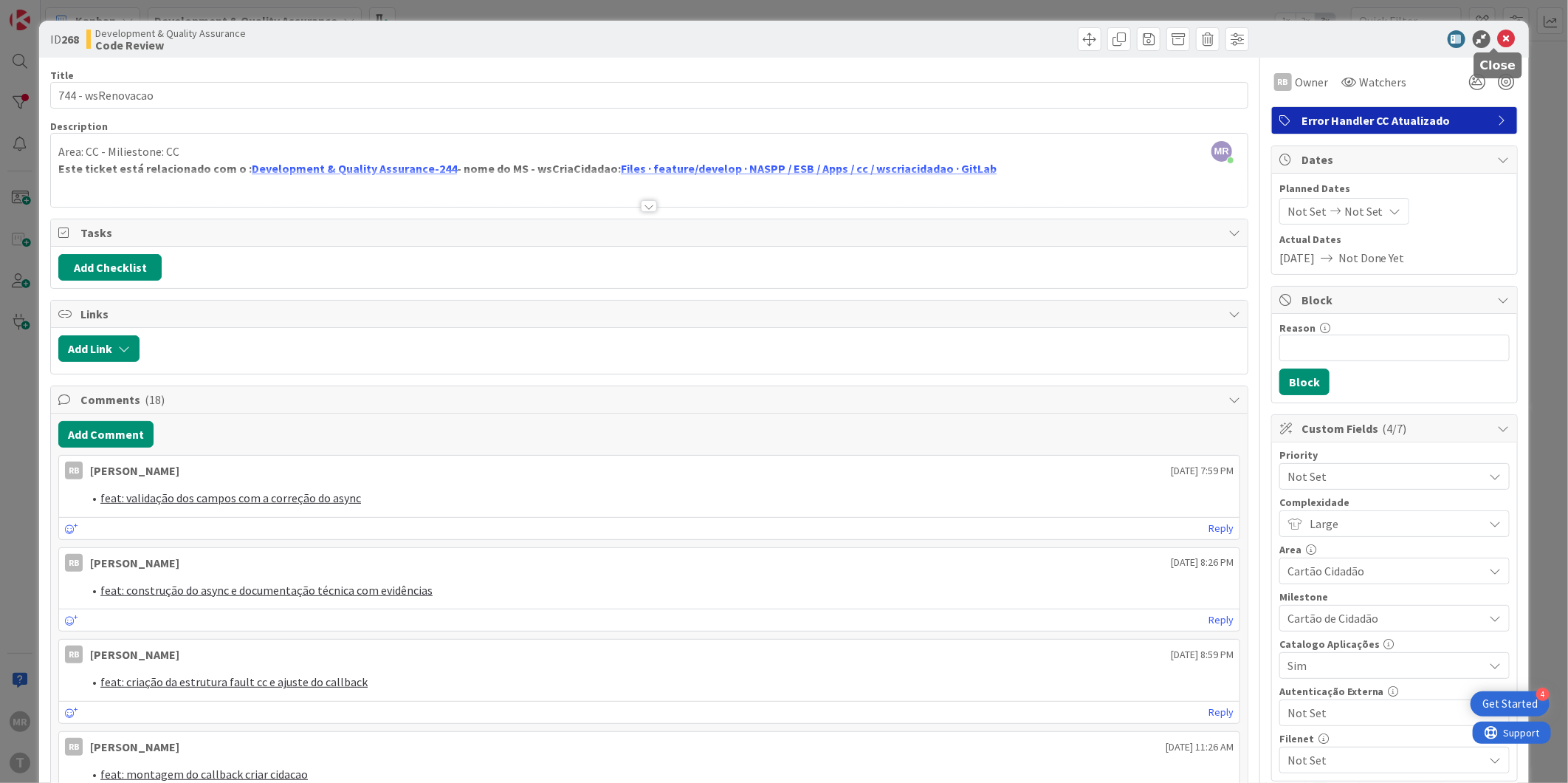
click at [1499, 43] on icon at bounding box center [1507, 39] width 18 height 18
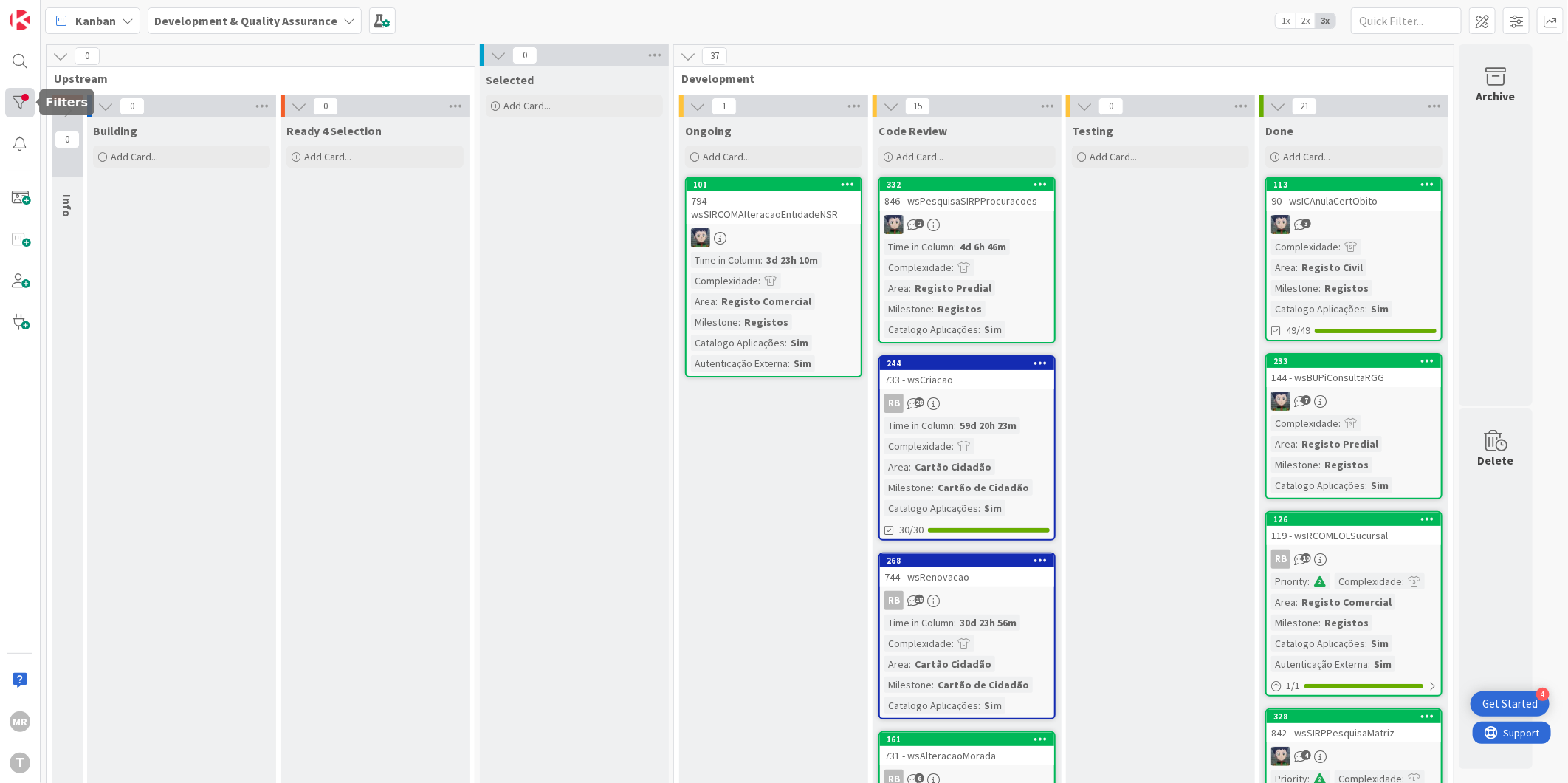
click at [22, 102] on div at bounding box center [20, 103] width 30 height 30
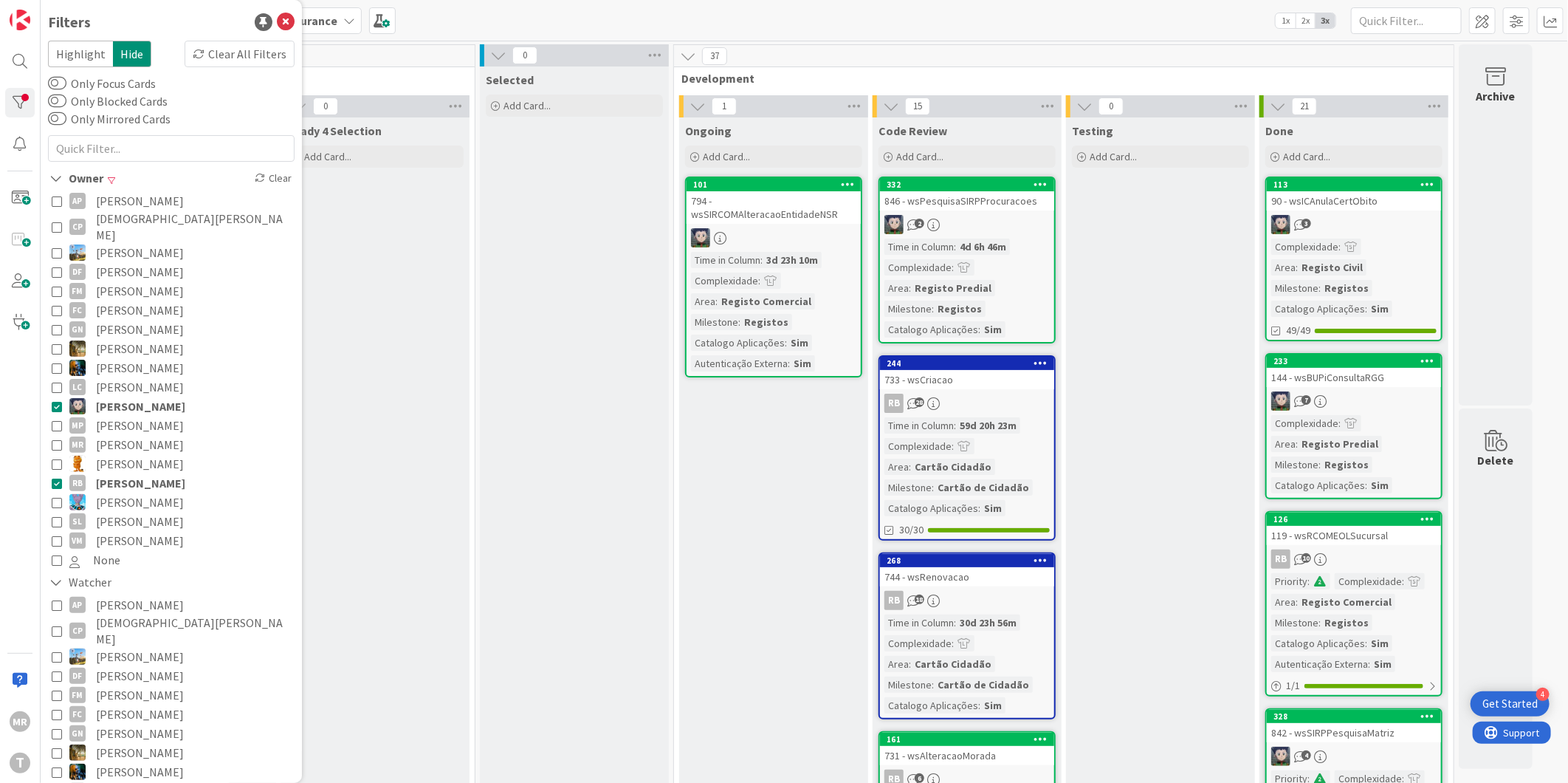
click at [171, 397] on span "[PERSON_NAME]" at bounding box center [141, 406] width 90 height 19
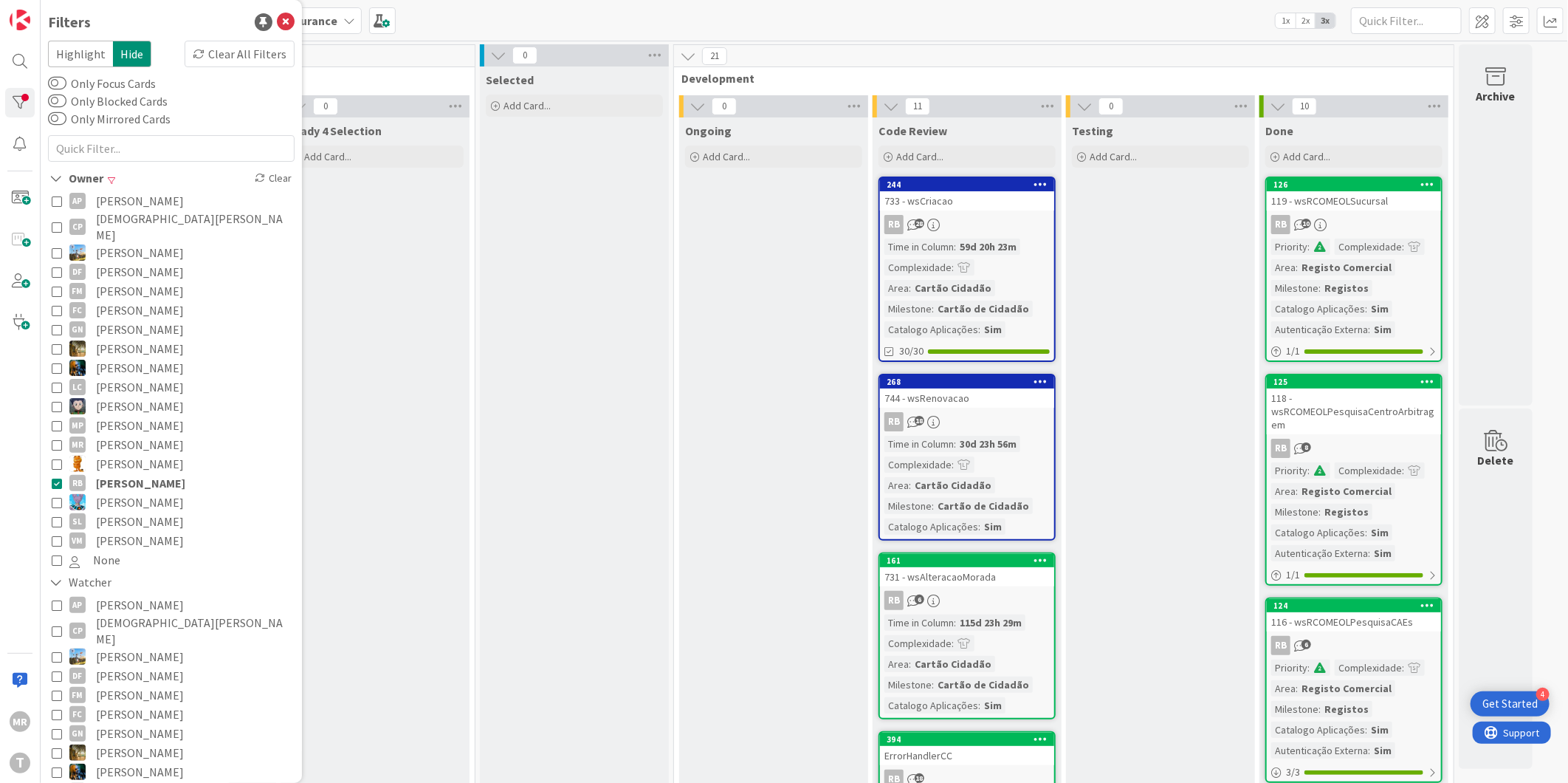
click at [108, 473] on span "[PERSON_NAME]" at bounding box center [141, 483] width 90 height 19
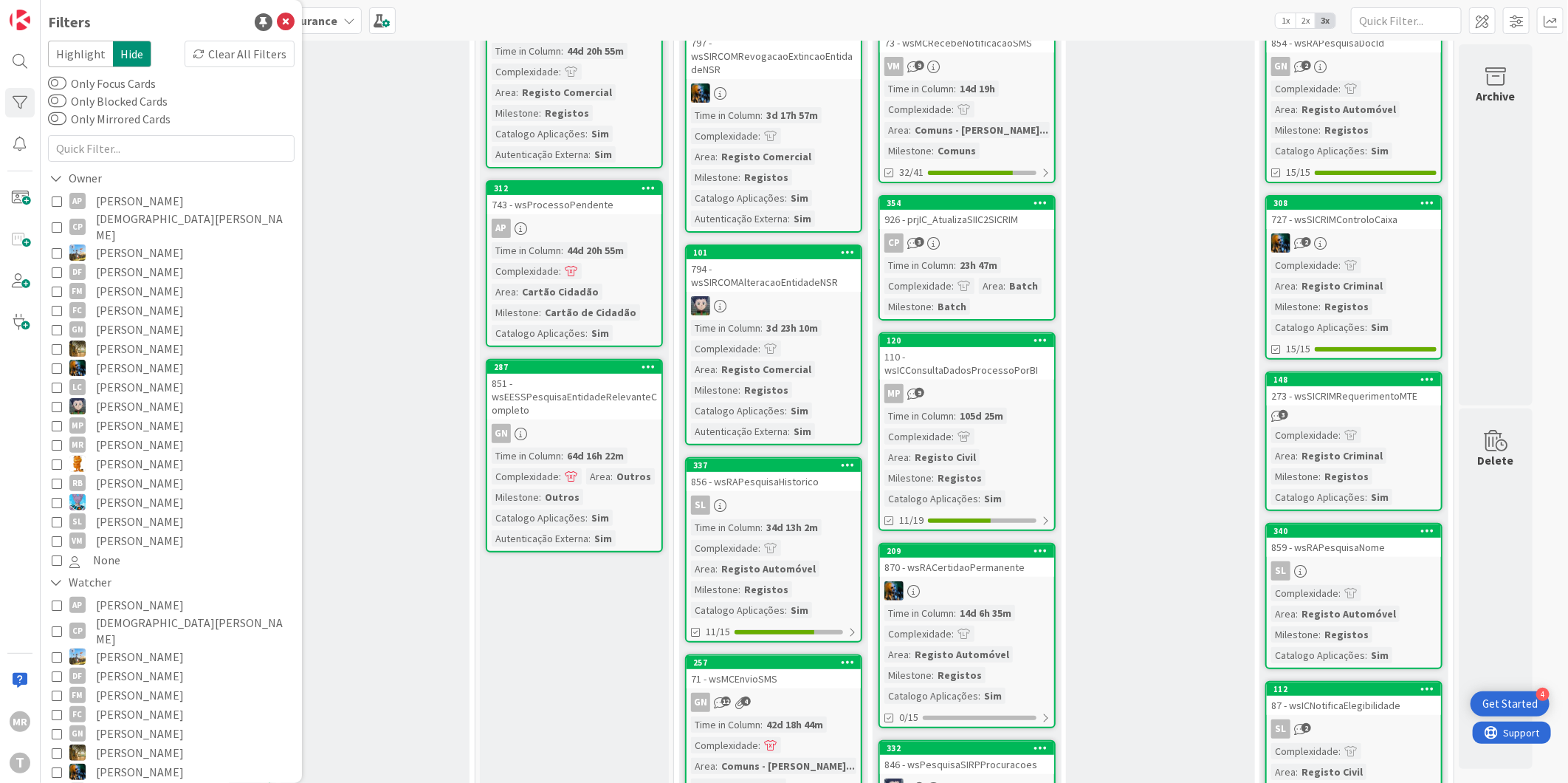
scroll to position [164, 0]
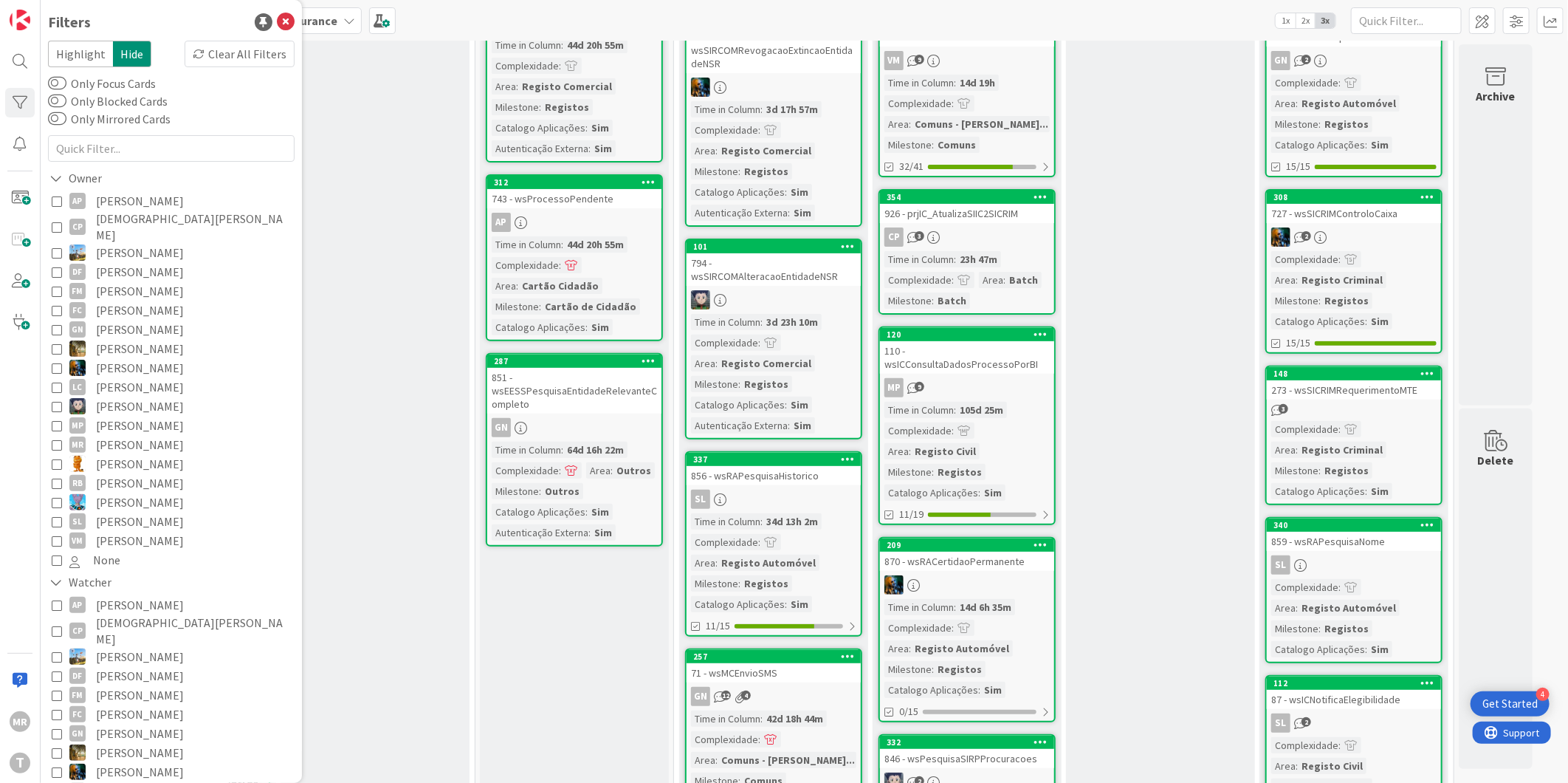
click at [114, 514] on span "[PERSON_NAME]" at bounding box center [140, 522] width 88 height 19
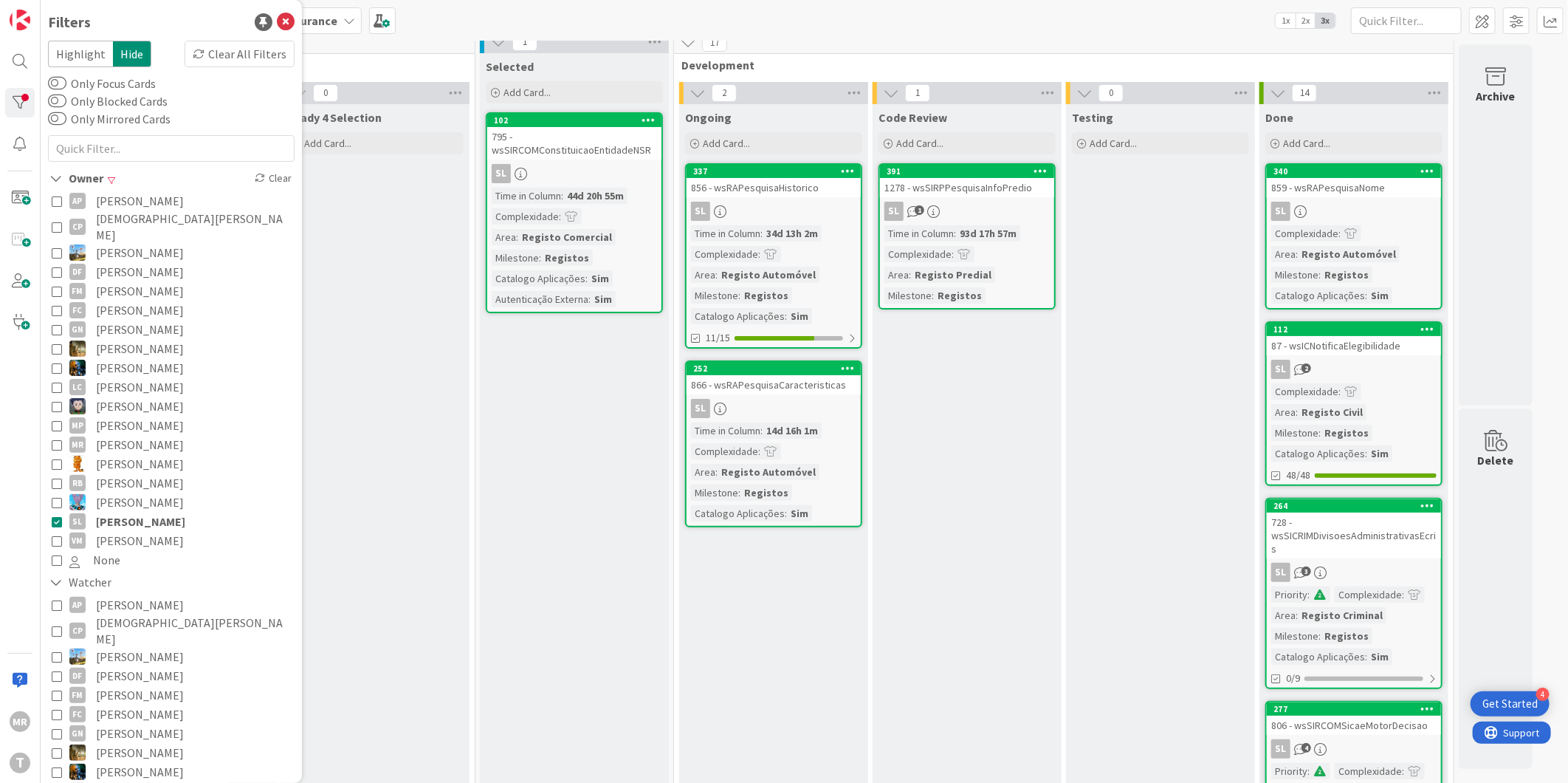
scroll to position [0, 0]
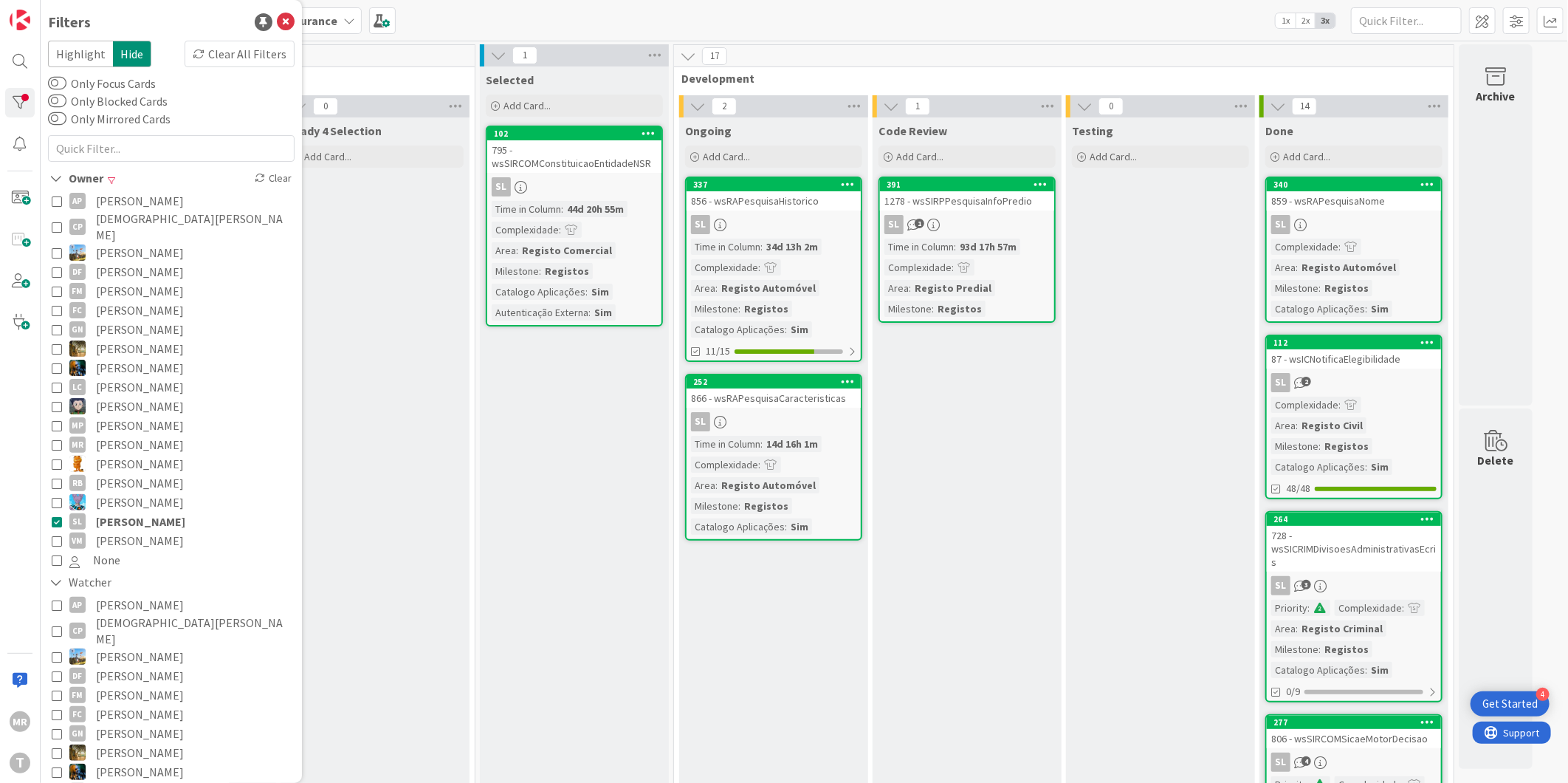
click at [145, 512] on span "[PERSON_NAME]" at bounding box center [141, 522] width 90 height 19
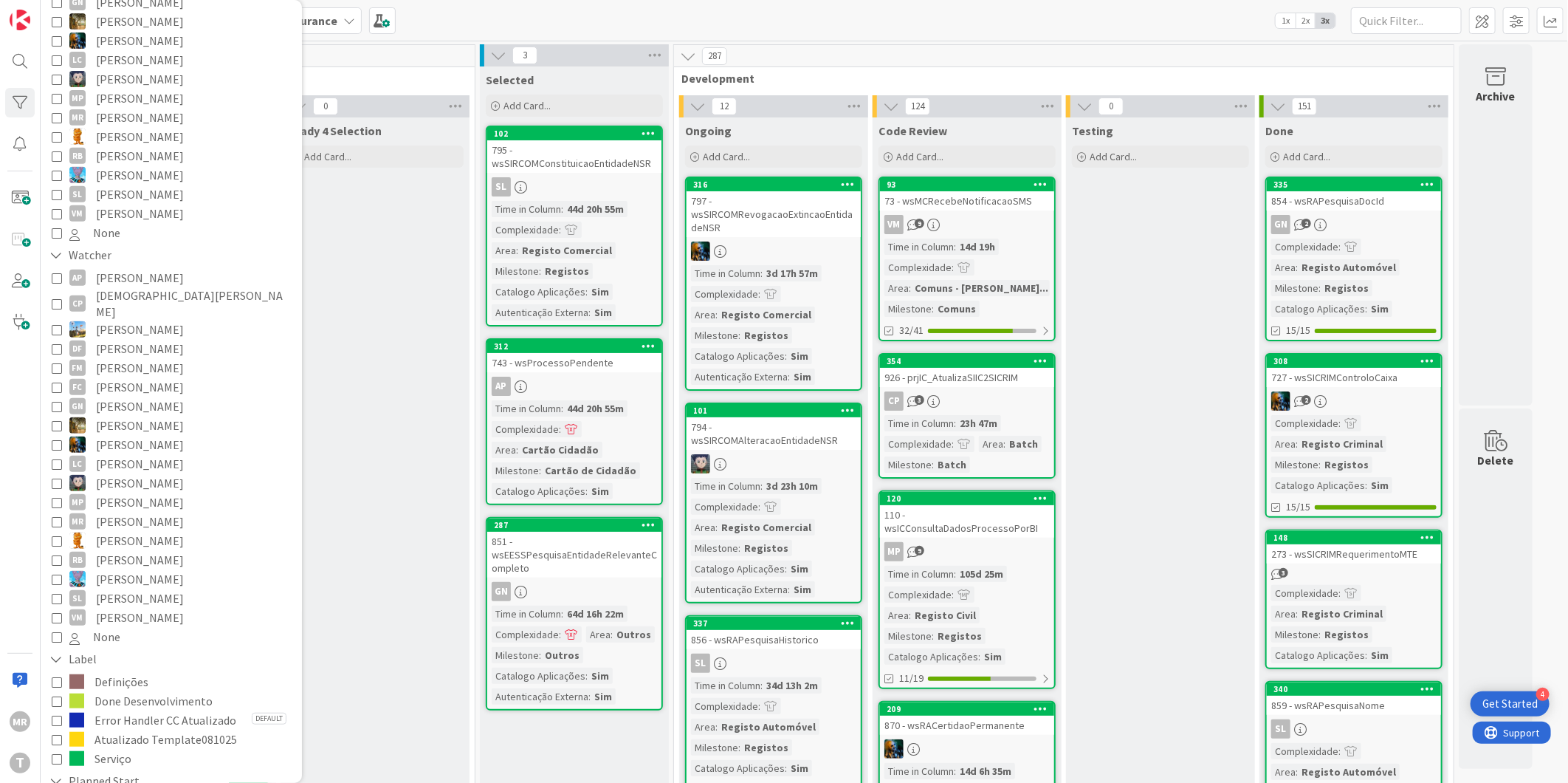
scroll to position [328, 0]
click at [127, 607] on span "[PERSON_NAME]" at bounding box center [140, 617] width 88 height 19
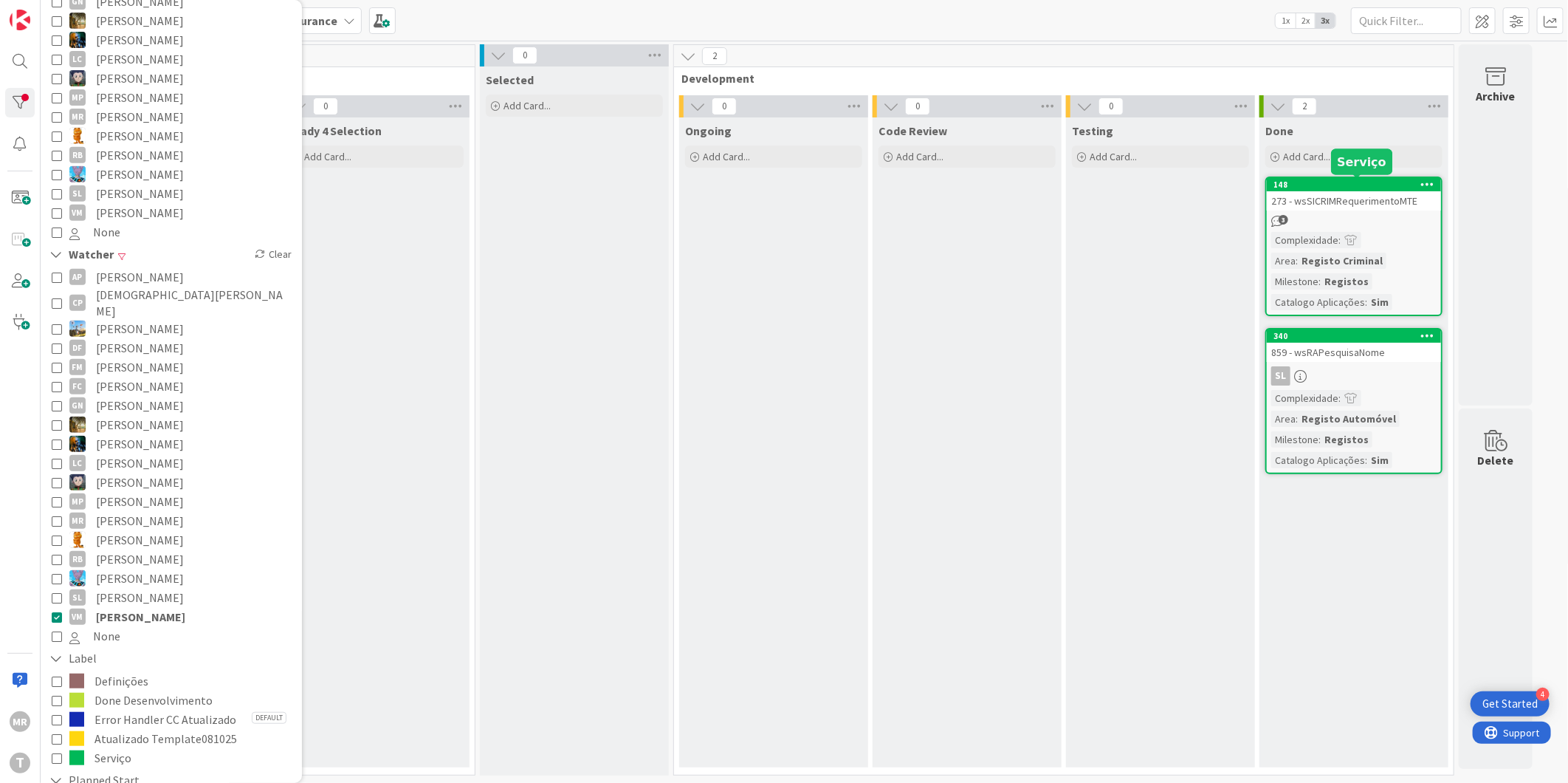
click at [1315, 186] on div "148" at bounding box center [1357, 185] width 168 height 11
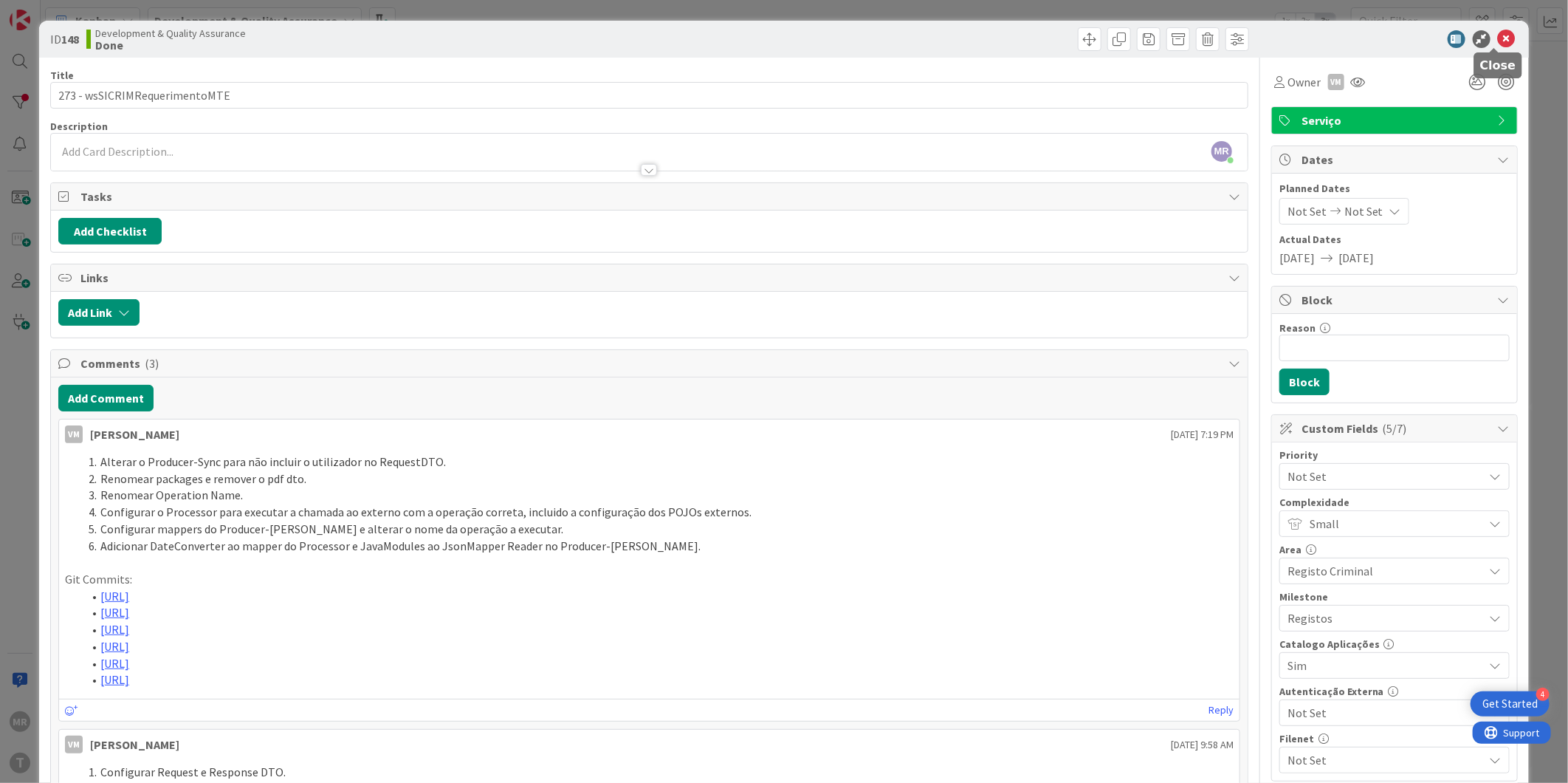
click at [1499, 41] on icon at bounding box center [1507, 39] width 18 height 18
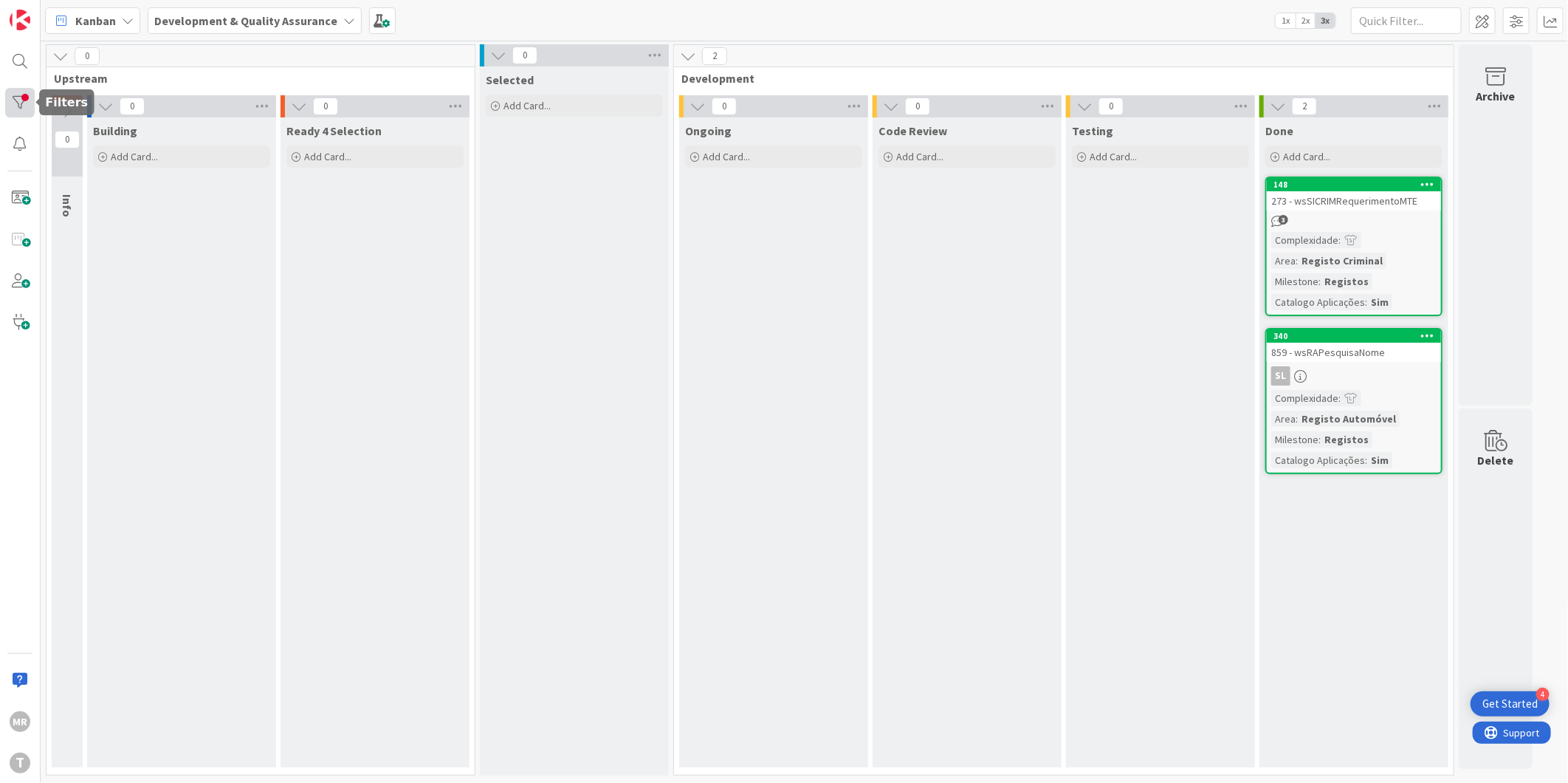
click at [18, 96] on div at bounding box center [20, 103] width 30 height 30
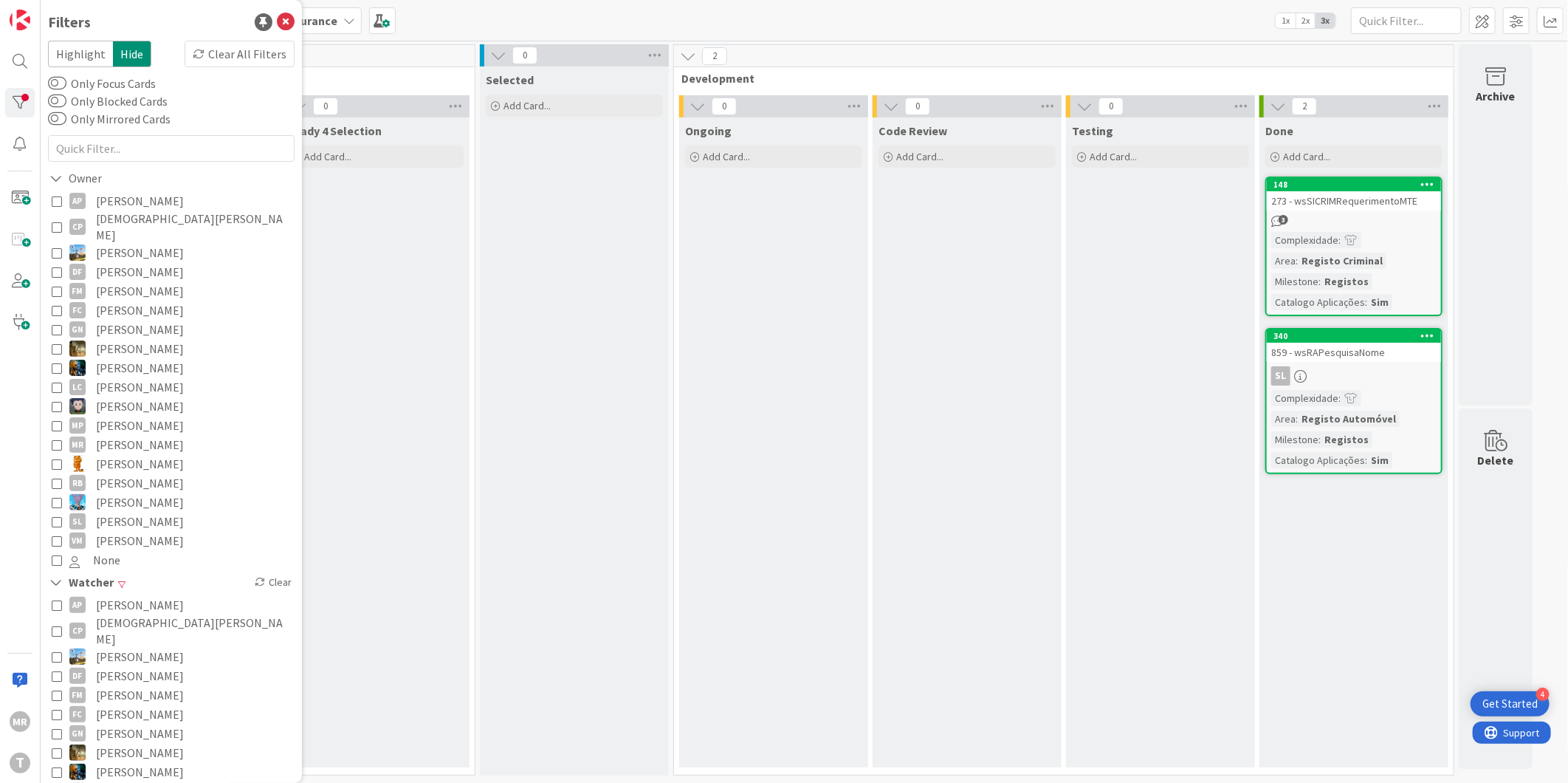
scroll to position [246, 0]
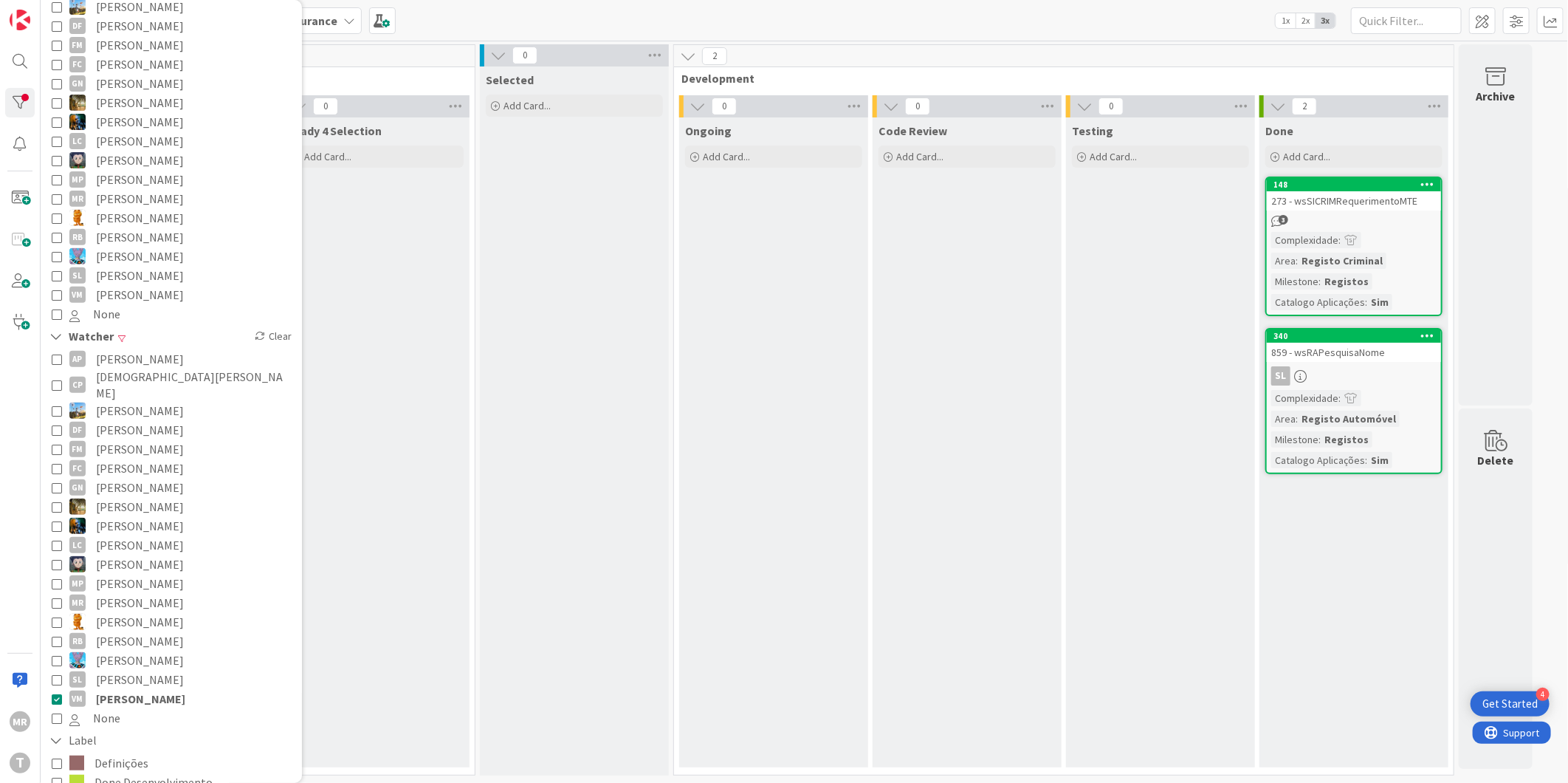
click at [113, 689] on span "[PERSON_NAME]" at bounding box center [141, 699] width 90 height 19
